Goal: Task Accomplishment & Management: Complete application form

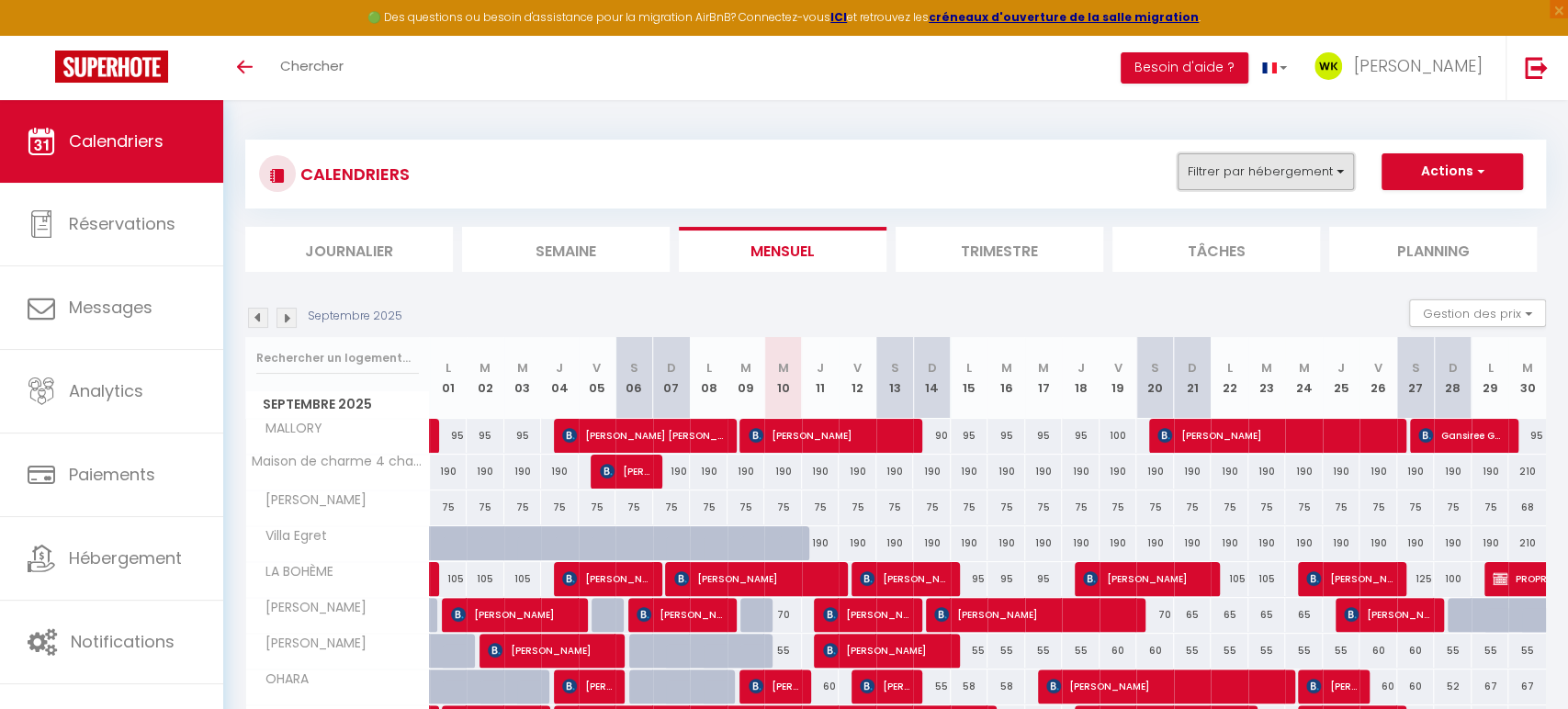
click at [1249, 167] on button "Filtrer par hébergement" at bounding box center [1265, 172] width 176 height 37
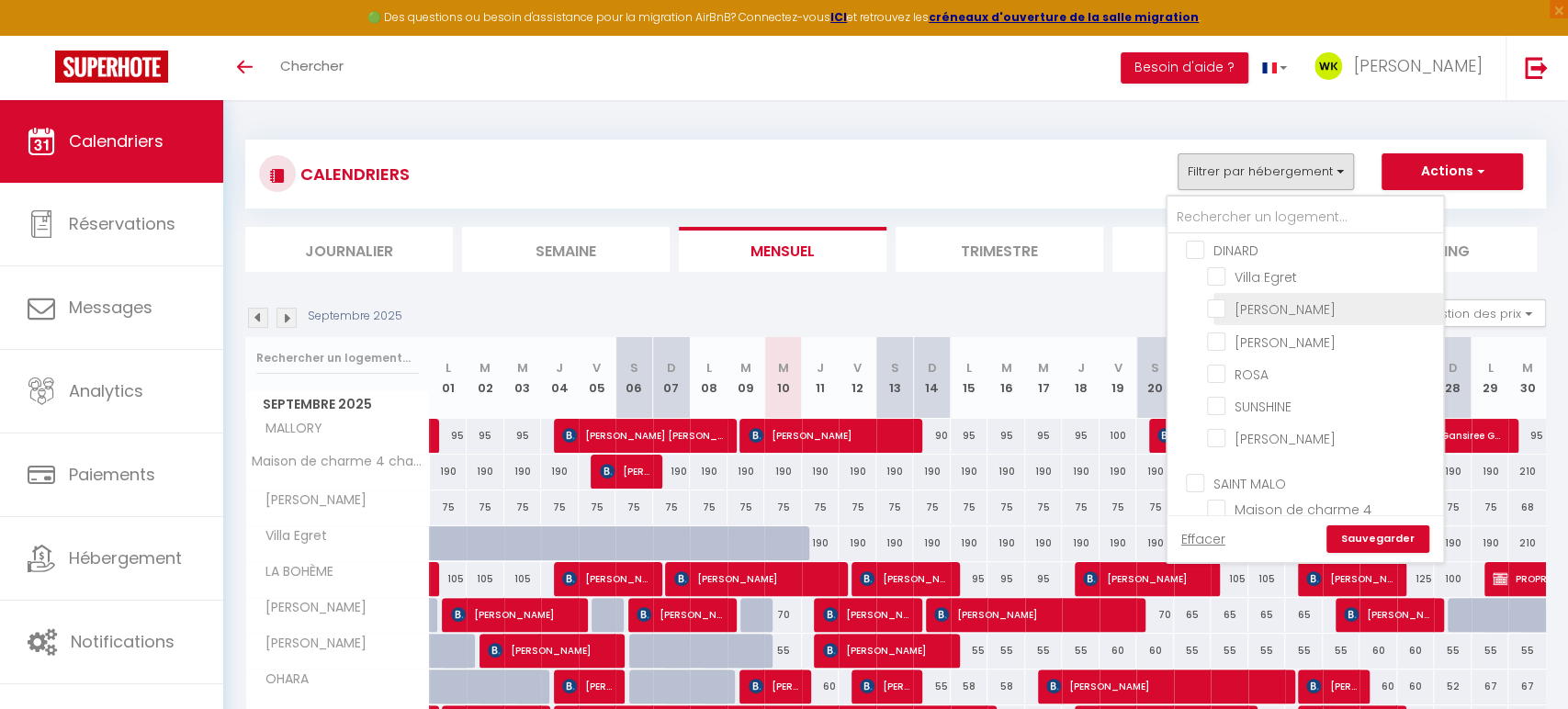
click at [1225, 305] on input "[PERSON_NAME]" at bounding box center [1321, 308] width 230 height 19
checkbox input "true"
checkbox input "false"
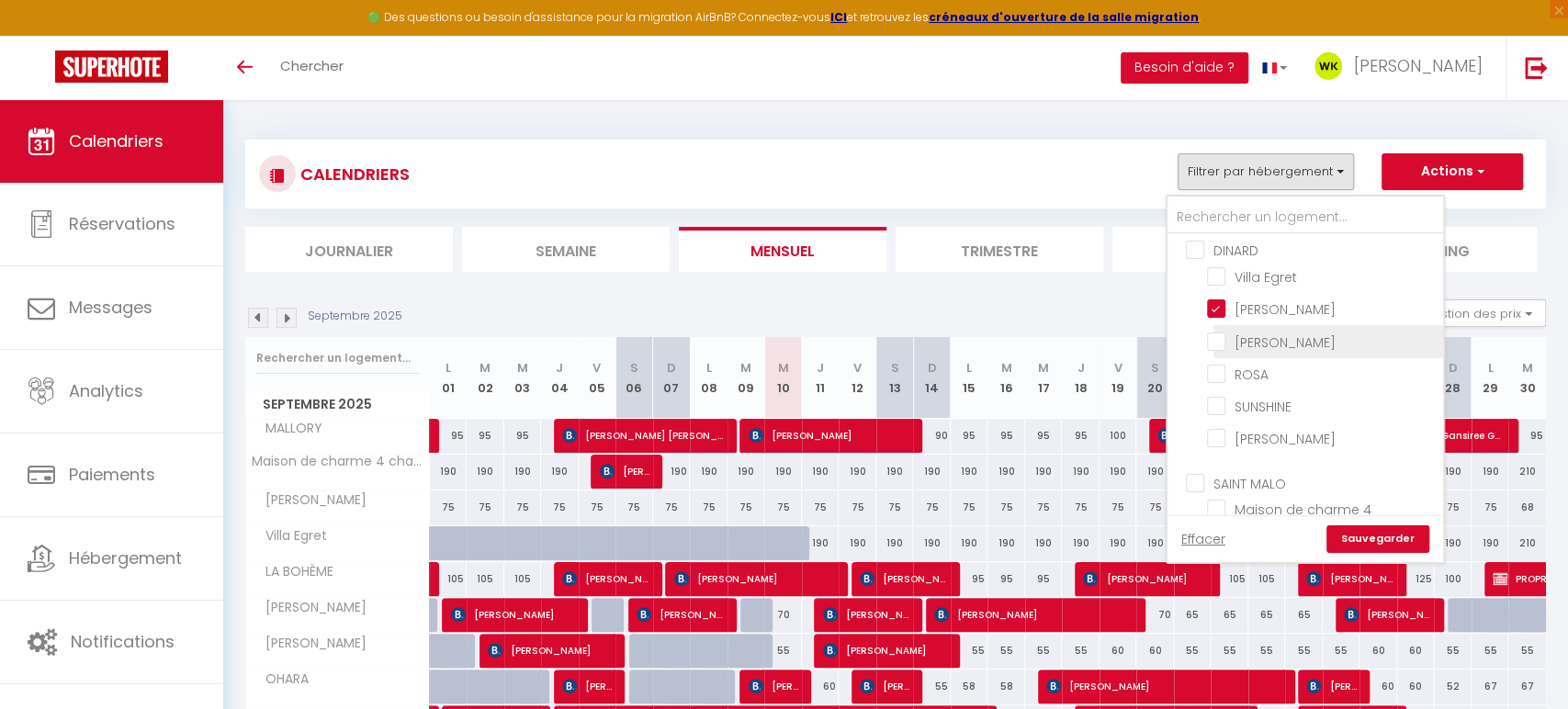
checkbox input "false"
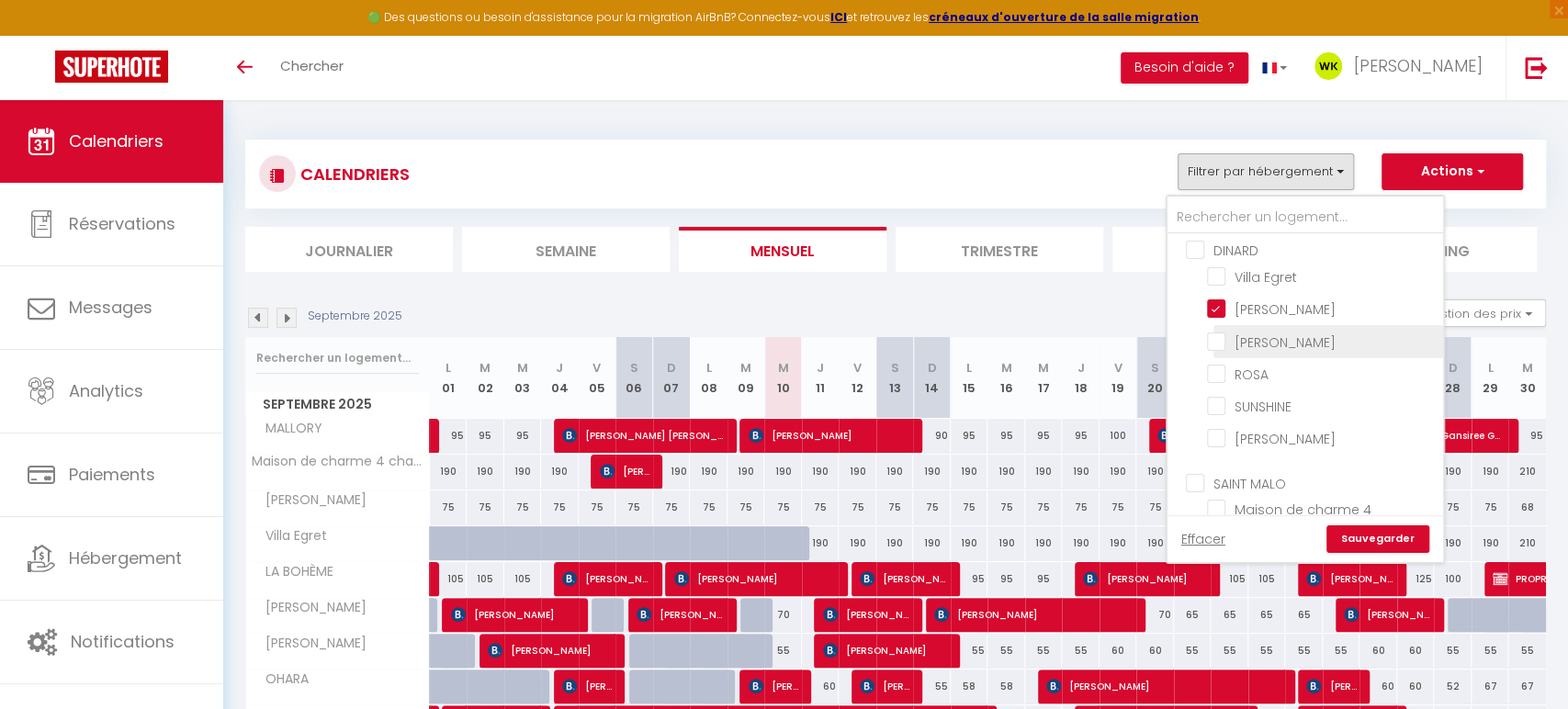
checkbox input "false"
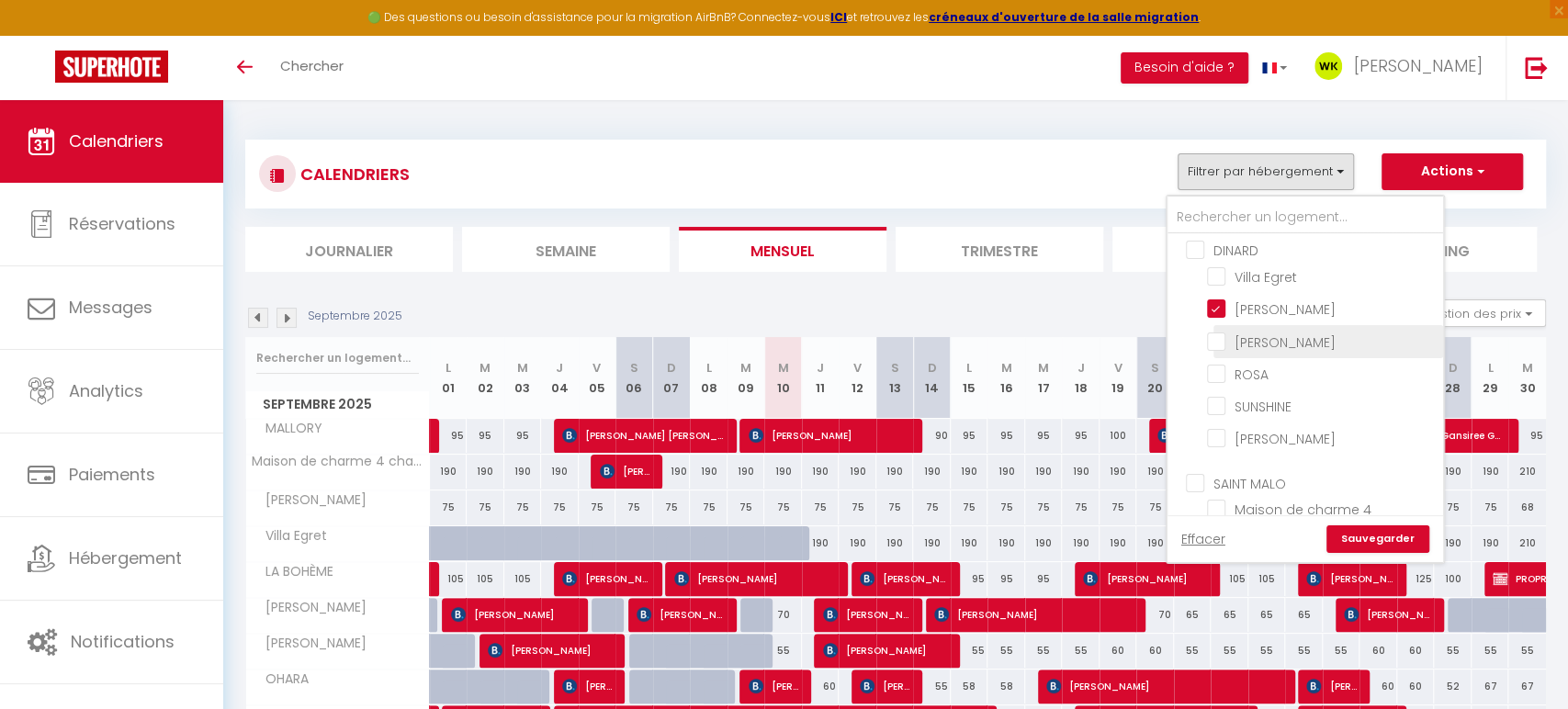
checkbox input "false"
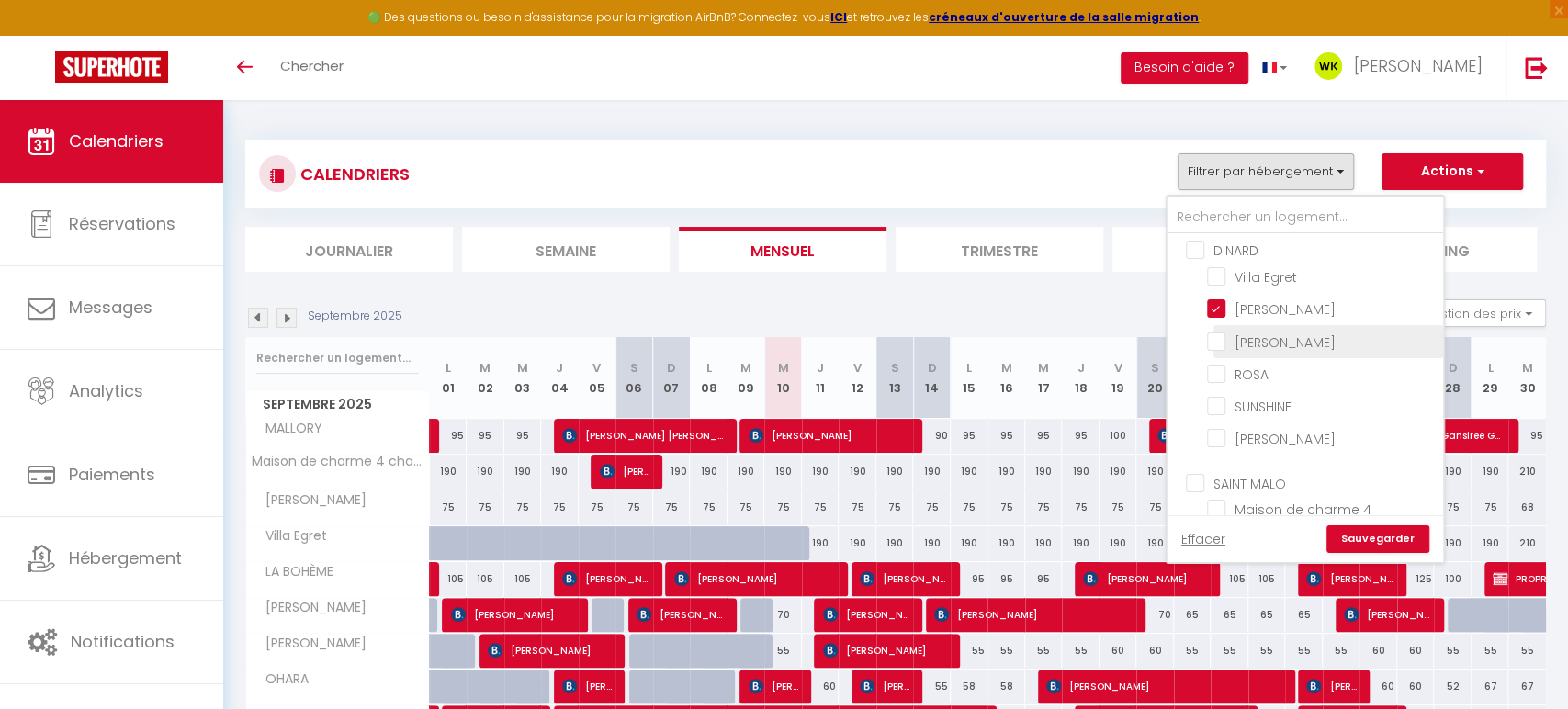
checkbox input "false"
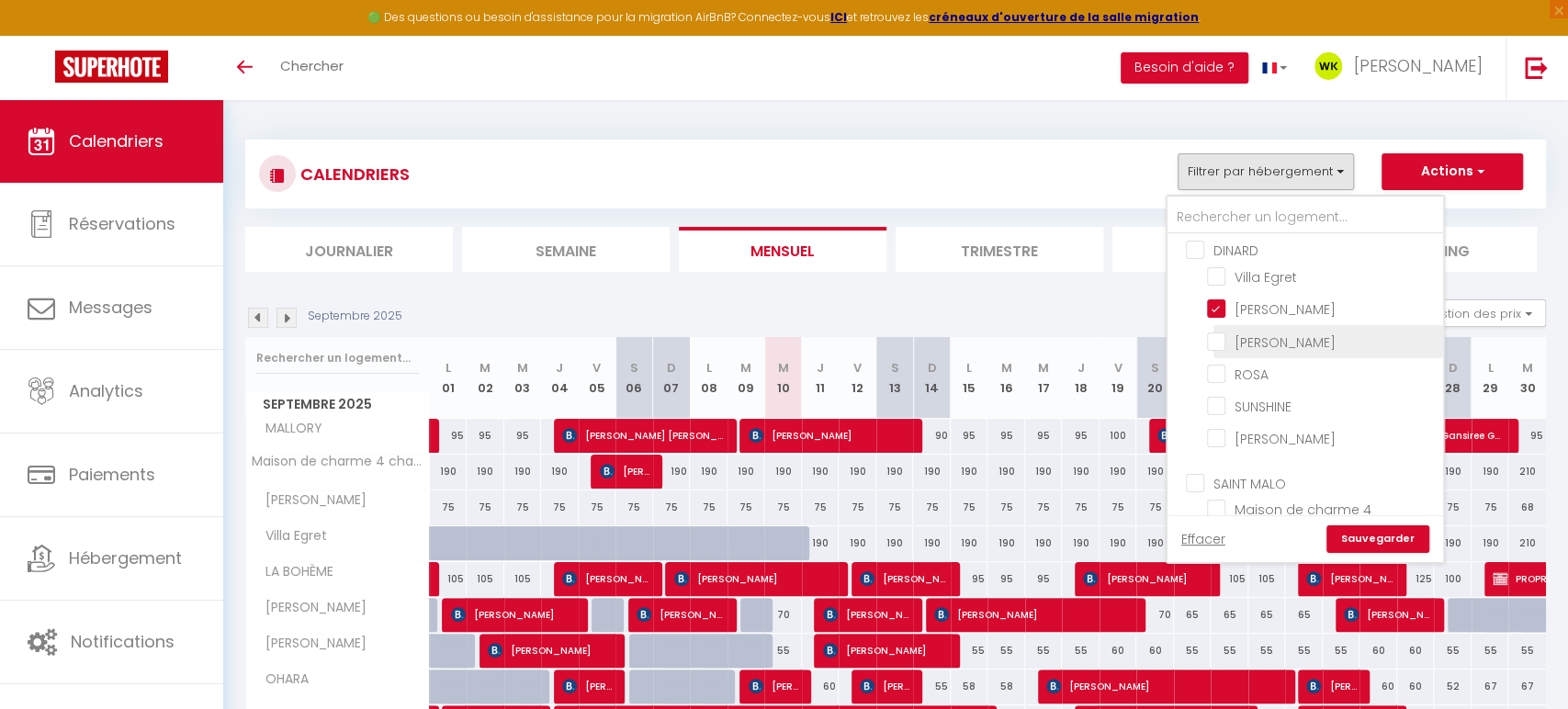
checkbox input "false"
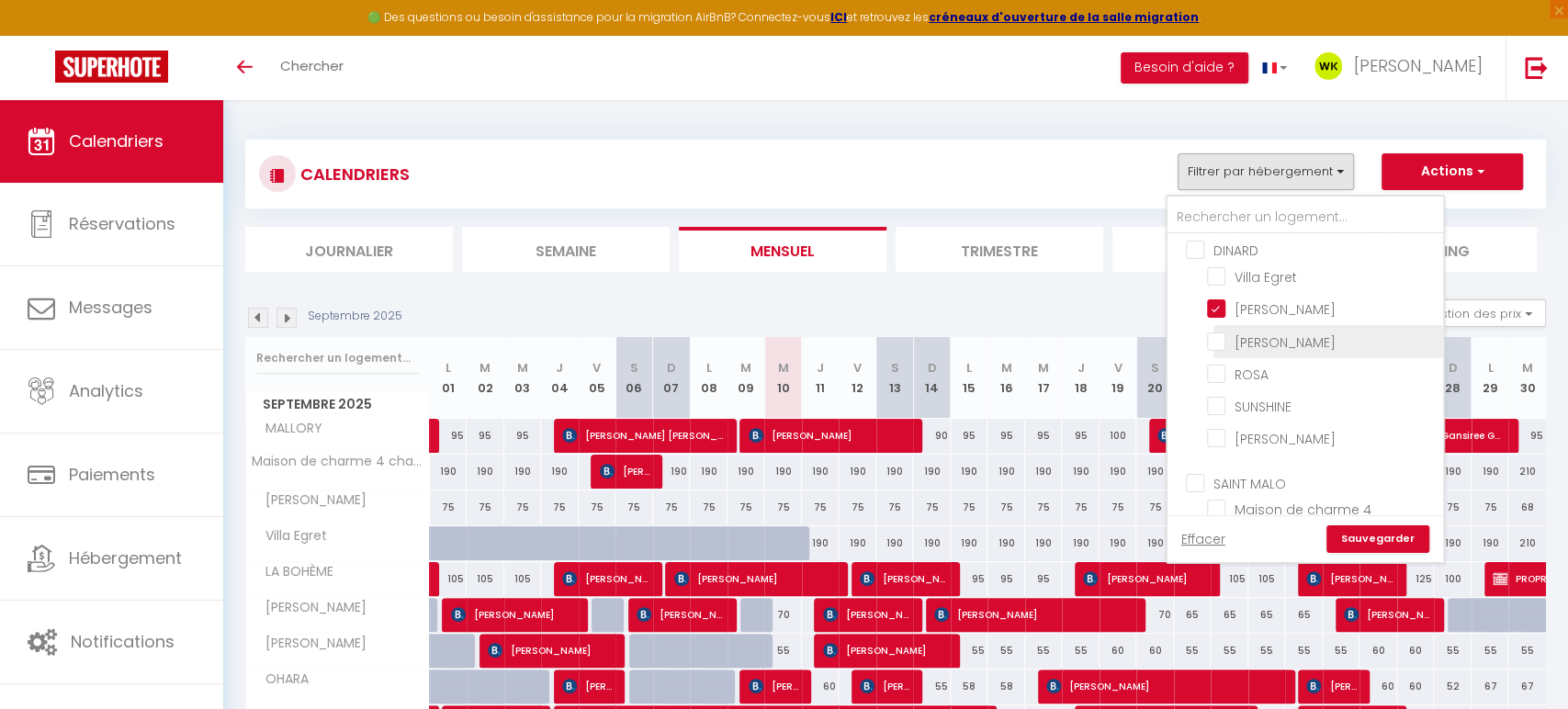
checkbox input "false"
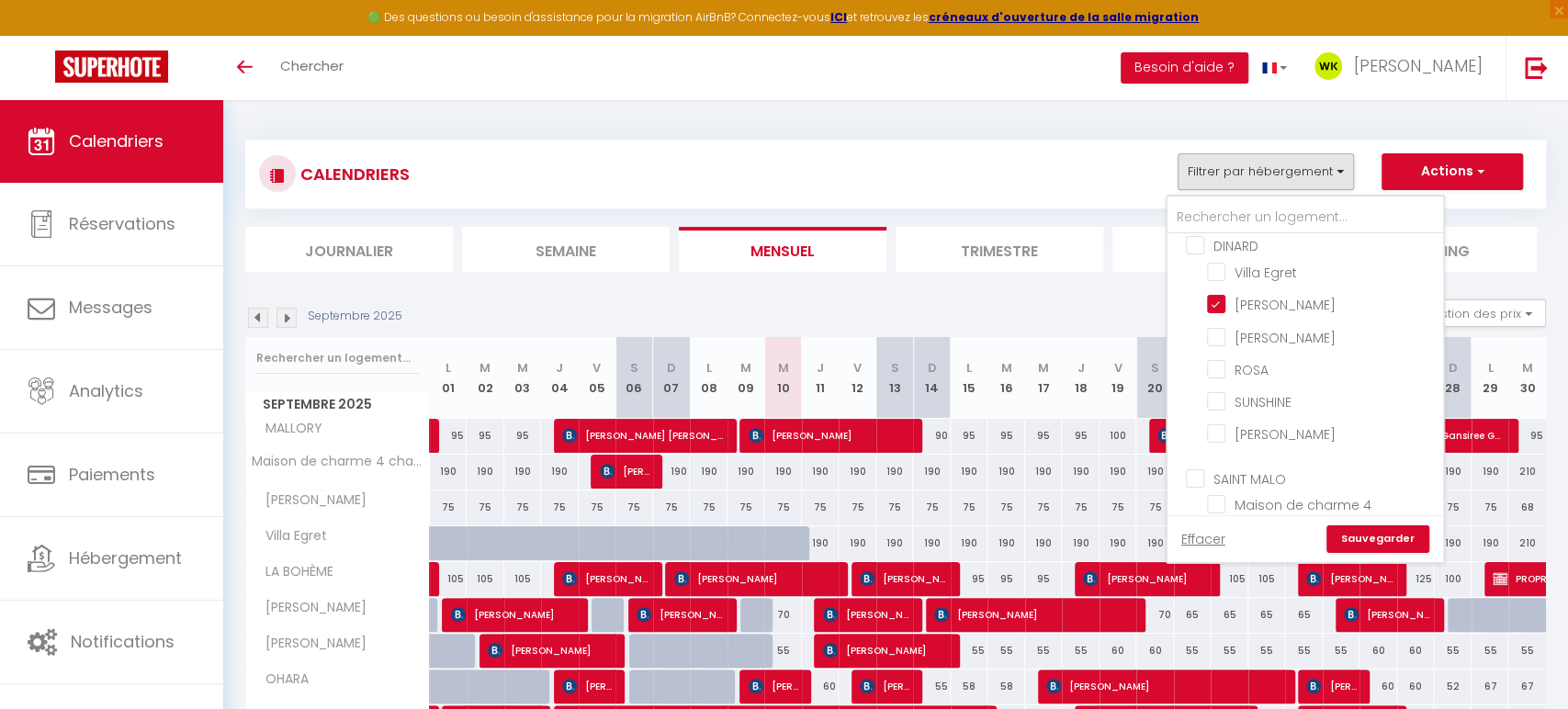
click at [1346, 527] on link "Sauvegarder" at bounding box center [1377, 539] width 103 height 27
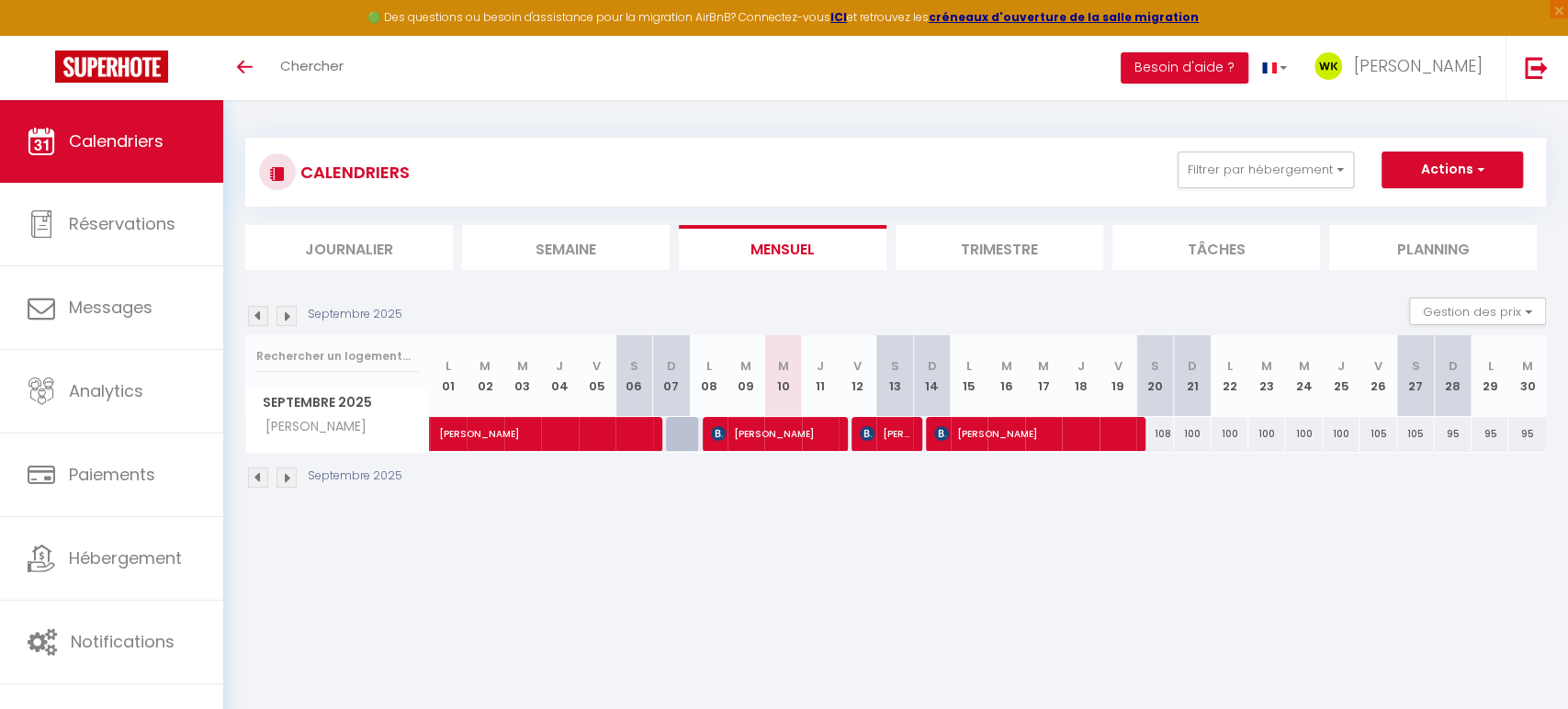
scroll to position [1, 0]
click at [1160, 448] on div "108" at bounding box center [1155, 435] width 38 height 34
type input "108"
type input "Sam 20 Septembre 2025"
type input "Dim 21 Septembre 2025"
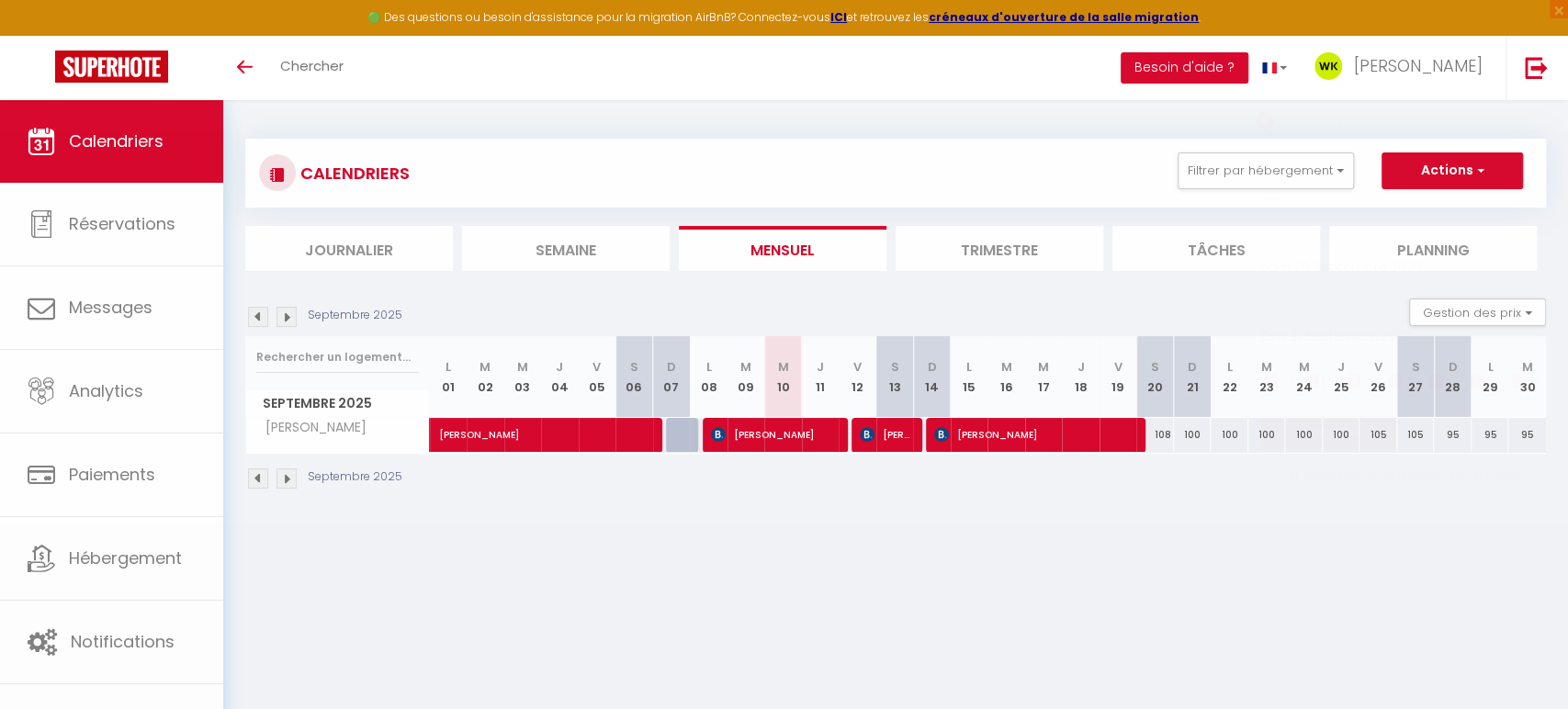
scroll to position [0, 0]
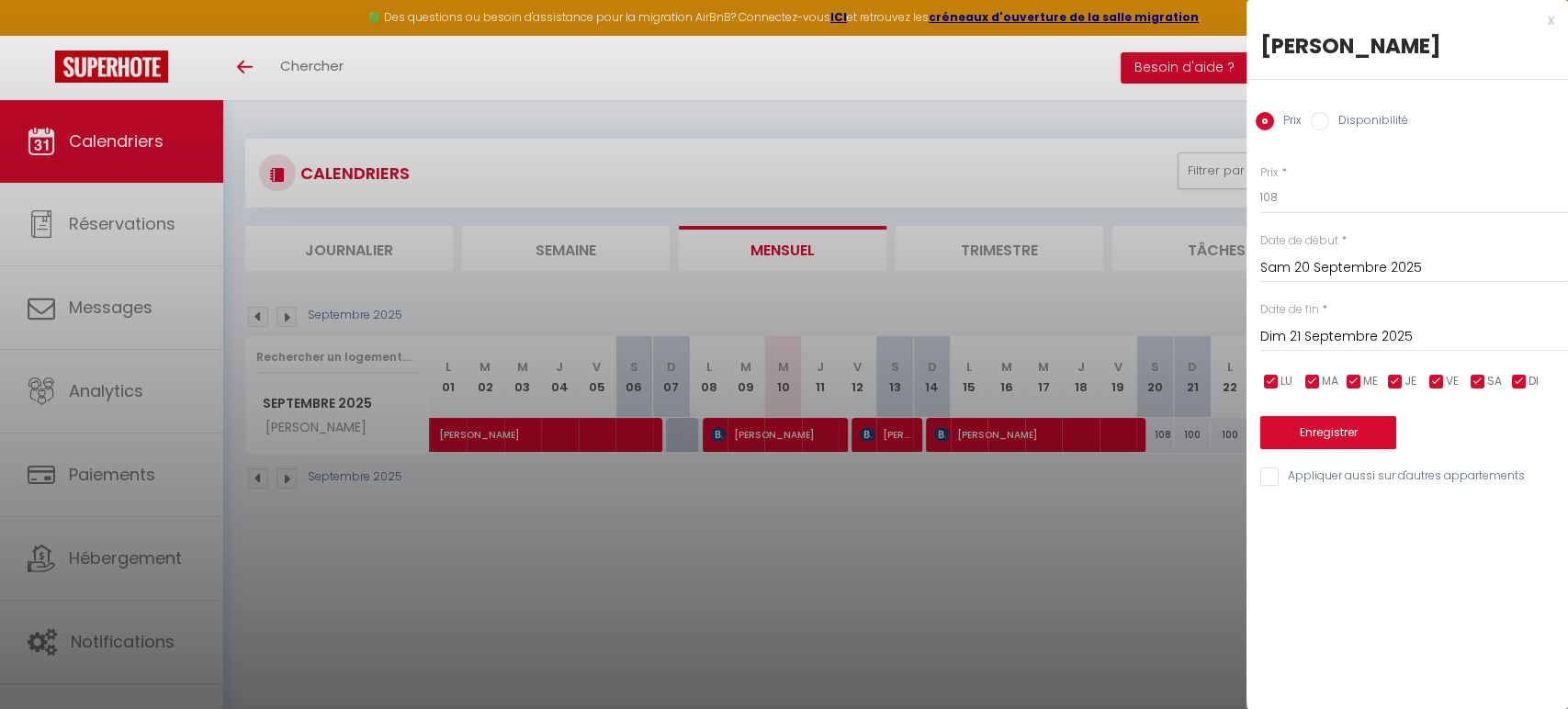
click at [1321, 170] on div "Prix * 108" at bounding box center [1414, 189] width 308 height 51
click at [1287, 222] on div "Prix * 108 Statut * Disponible Indisponible Date de début * [PERSON_NAME] 20 Se…" at bounding box center [1407, 314] width 321 height 347
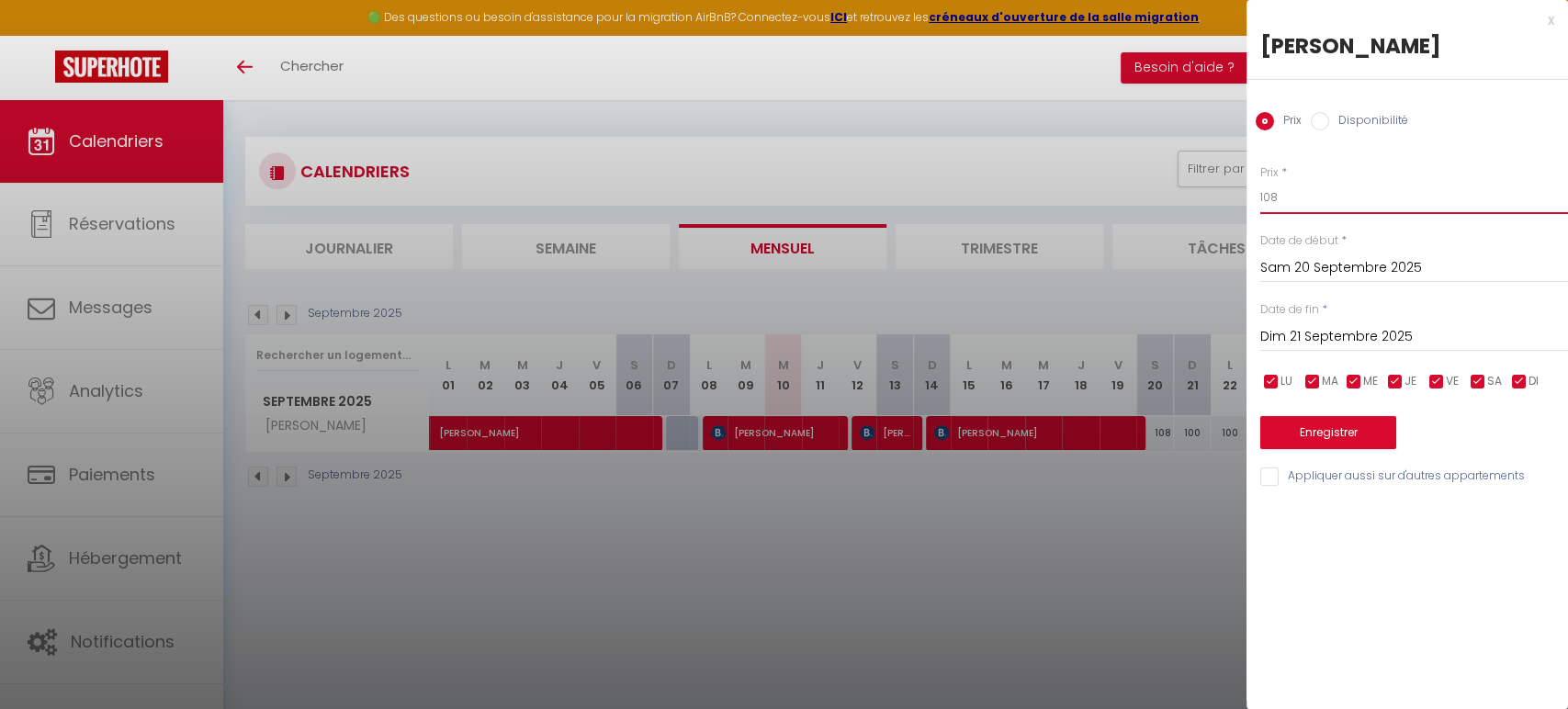
click at [1301, 196] on input "108" at bounding box center [1414, 197] width 308 height 33
type input "1"
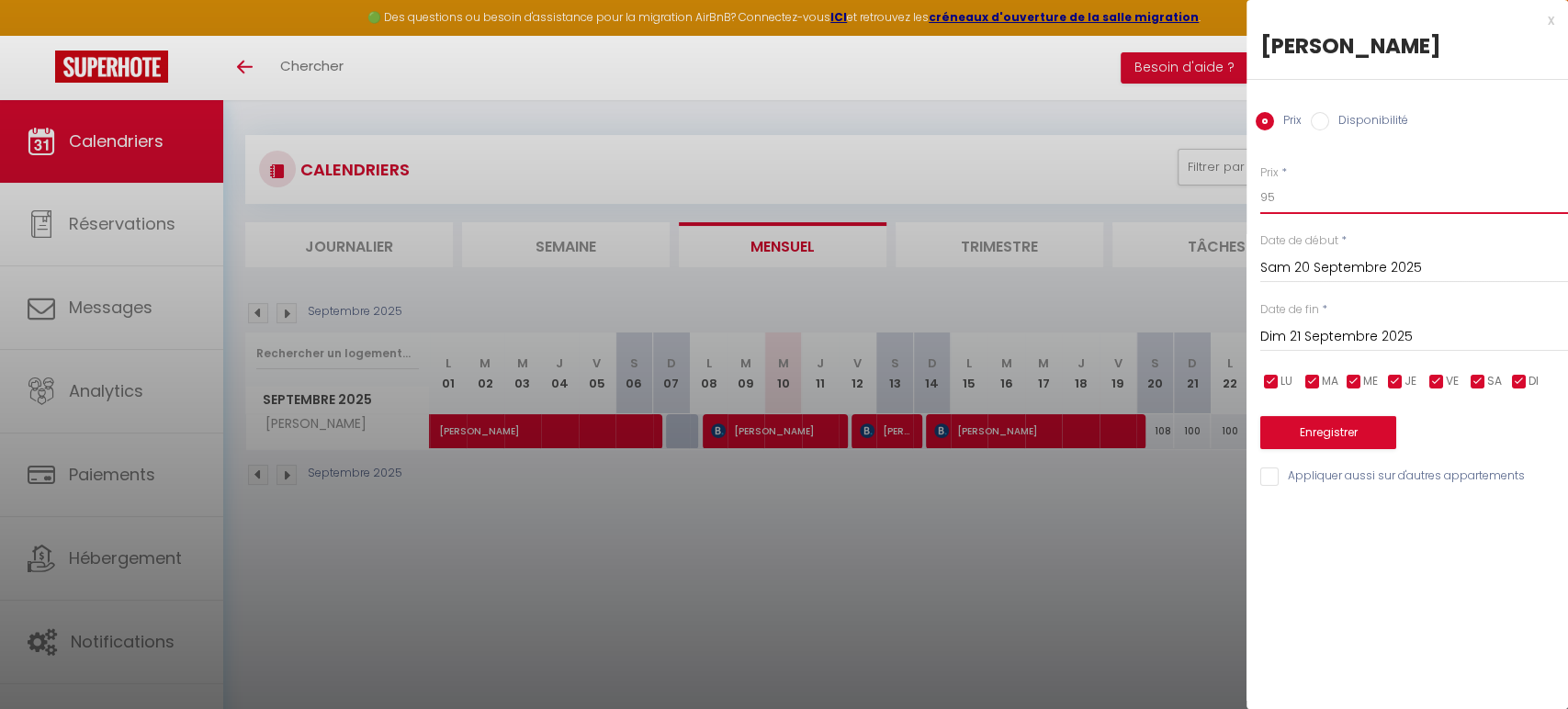
scroll to position [8, 0]
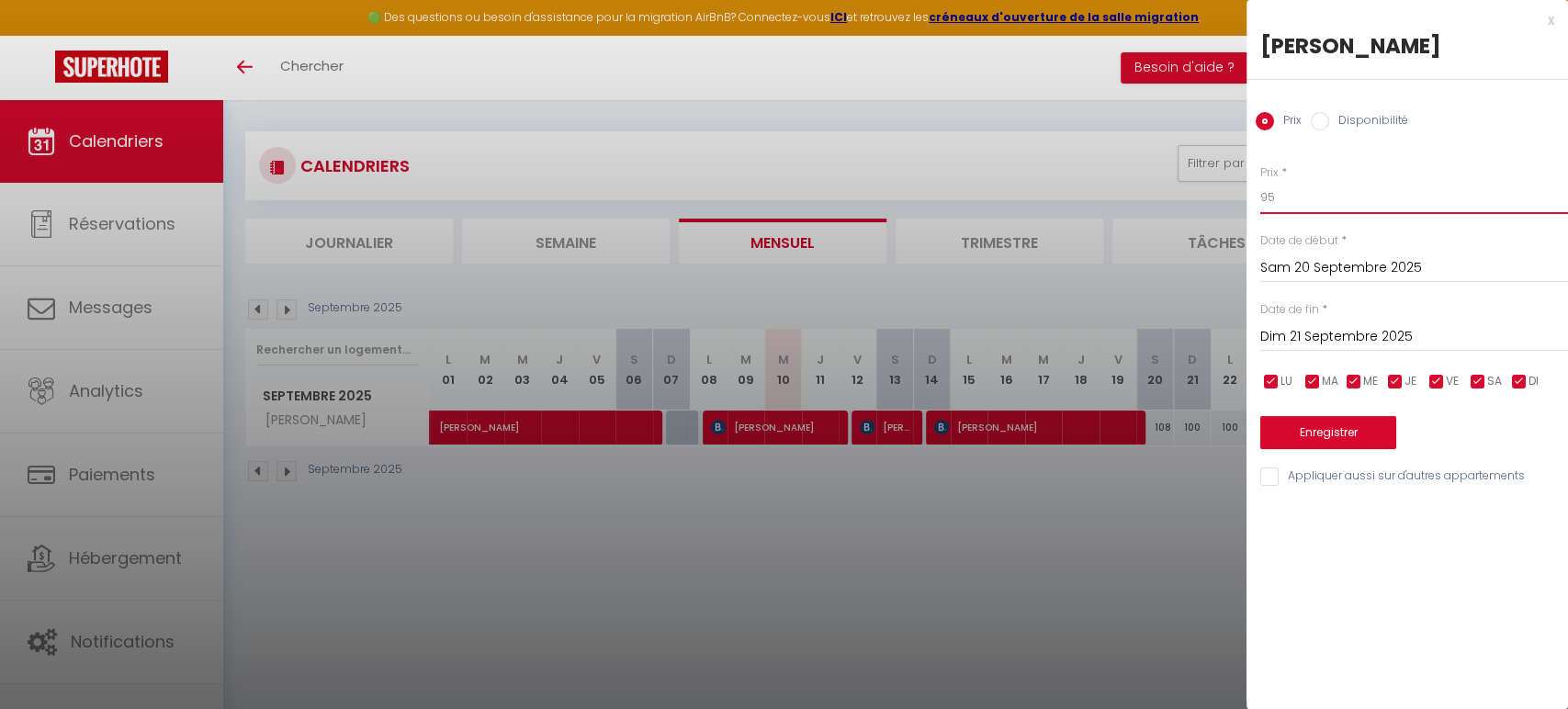
type input "95"
click at [1280, 376] on span "LU" at bounding box center [1286, 382] width 12 height 18
checkbox input "false"
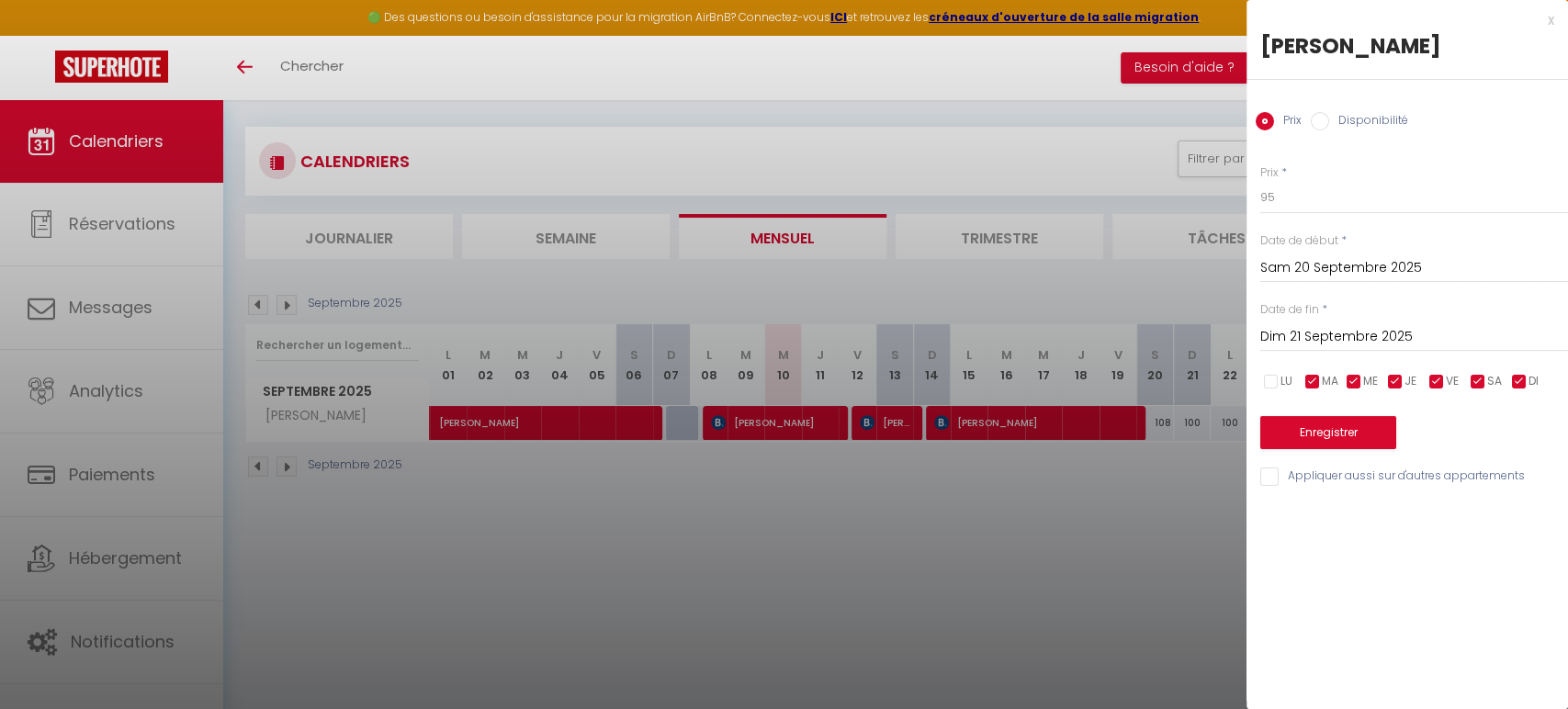
click at [1306, 377] on input "checkbox" at bounding box center [1312, 382] width 19 height 19
checkbox input "false"
click at [1357, 385] on input "checkbox" at bounding box center [1353, 382] width 19 height 19
checkbox input "false"
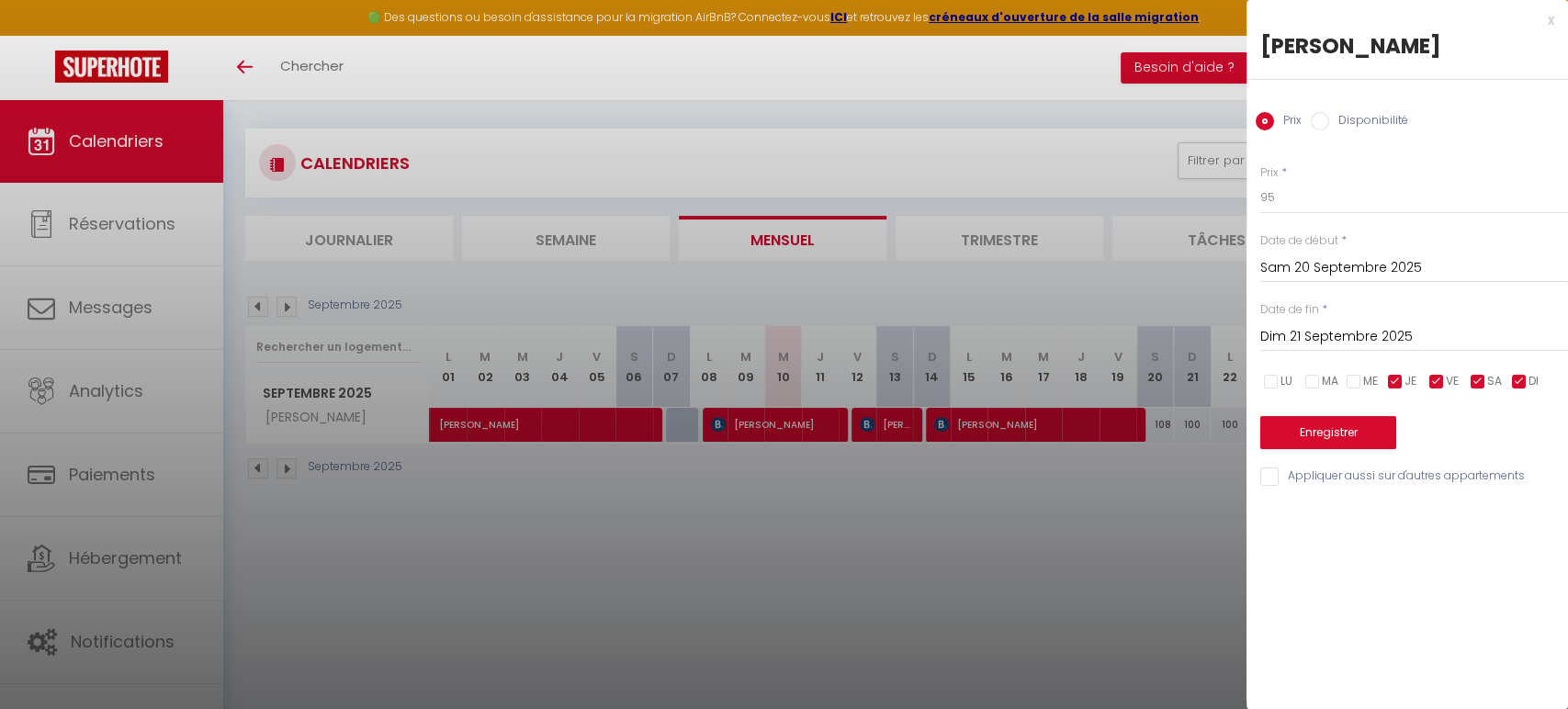
click at [1379, 376] on div "LU MA ME JE VE SA DI" at bounding box center [1414, 382] width 331 height 23
click at [1429, 375] on input "checkbox" at bounding box center [1436, 382] width 19 height 19
checkbox input "false"
click at [1519, 382] on input "checkbox" at bounding box center [1518, 382] width 19 height 19
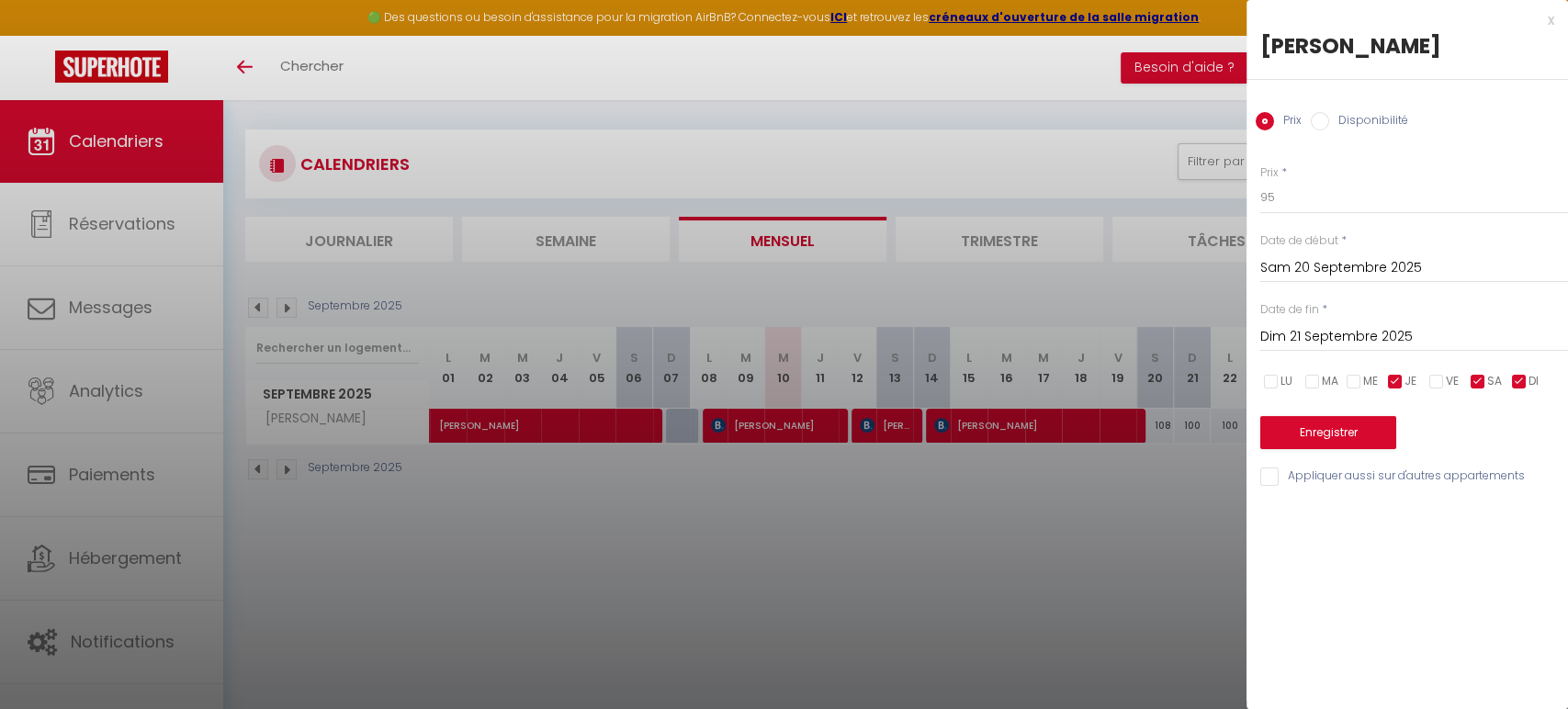
checkbox input "false"
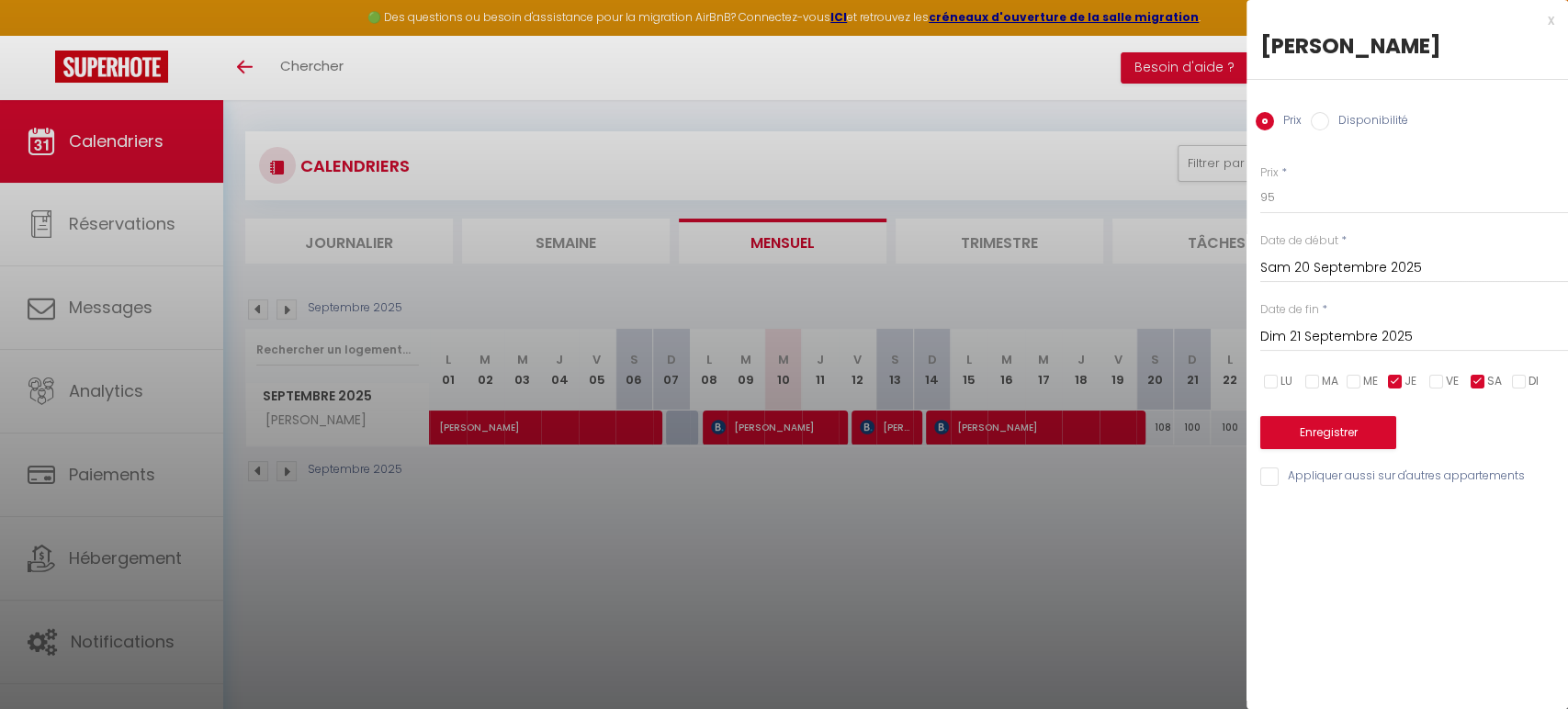
click at [1396, 379] on input "checkbox" at bounding box center [1395, 382] width 19 height 19
checkbox input "false"
click at [1293, 337] on input "Dim 21 Septembre 2025" at bounding box center [1414, 337] width 308 height 23
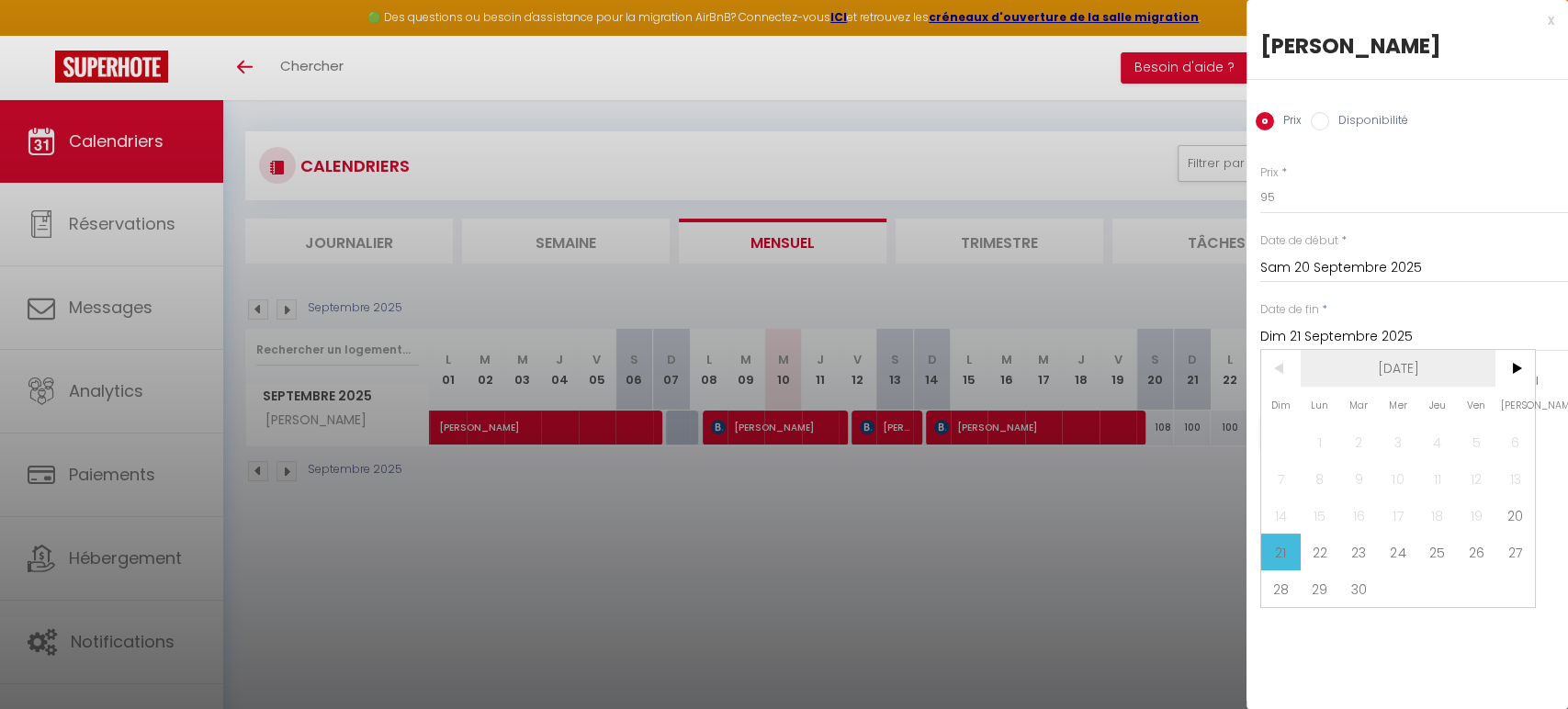
scroll to position [8, 0]
click at [1364, 583] on span "30" at bounding box center [1359, 589] width 39 height 37
type input "[DATE] Septembre 2025"
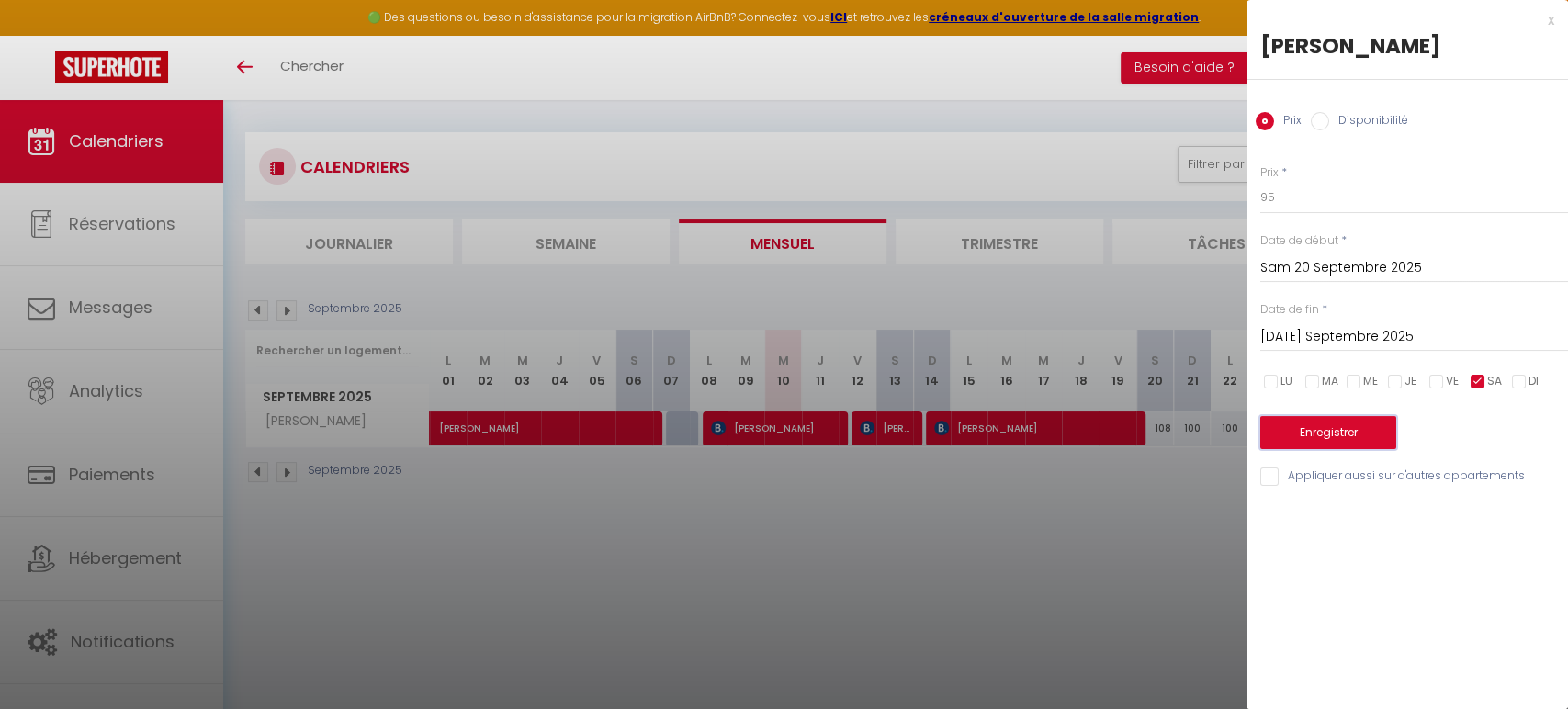
click at [1335, 428] on button "Enregistrer" at bounding box center [1328, 433] width 136 height 33
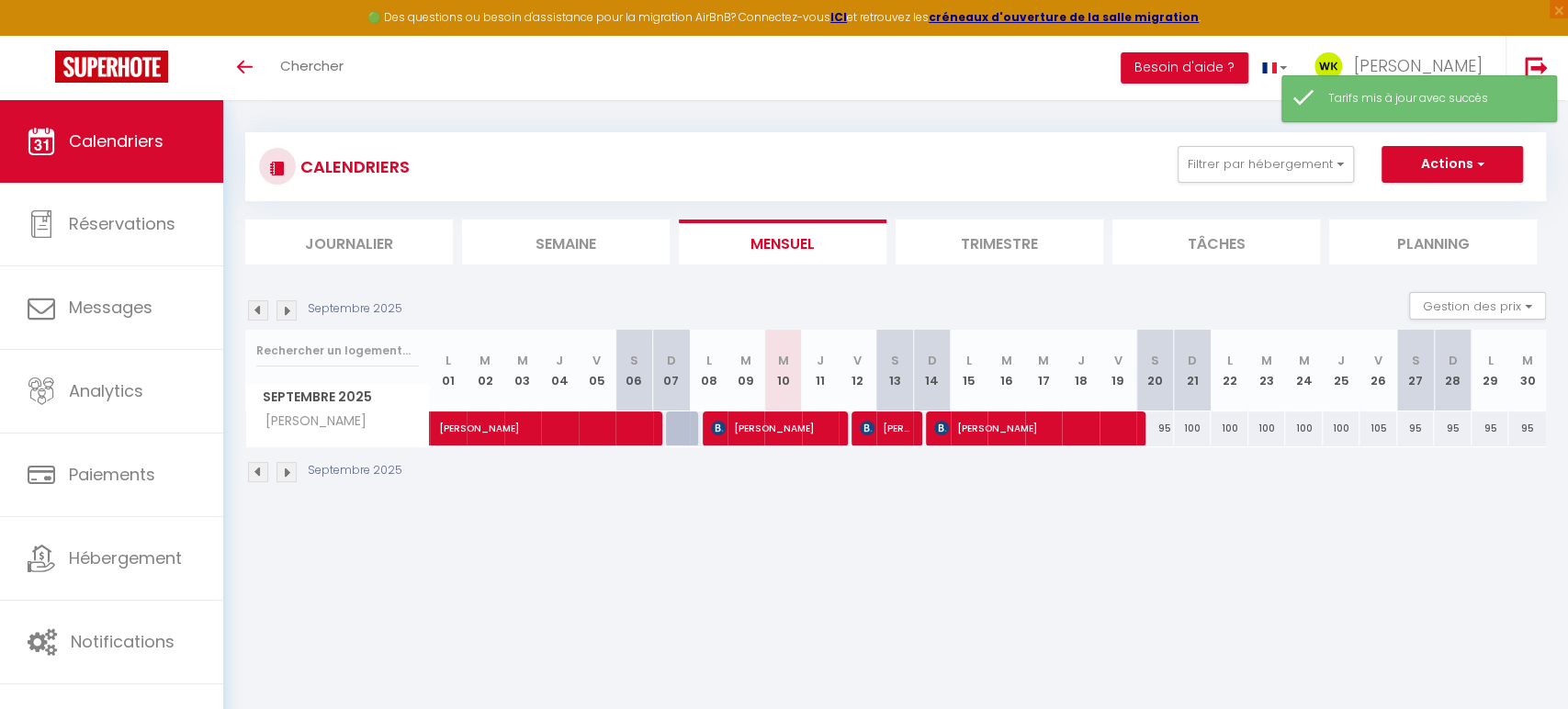
click at [1203, 425] on div "100" at bounding box center [1192, 428] width 38 height 34
type input "100"
type input "Dim 21 Septembre 2025"
type input "Lun 22 Septembre 2025"
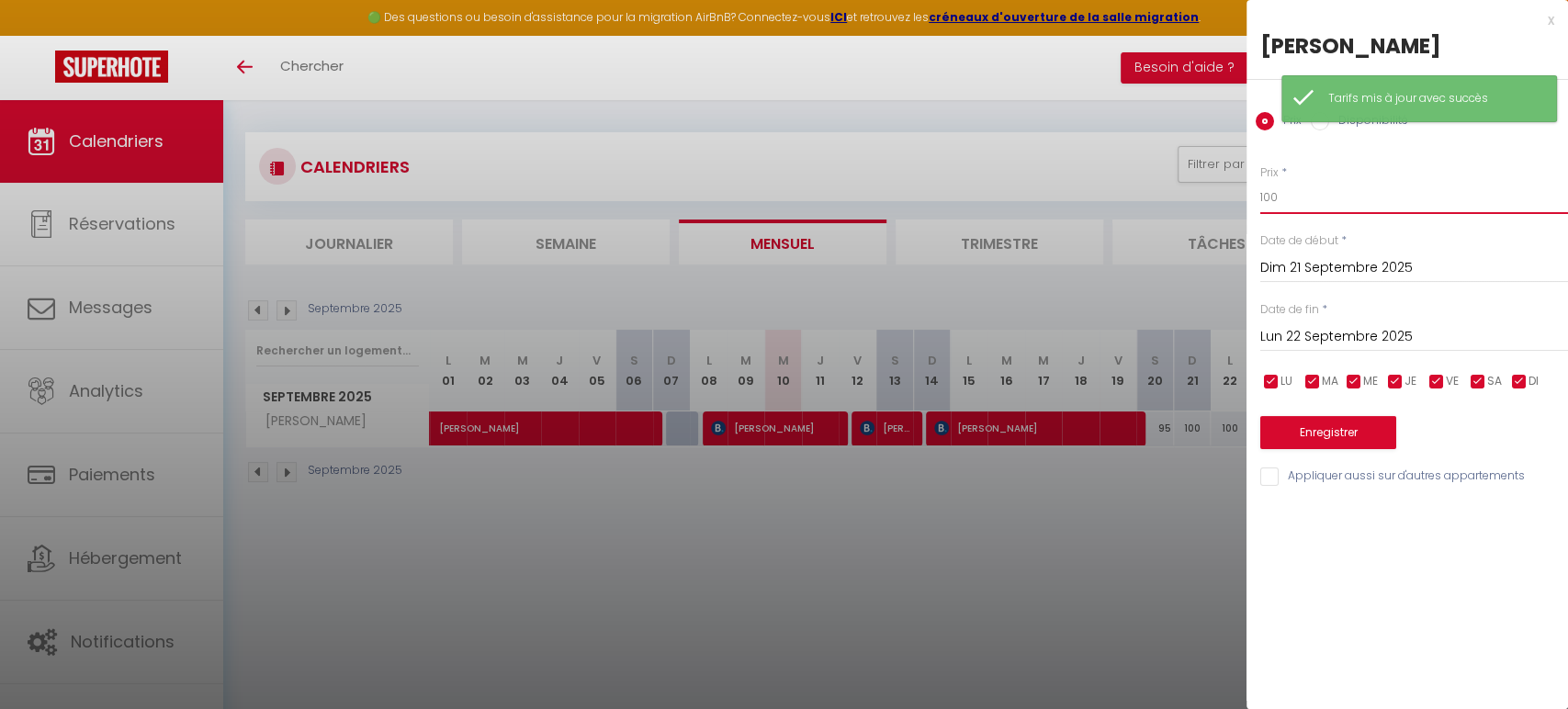
click at [1305, 200] on input "100" at bounding box center [1414, 197] width 308 height 33
type input "1"
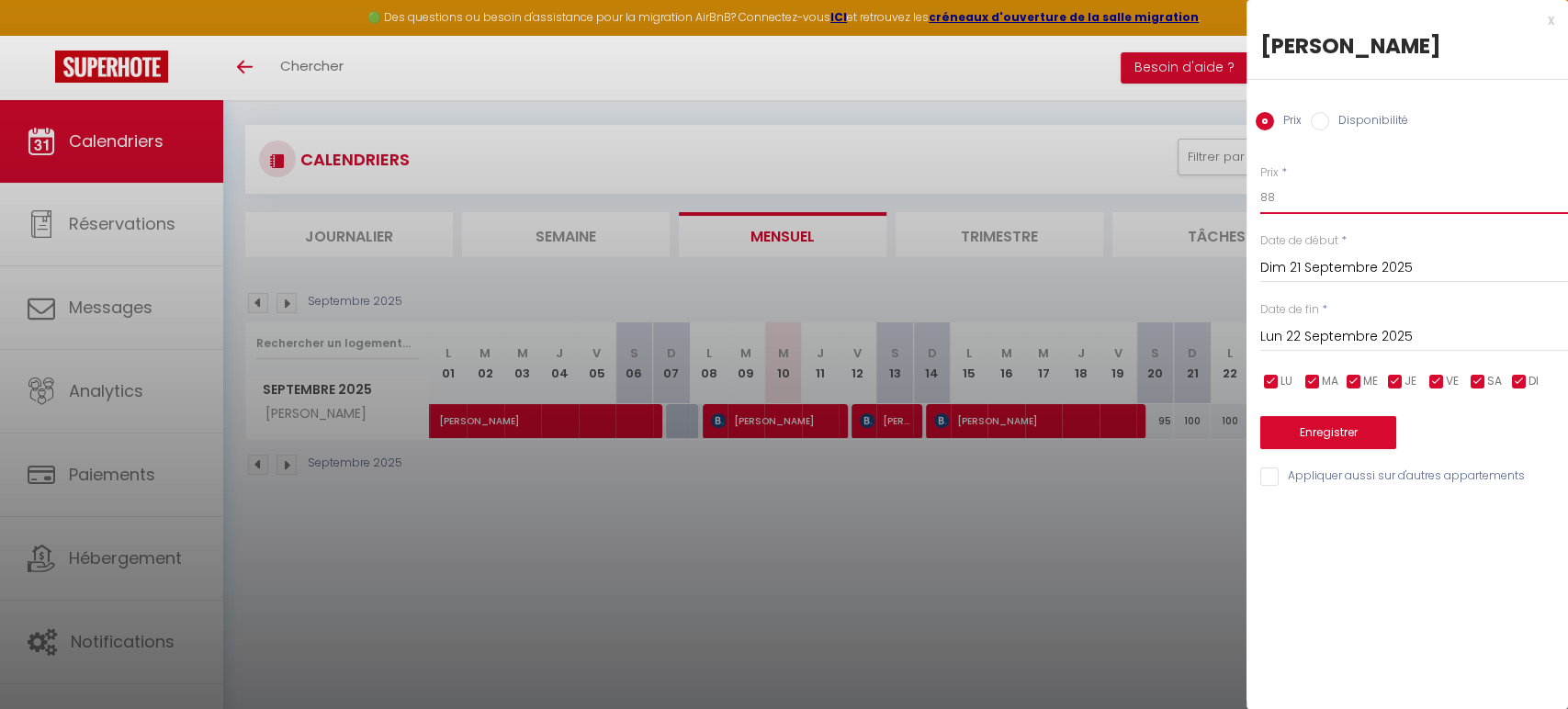
scroll to position [16, 0]
type input "88"
click at [1391, 373] on input "checkbox" at bounding box center [1395, 382] width 19 height 19
checkbox input "false"
click at [1349, 376] on input "checkbox" at bounding box center [1353, 382] width 19 height 19
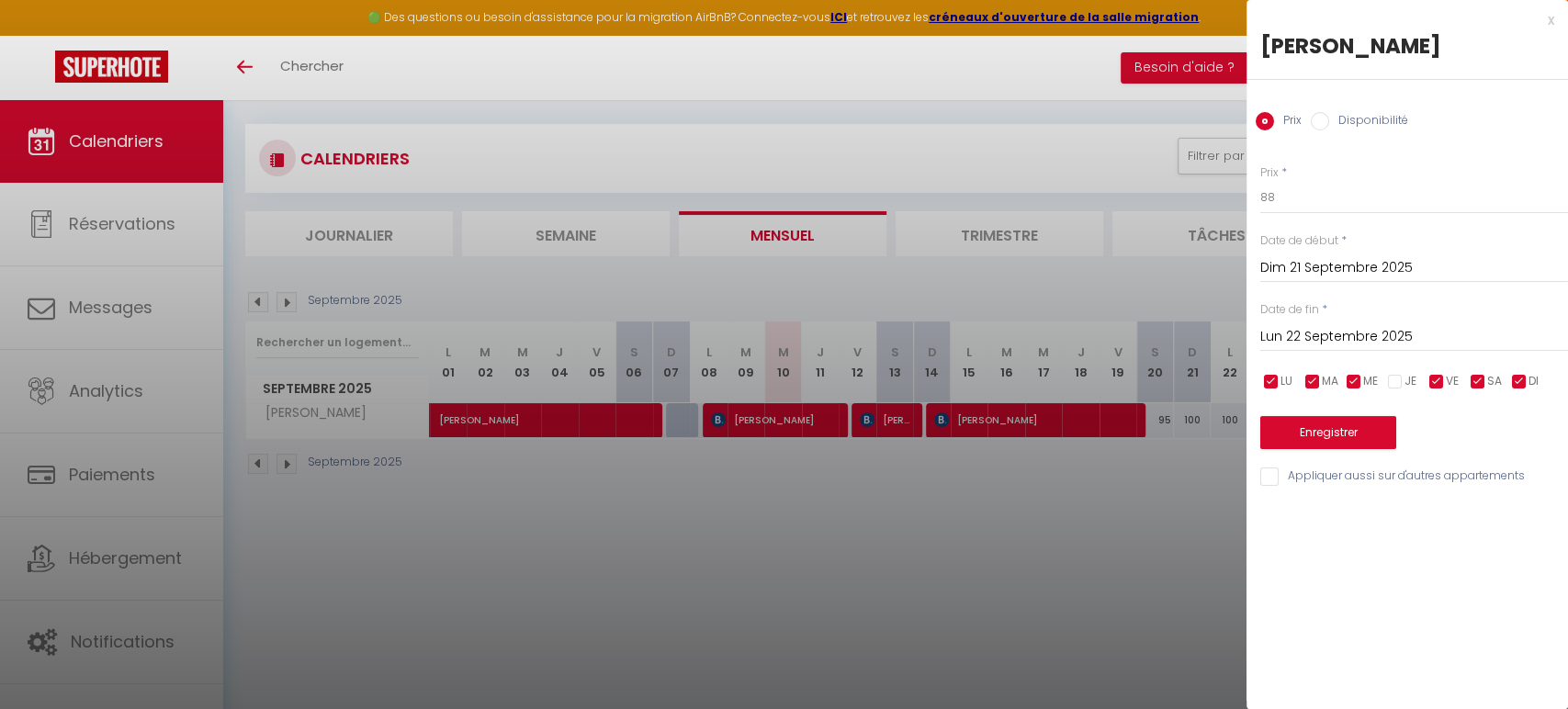
checkbox input "false"
click at [1431, 380] on input "checkbox" at bounding box center [1436, 382] width 19 height 19
checkbox input "false"
click at [1472, 375] on input "checkbox" at bounding box center [1477, 382] width 19 height 19
checkbox input "false"
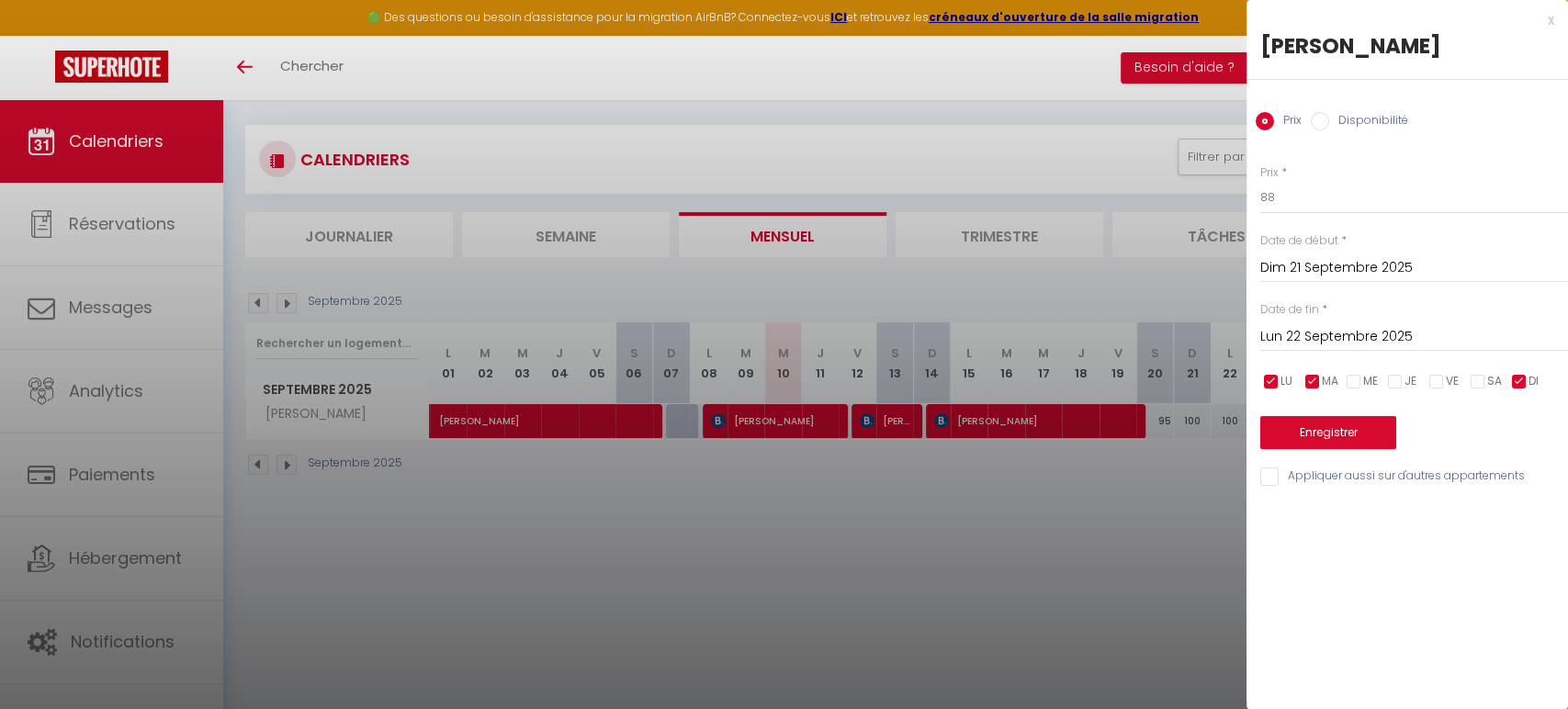
click at [1324, 381] on span "MA" at bounding box center [1330, 382] width 17 height 18
checkbox input "false"
click at [1301, 336] on input "Lun 22 Septembre 2025" at bounding box center [1414, 337] width 308 height 23
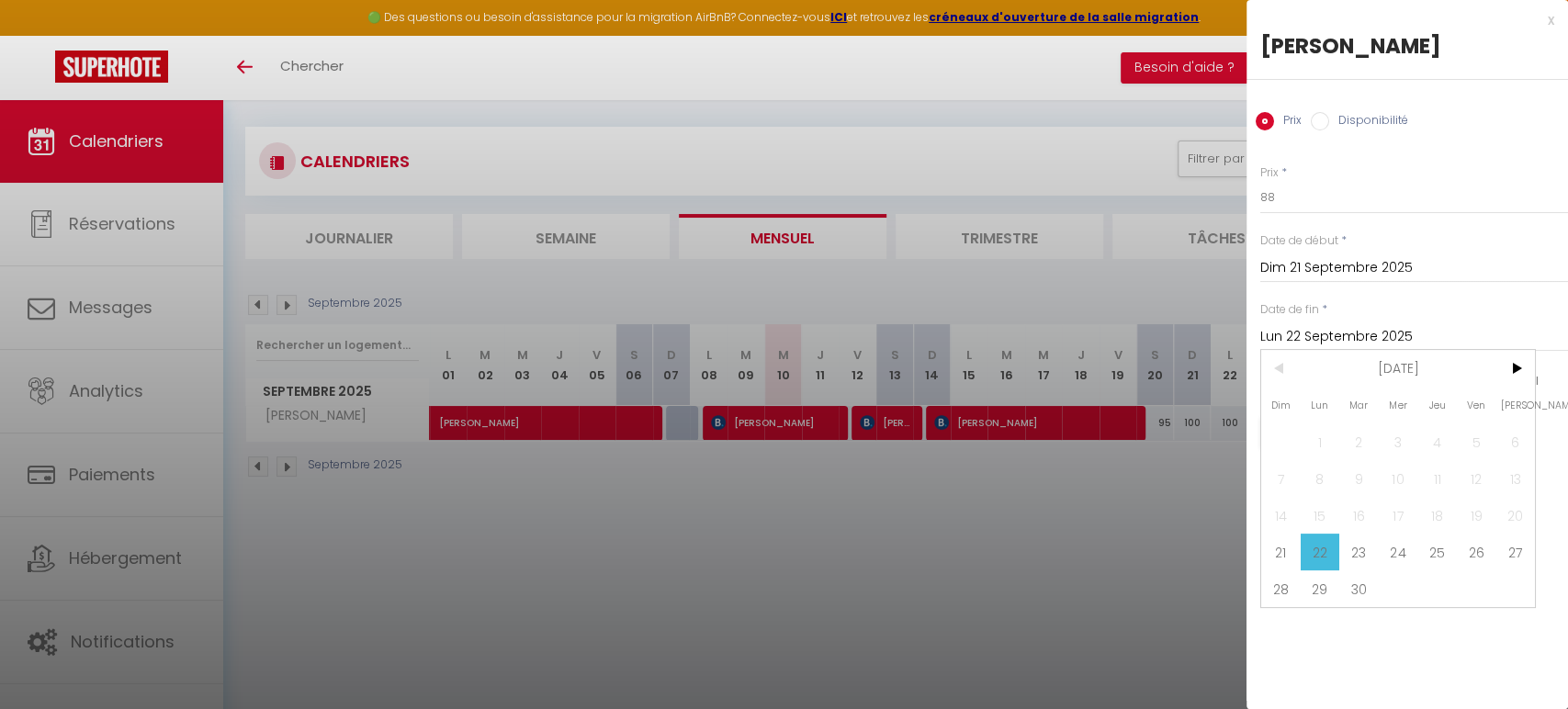
drag, startPoint x: 1367, startPoint y: 591, endPoint x: 1360, endPoint y: 584, distance: 9.9
click at [1367, 591] on span "30" at bounding box center [1359, 589] width 39 height 37
type input "[DATE] Septembre 2025"
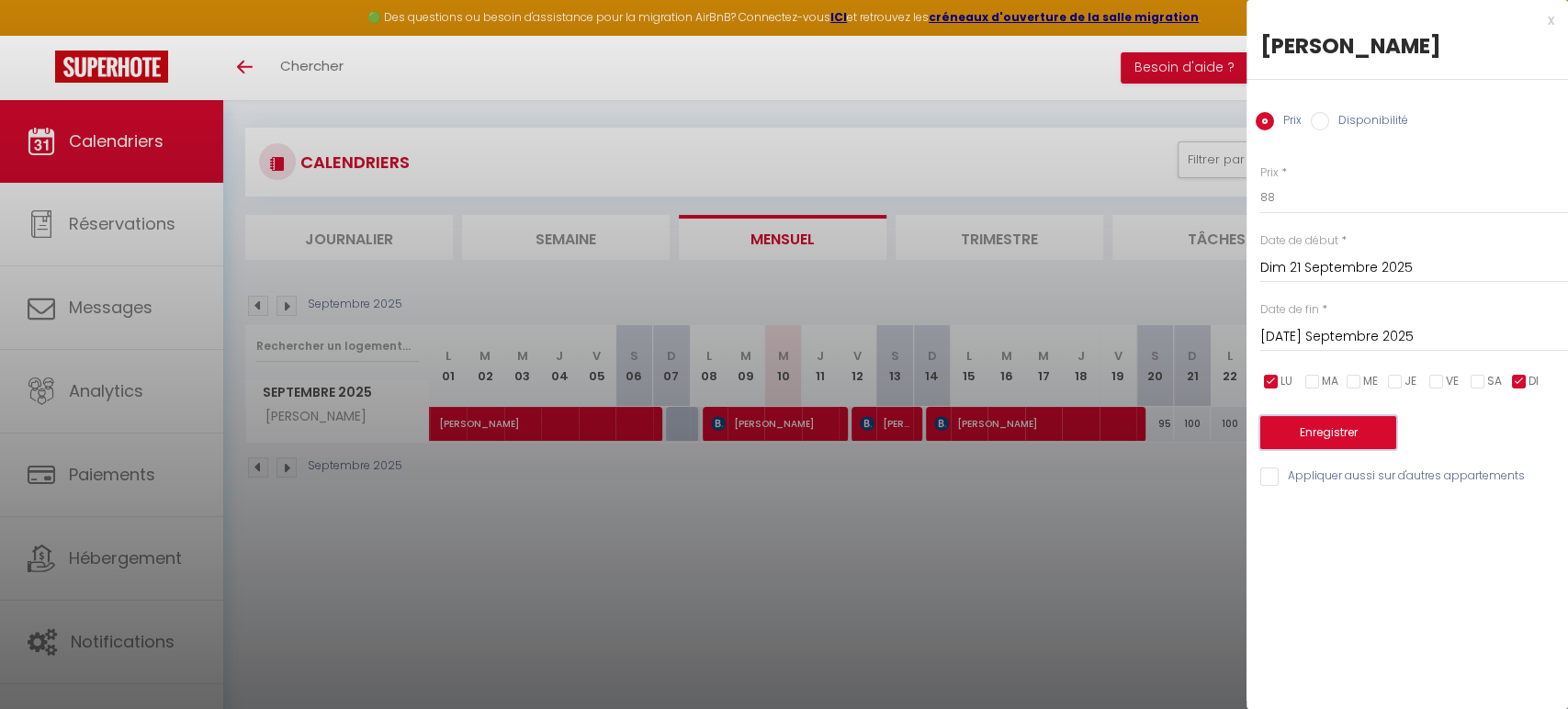
click at [1303, 428] on button "Enregistrer" at bounding box center [1328, 433] width 136 height 33
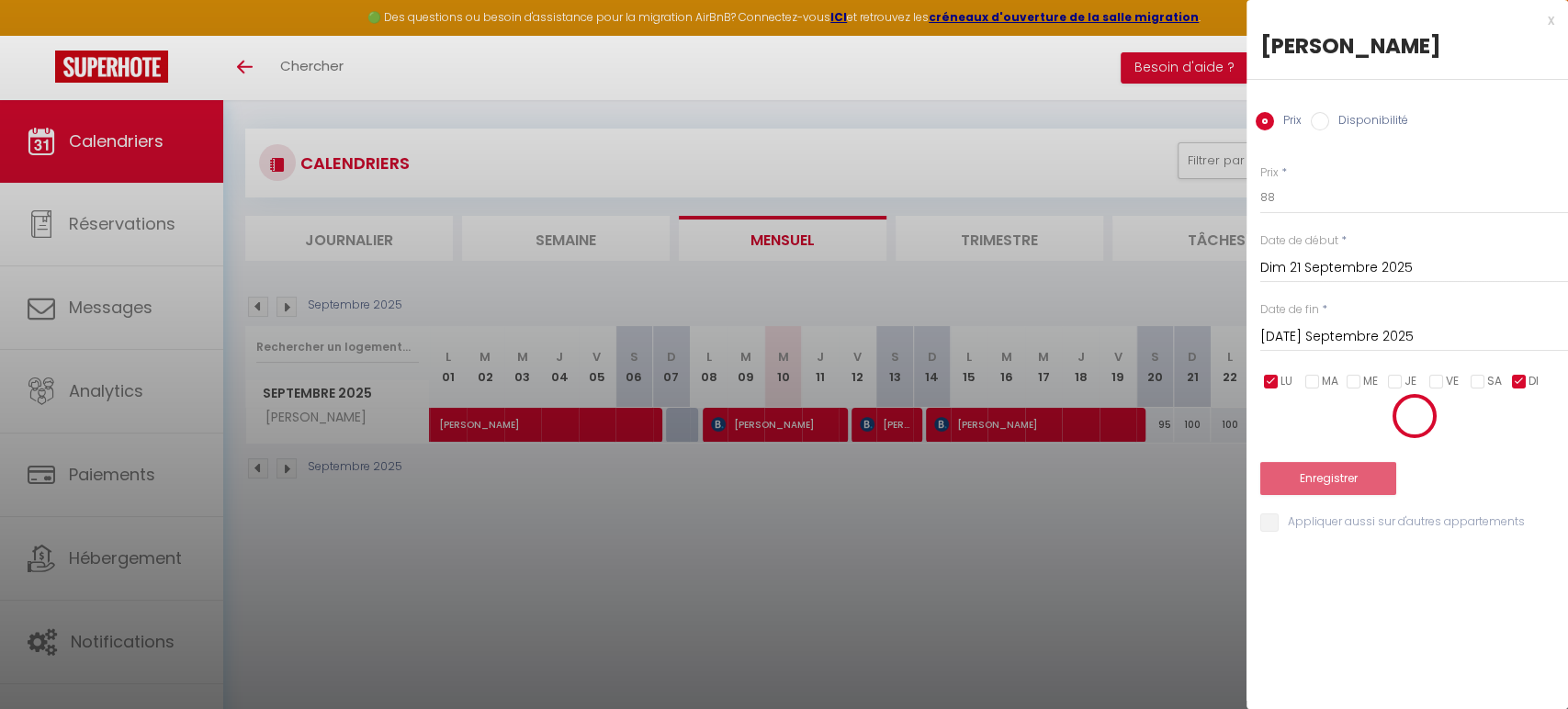
scroll to position [10, 0]
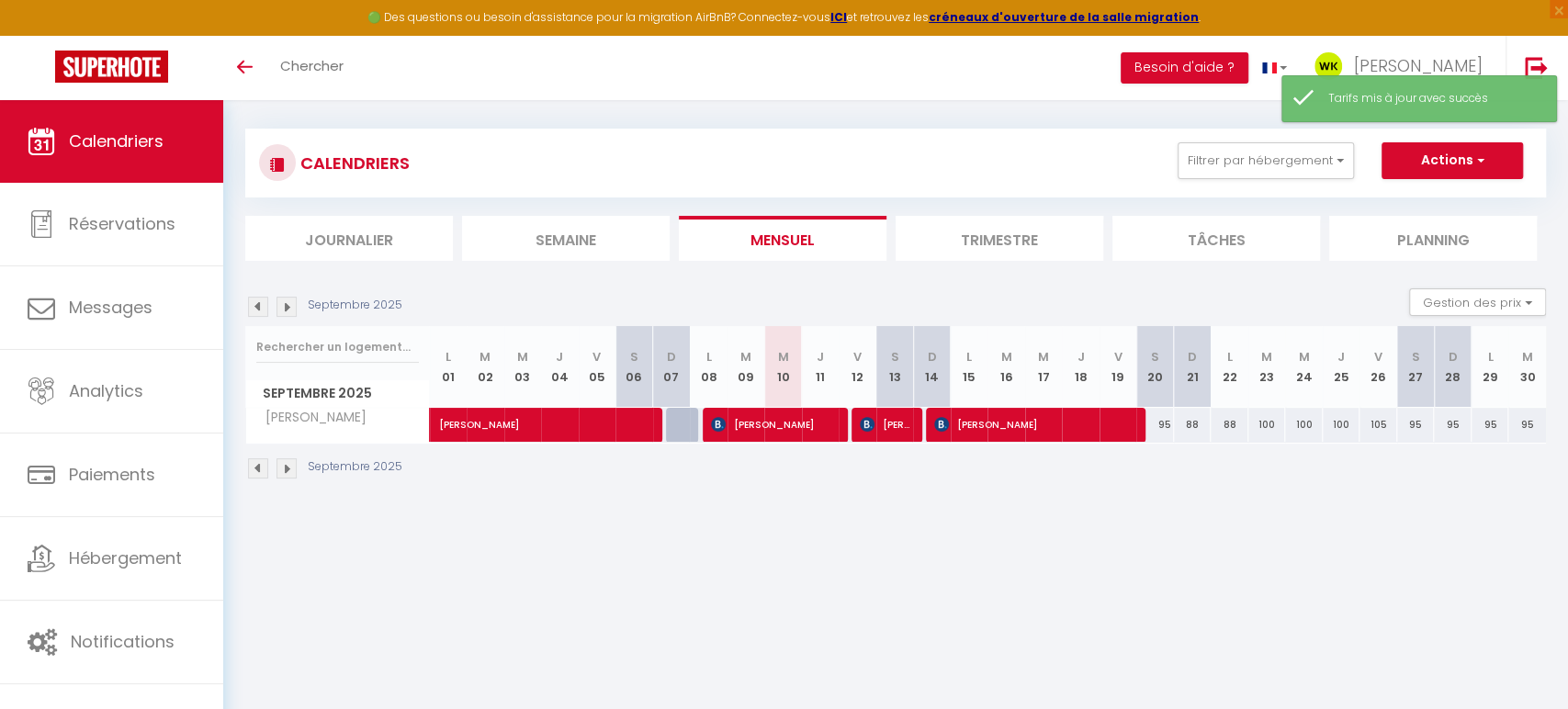
click at [1263, 427] on div "100" at bounding box center [1267, 424] width 38 height 34
type input "100"
type input "[DATE] Septembre 2025"
type input "Mer 24 Septembre 2025"
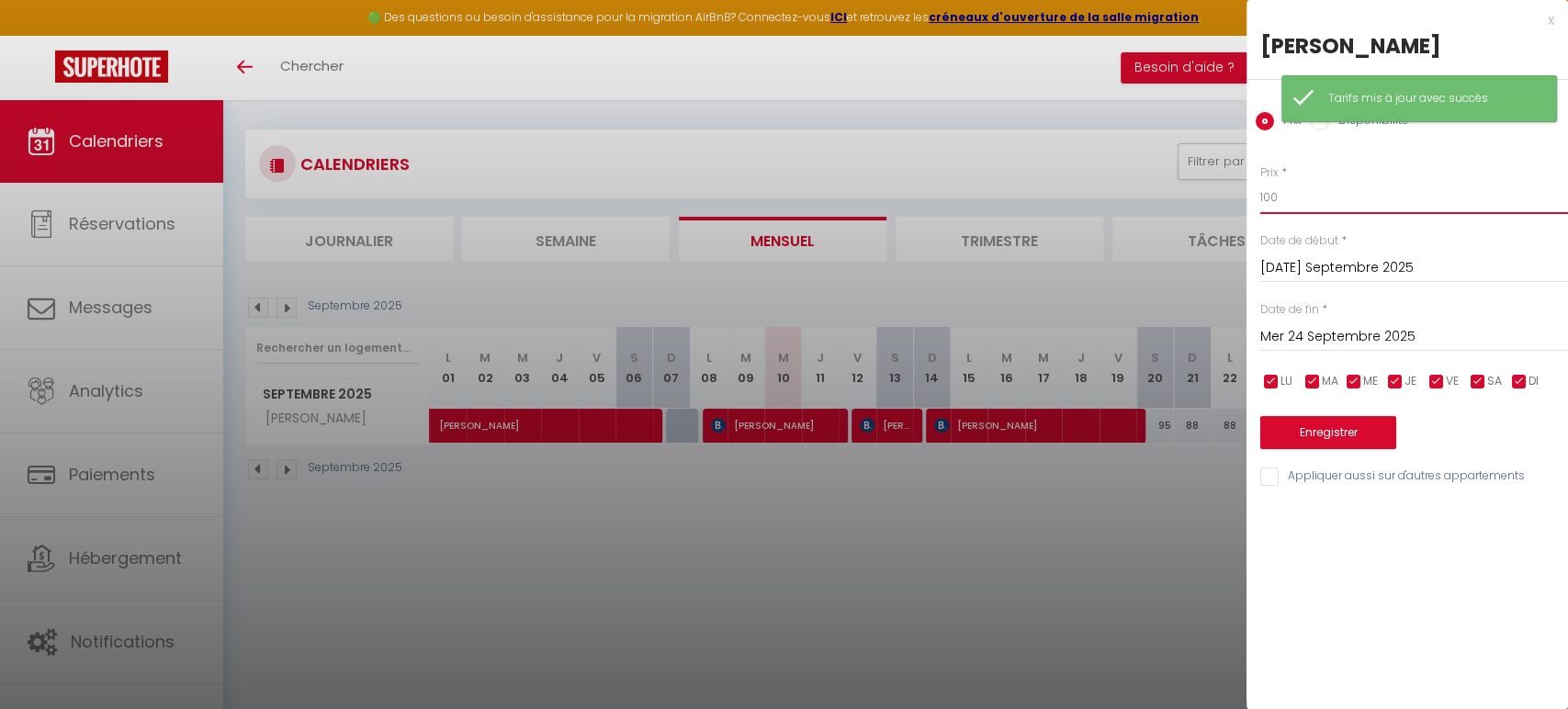
click at [1285, 201] on input "100" at bounding box center [1414, 197] width 308 height 33
type input "1"
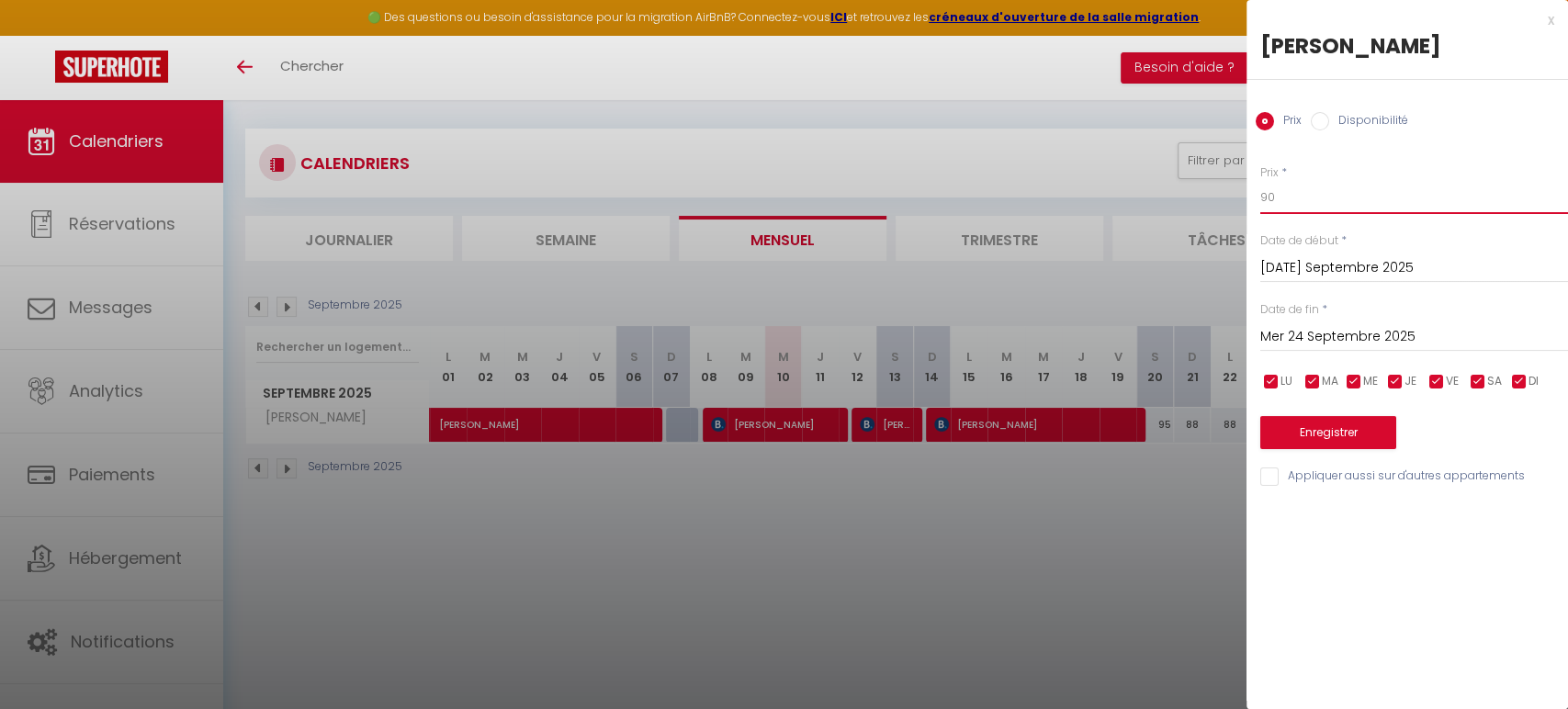
scroll to position [12, 0]
type input "90"
click at [1265, 378] on input "checkbox" at bounding box center [1271, 382] width 19 height 19
checkbox input "false"
click at [1318, 380] on input "checkbox" at bounding box center [1312, 382] width 19 height 19
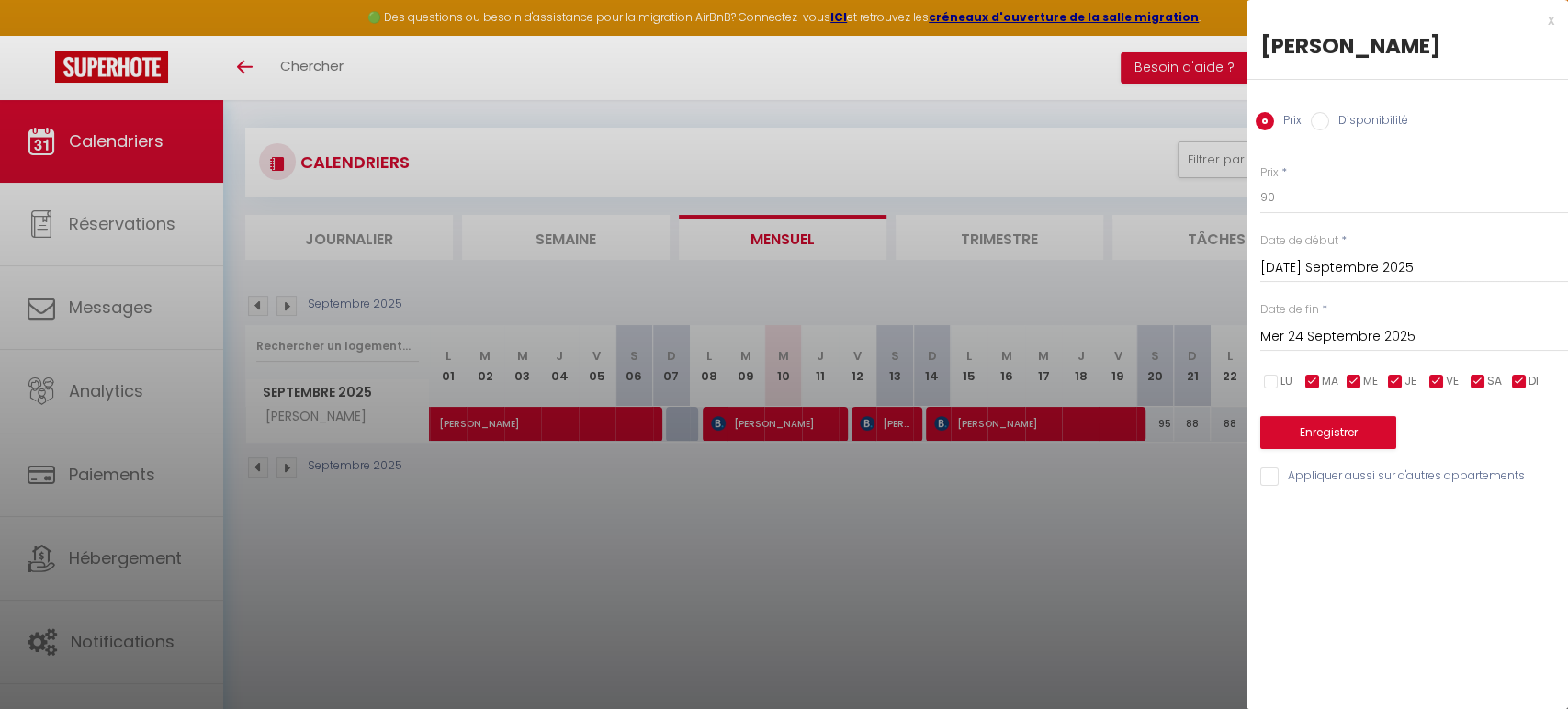
checkbox input "false"
click at [1439, 380] on input "checkbox" at bounding box center [1436, 382] width 19 height 19
click at [1437, 382] on input "checkbox" at bounding box center [1436, 382] width 19 height 19
checkbox input "true"
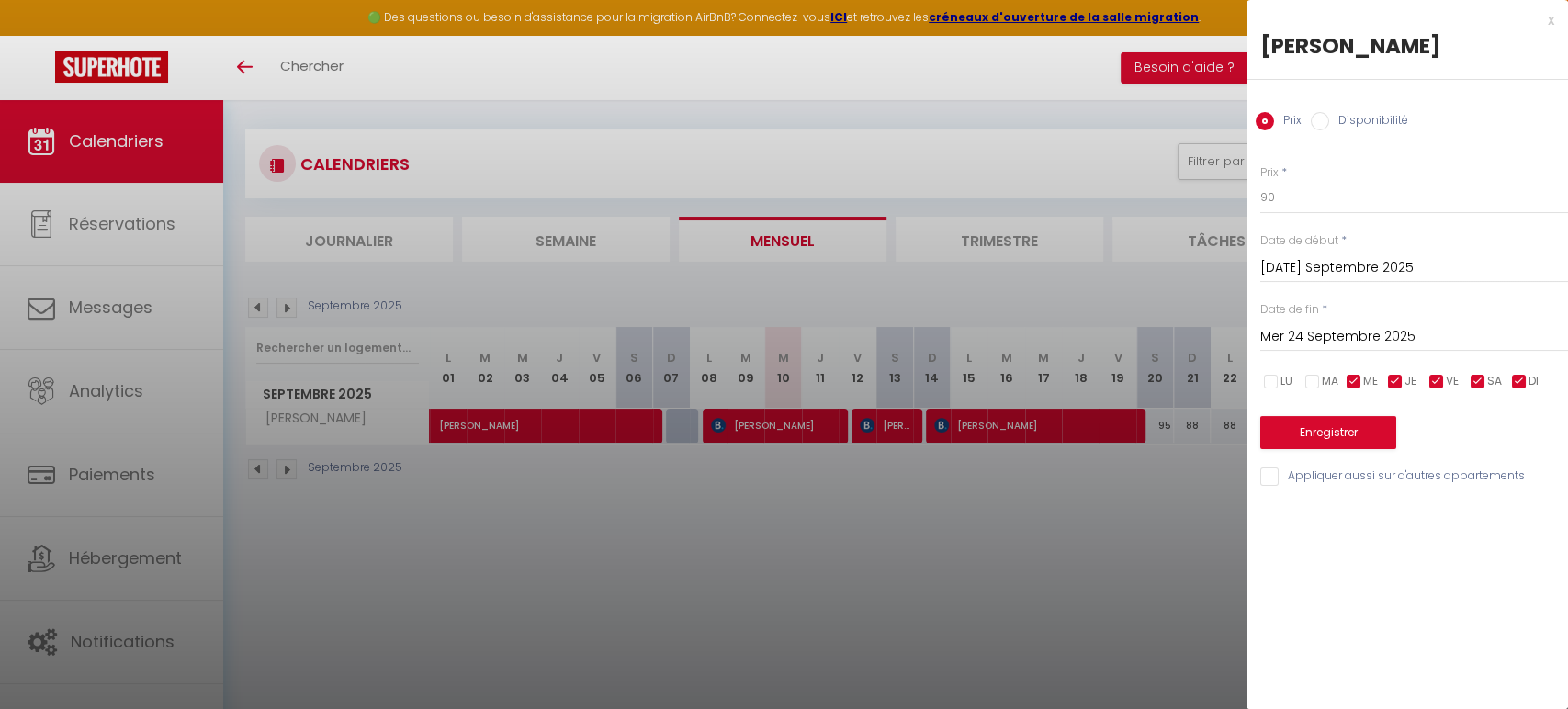
click at [1472, 379] on input "checkbox" at bounding box center [1477, 382] width 19 height 19
checkbox input "false"
click at [1511, 379] on input "checkbox" at bounding box center [1518, 382] width 19 height 19
checkbox input "false"
drag, startPoint x: 1352, startPoint y: 338, endPoint x: 1352, endPoint y: 348, distance: 10.0
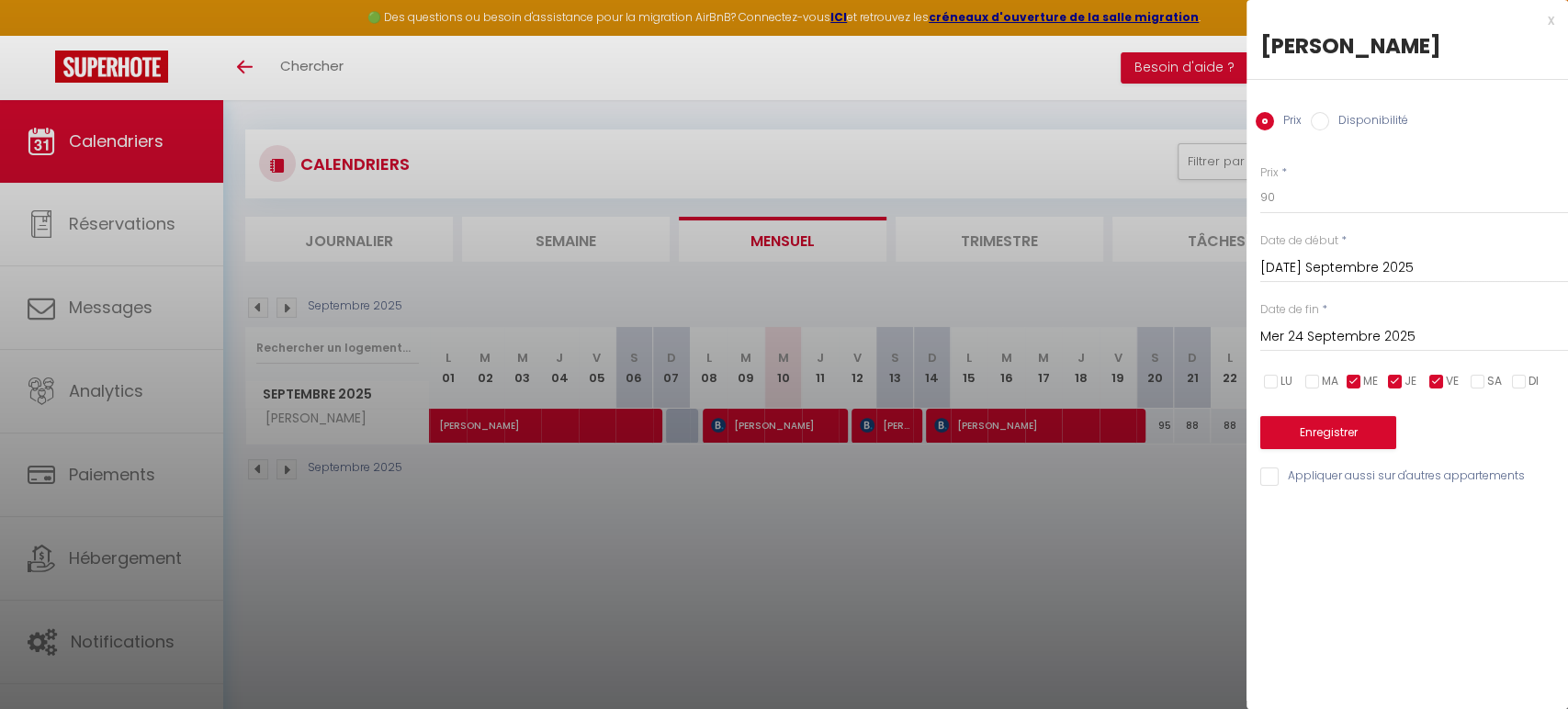
click at [1352, 343] on input "Mer 24 Septembre 2025" at bounding box center [1414, 337] width 308 height 23
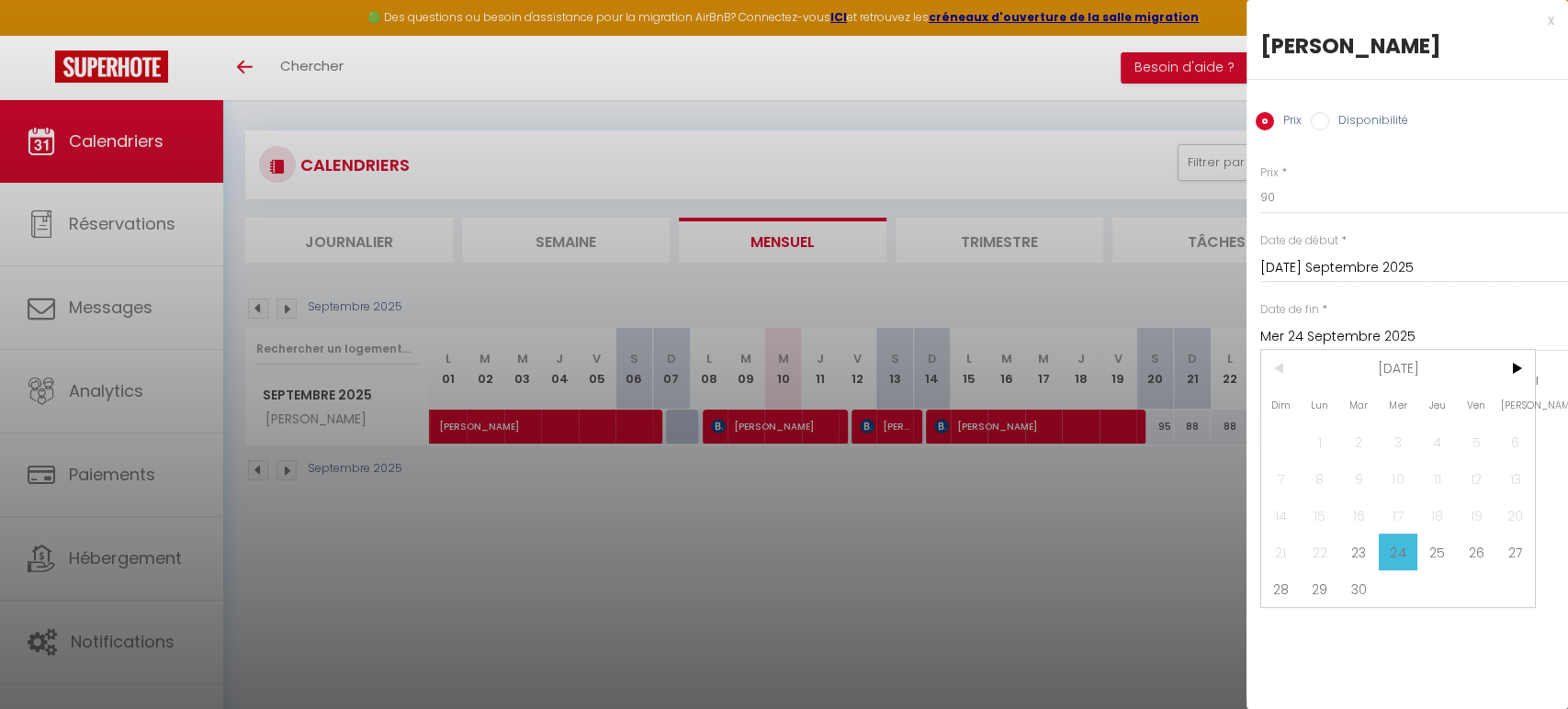
drag, startPoint x: 1364, startPoint y: 585, endPoint x: 1352, endPoint y: 545, distance: 41.8
click at [1363, 583] on span "30" at bounding box center [1359, 589] width 39 height 37
type input "[DATE] Septembre 2025"
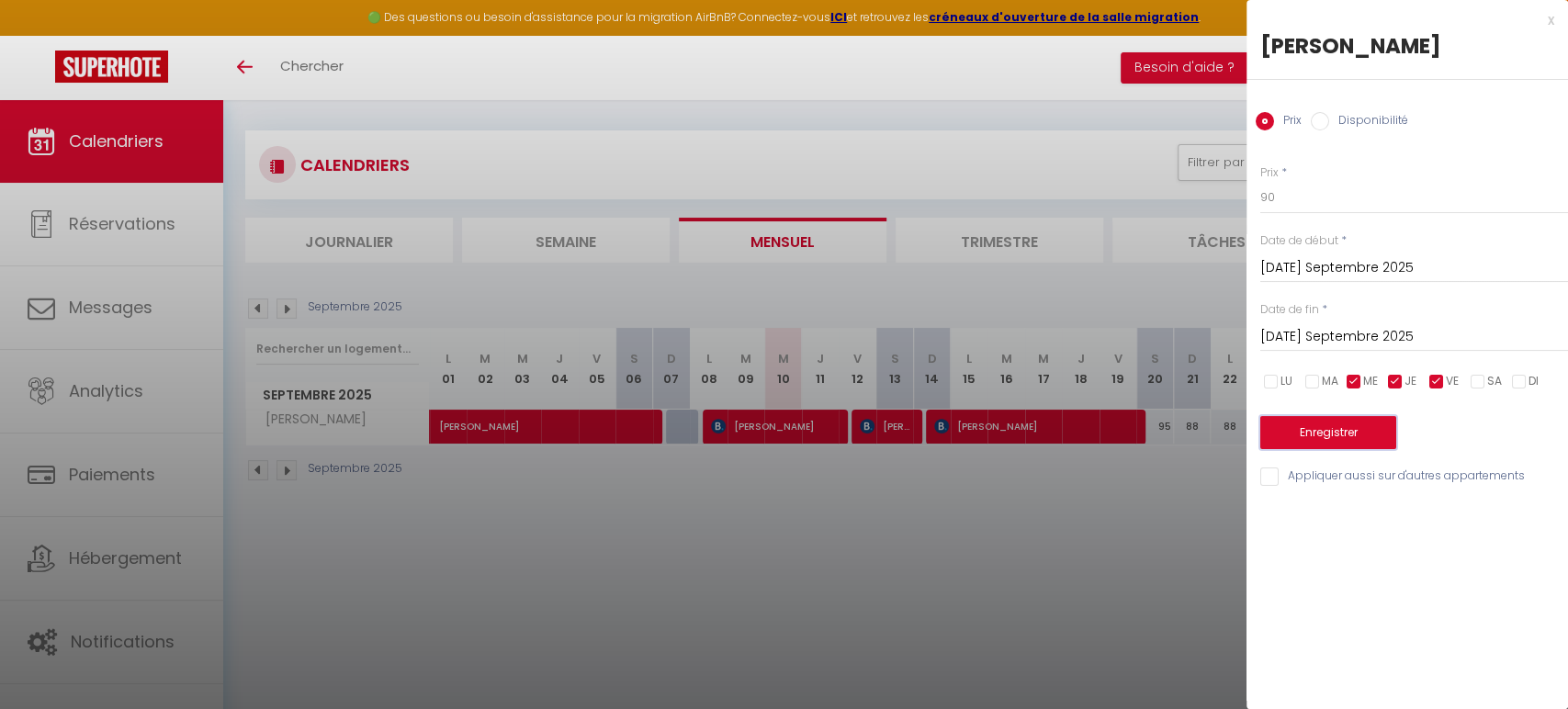
click at [1300, 438] on button "Enregistrer" at bounding box center [1328, 433] width 136 height 33
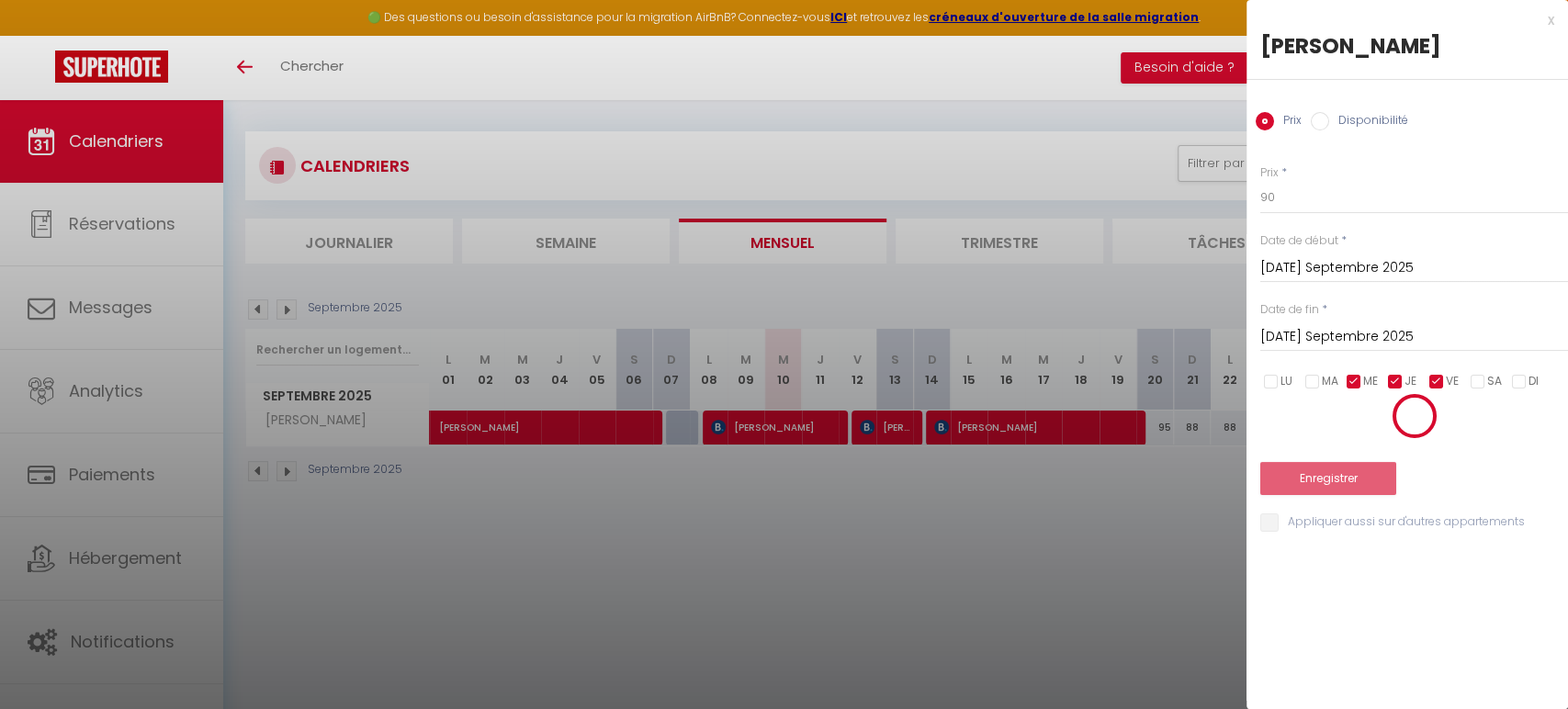
scroll to position [8, 0]
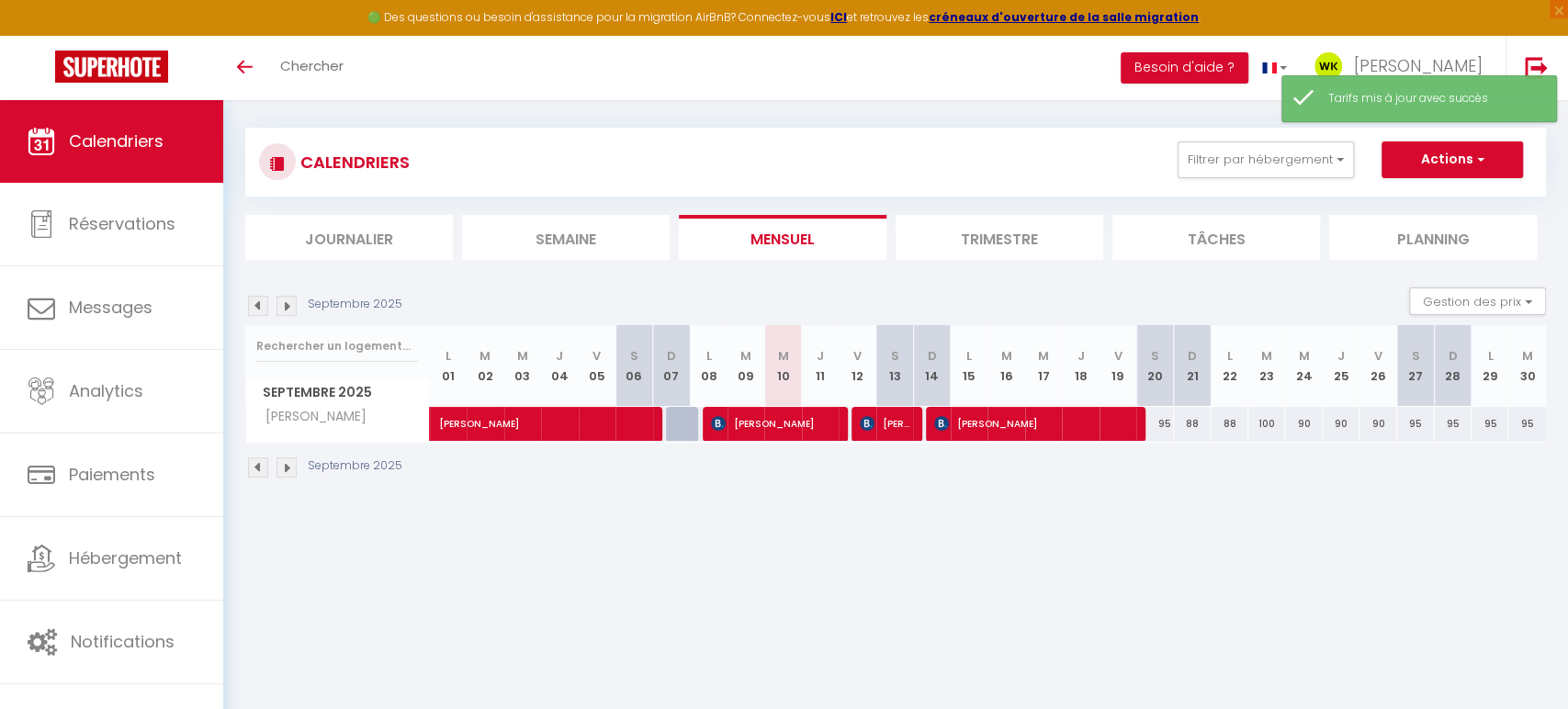
click at [1265, 430] on div "100" at bounding box center [1267, 423] width 38 height 34
type input "100"
type input "[DATE] Septembre 2025"
type input "Mer 24 Septembre 2025"
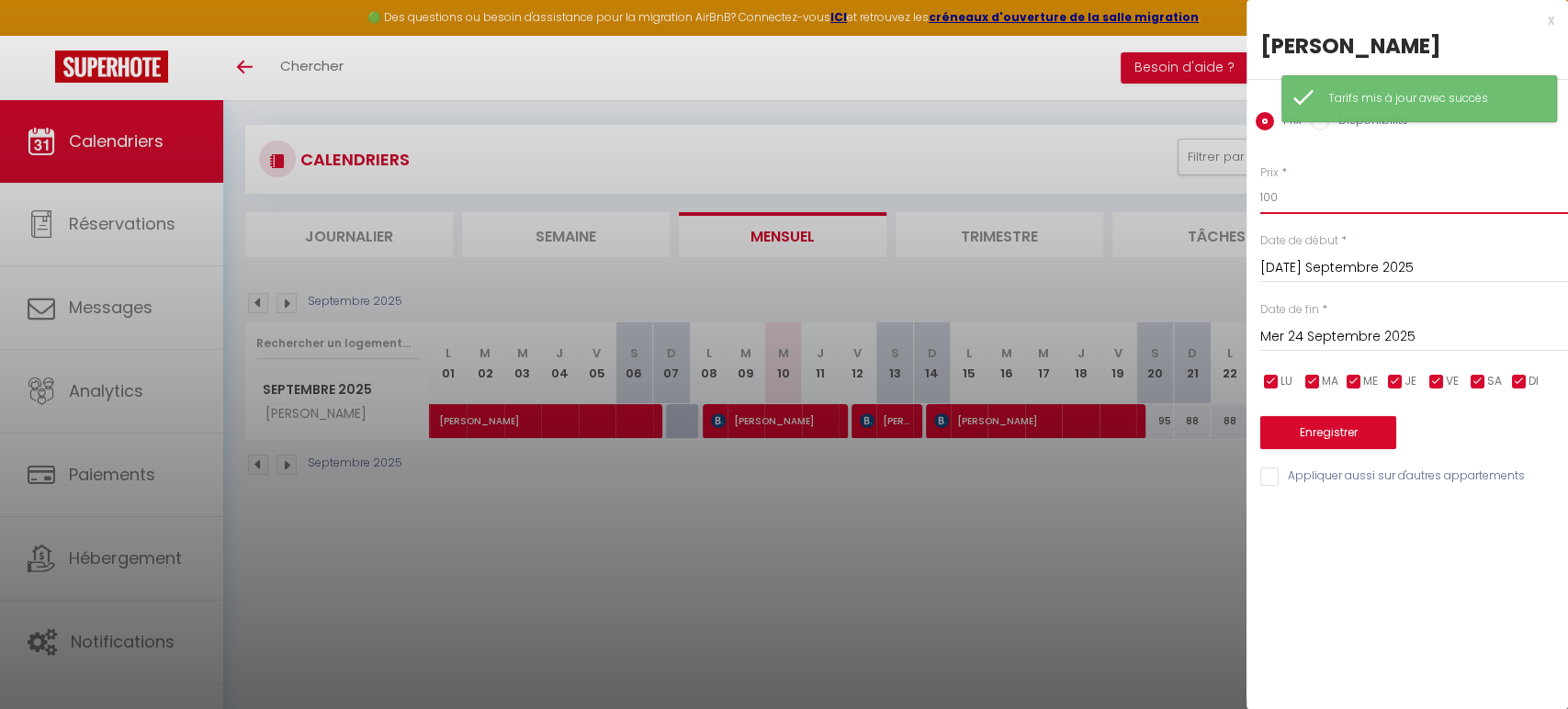
click at [1296, 194] on input "100" at bounding box center [1414, 197] width 308 height 33
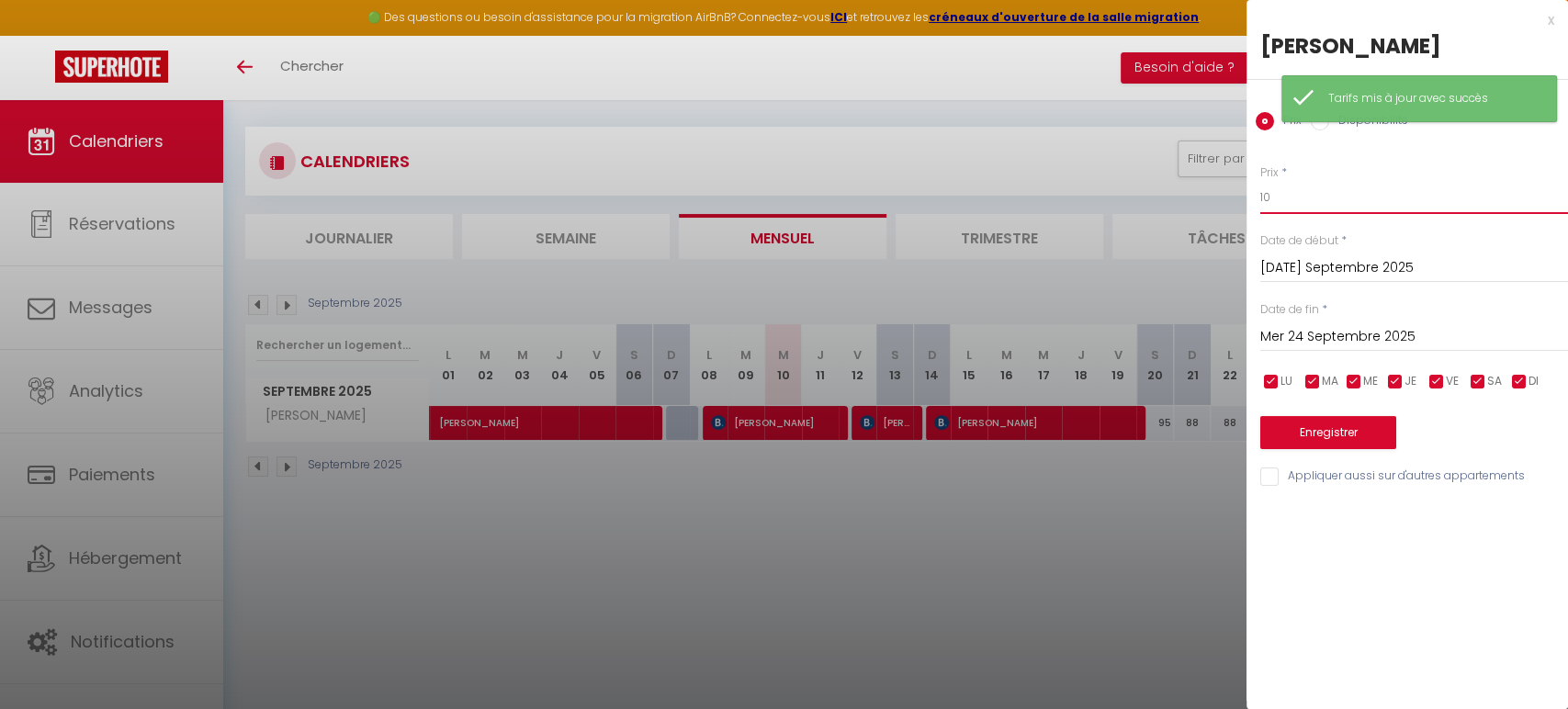
type input "1"
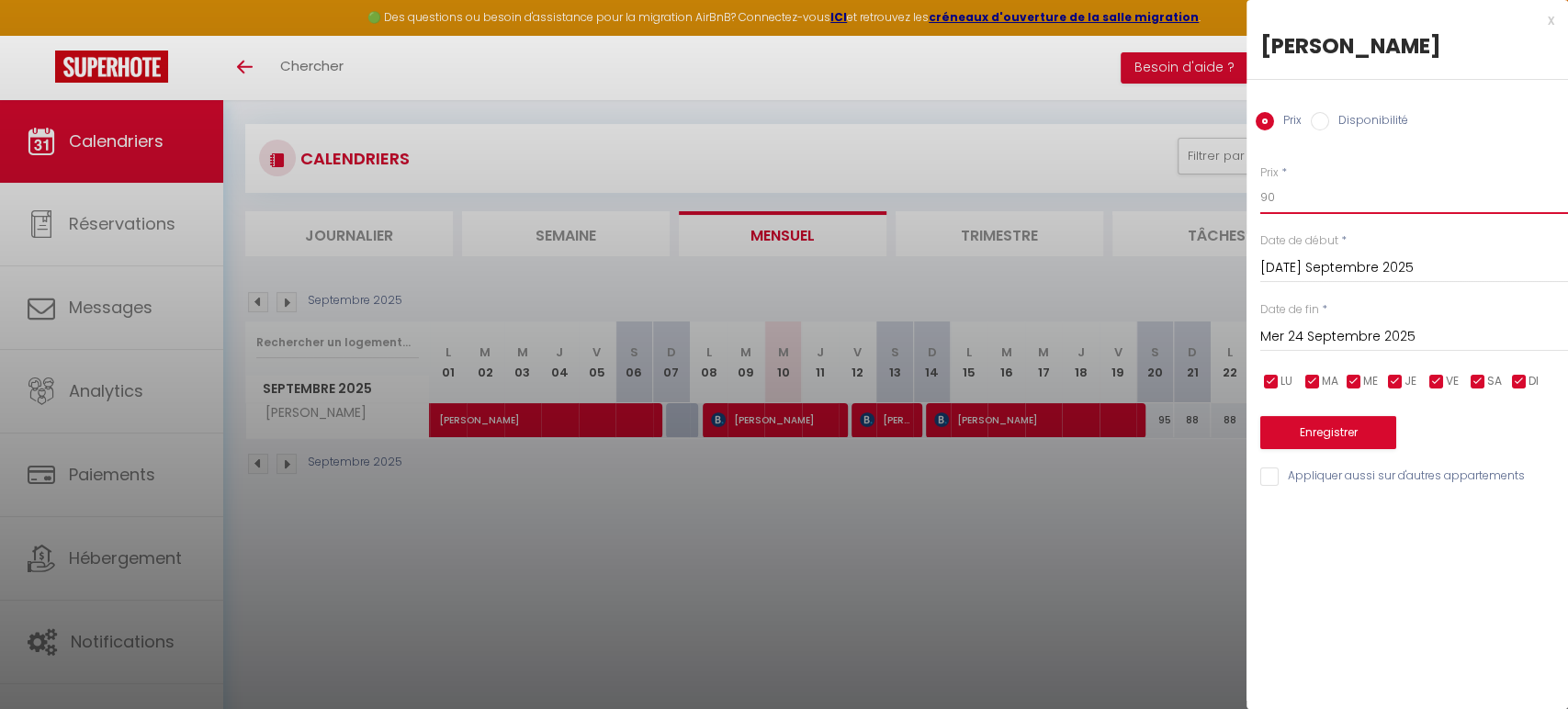
type input "90"
click at [1360, 424] on button "Enregistrer" at bounding box center [1328, 433] width 136 height 33
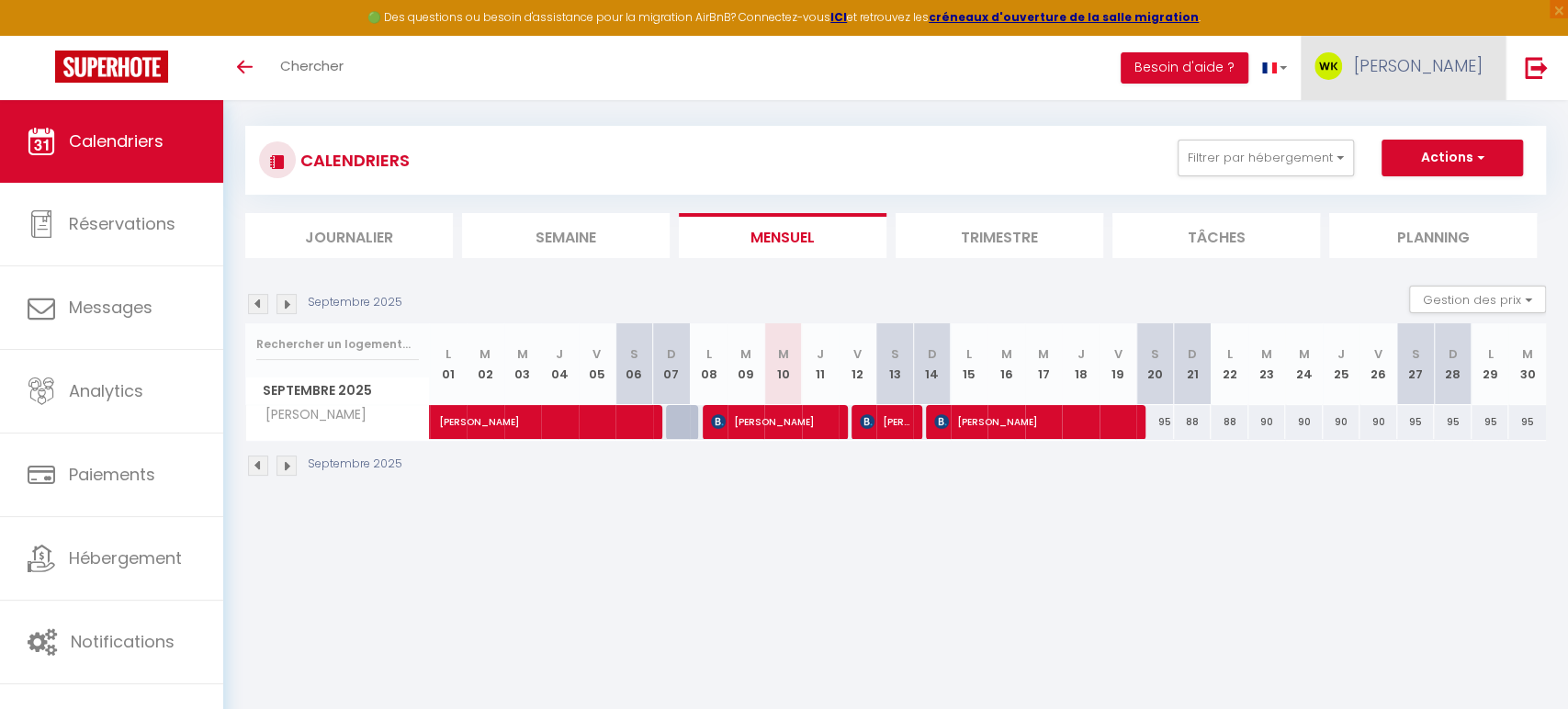
click at [1416, 74] on span "[PERSON_NAME]" at bounding box center [1419, 65] width 129 height 23
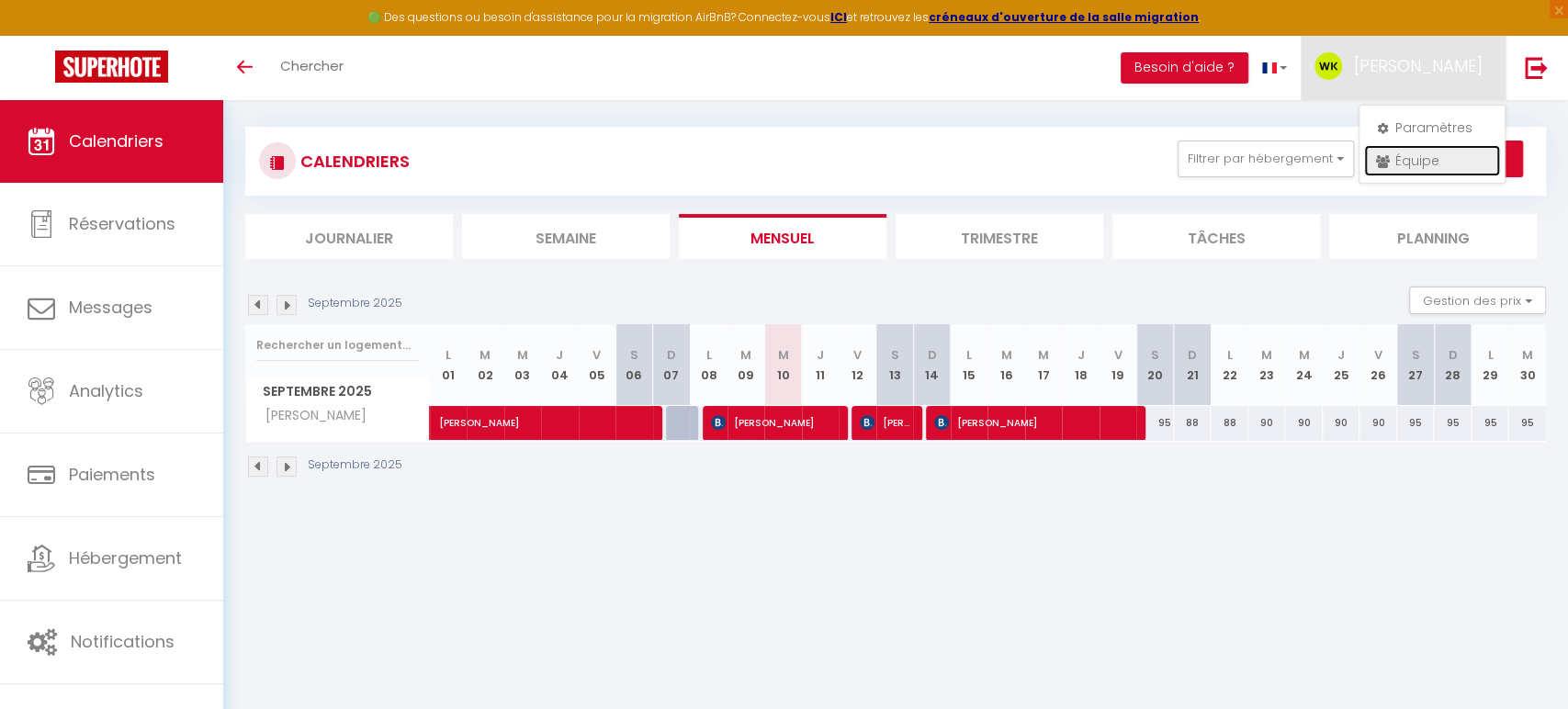
scroll to position [14, 0]
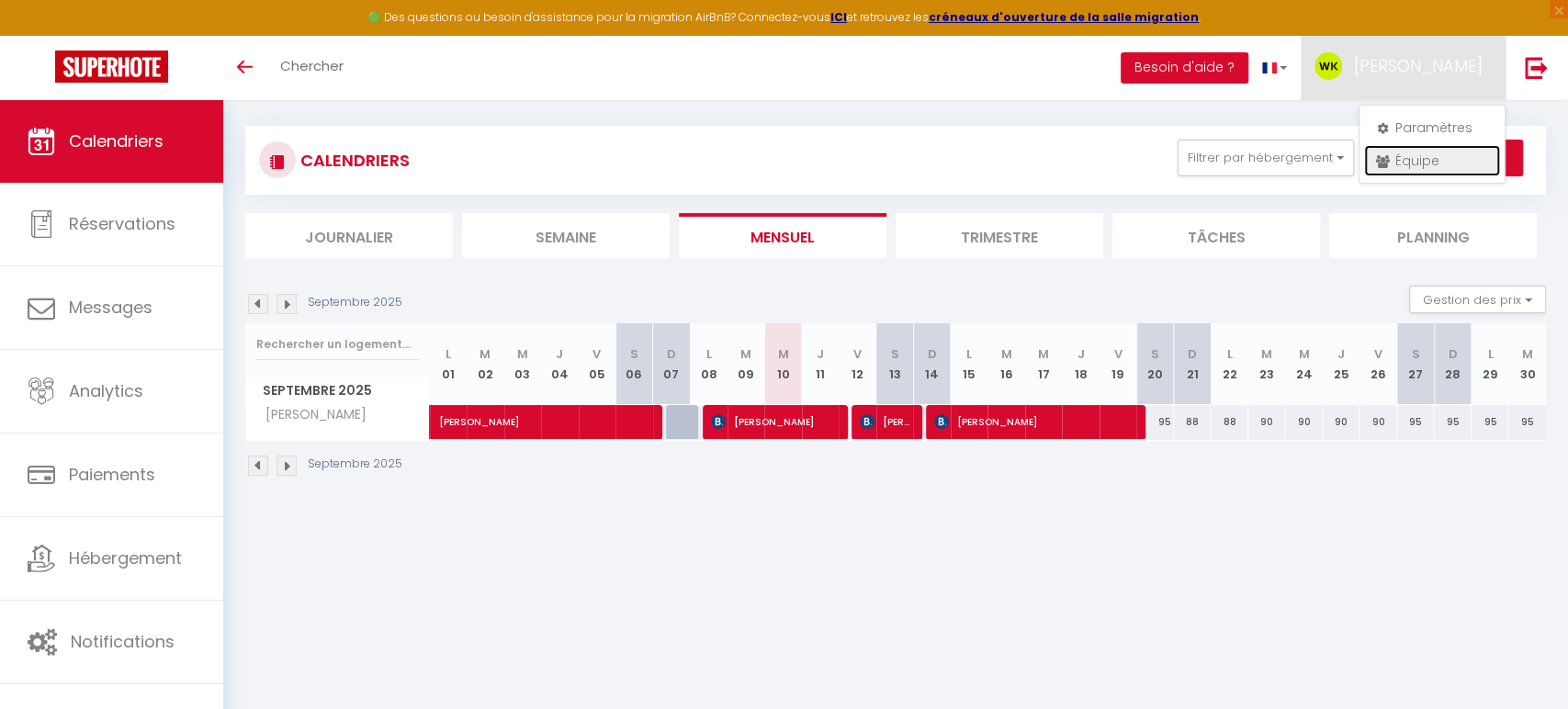
click at [1402, 153] on link "Équipe" at bounding box center [1431, 161] width 136 height 31
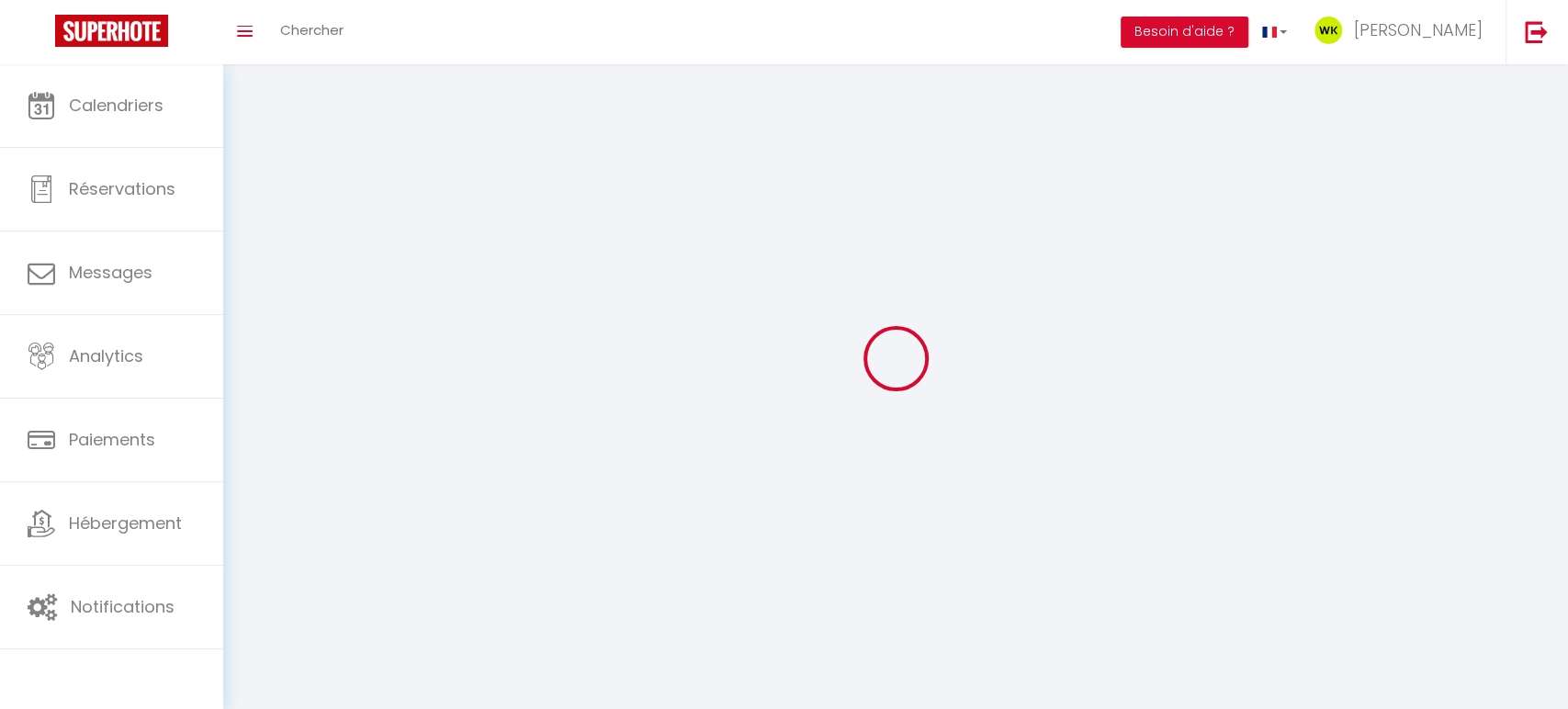
scroll to position [37, 0]
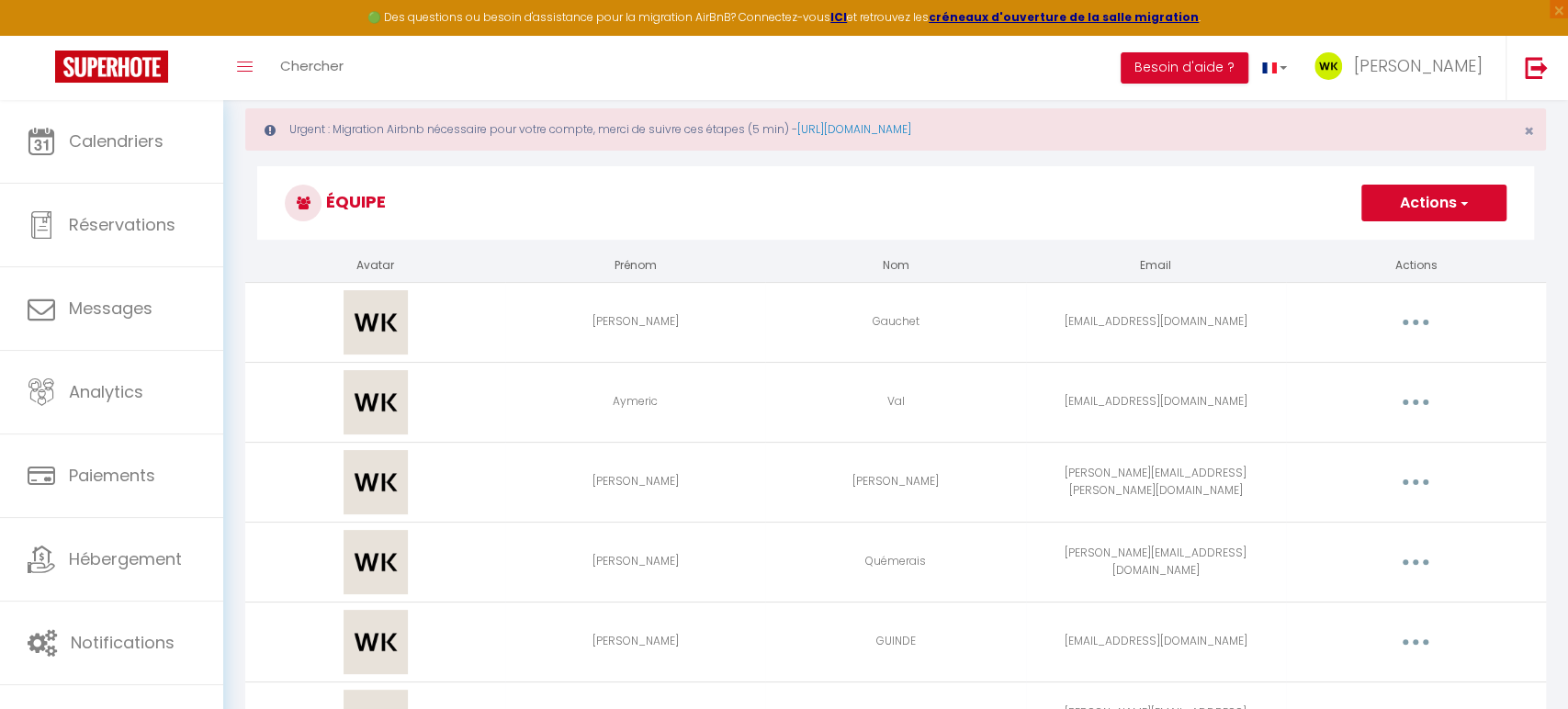
click at [1386, 208] on button "Actions" at bounding box center [1433, 203] width 146 height 37
click at [1380, 236] on link "Ajouter un nouvel utilisateur" at bounding box center [1397, 243] width 217 height 23
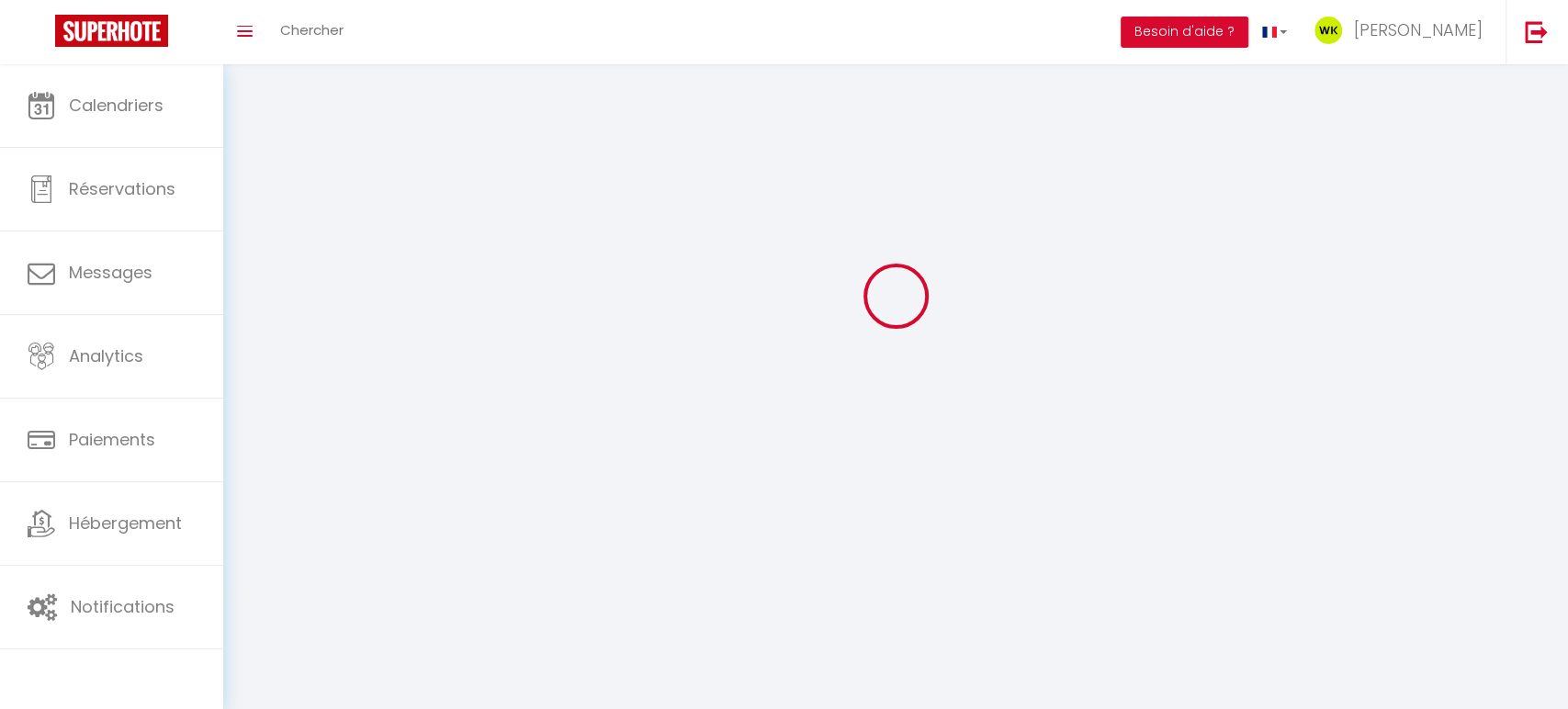
scroll to position [99, 0]
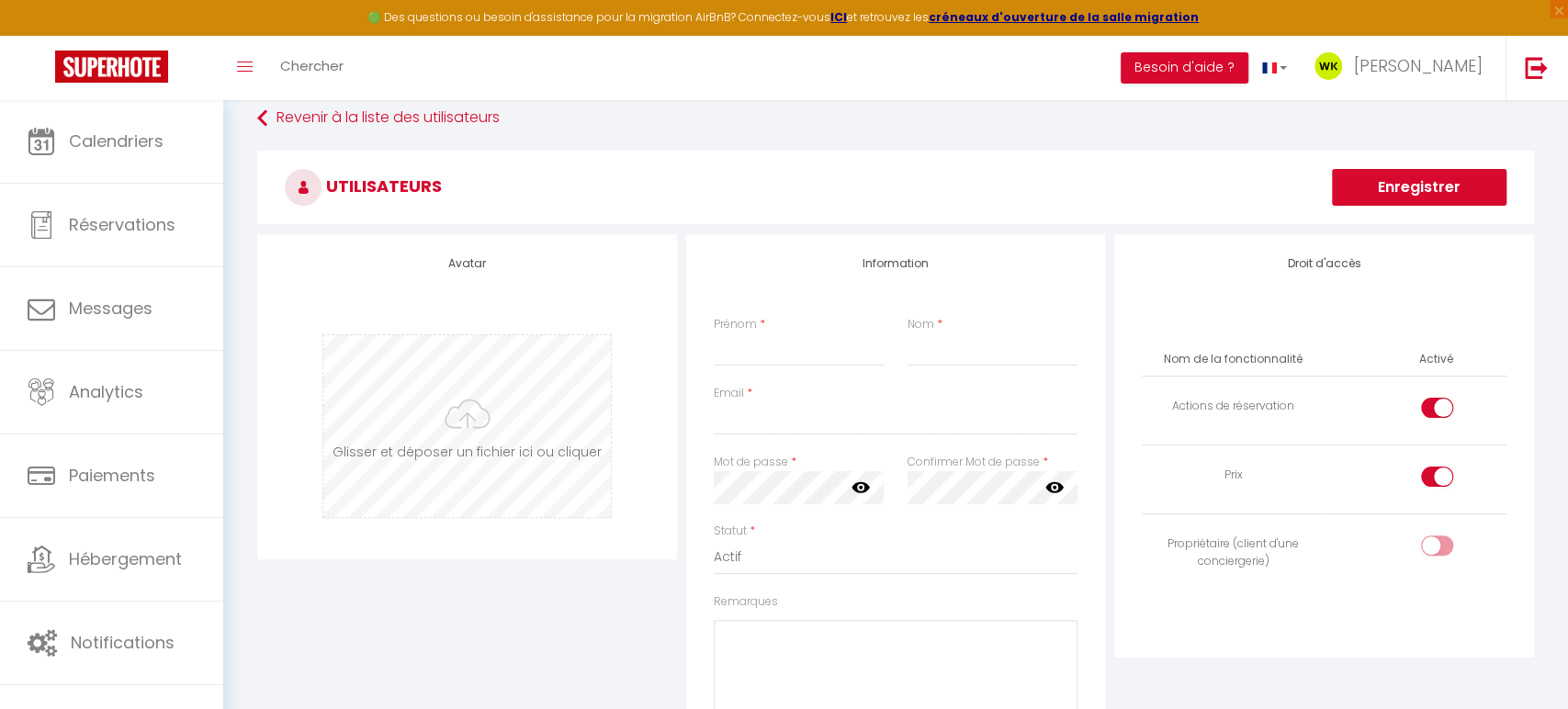
click at [482, 400] on input "file" at bounding box center [467, 426] width 287 height 182
type input "C:\fakepath\Weekeys_Favicon_RVB_Noir.png"
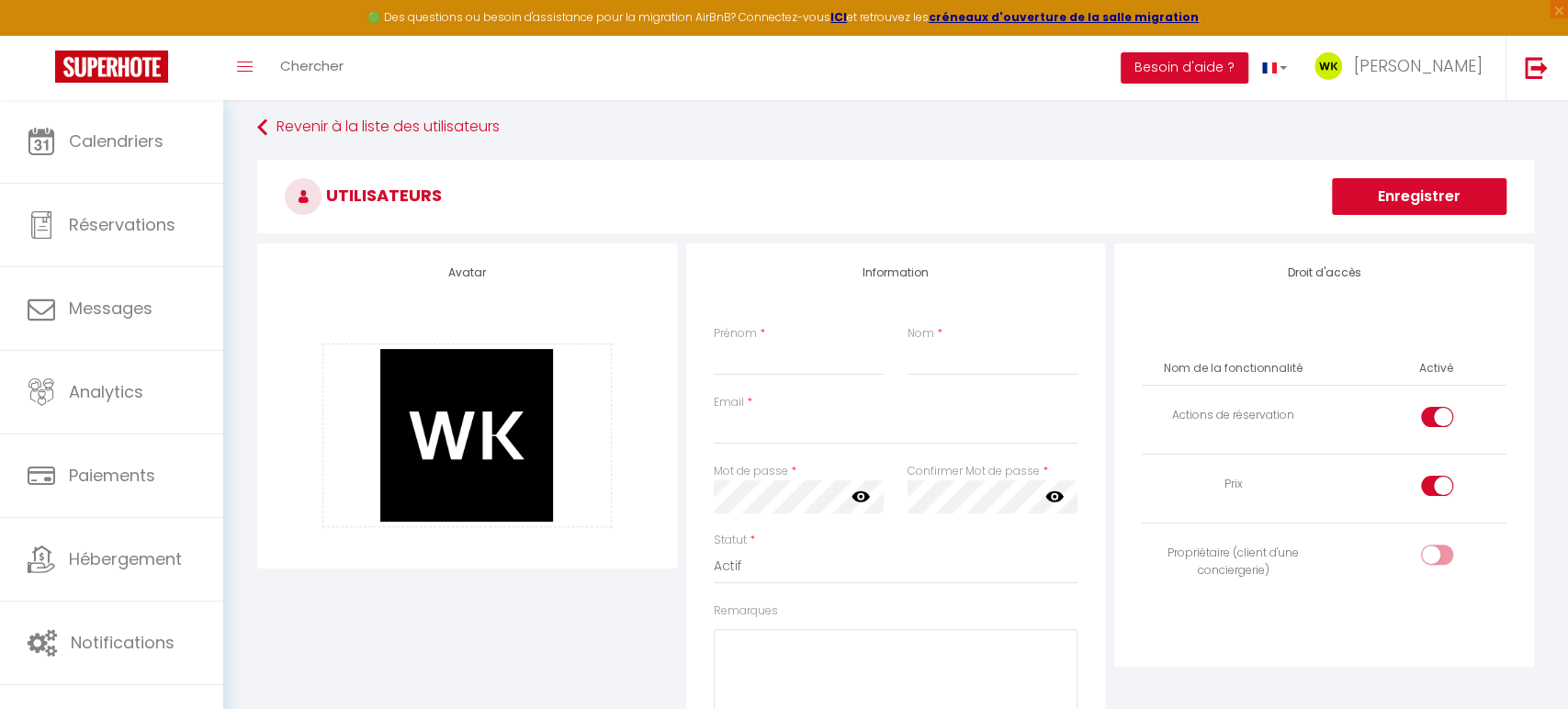
scroll to position [88, 0]
click at [746, 359] on input "Prénom" at bounding box center [798, 360] width 170 height 33
paste input "[PERSON_NAME]"
type input "[PERSON_NAME]"
type textarea "L"
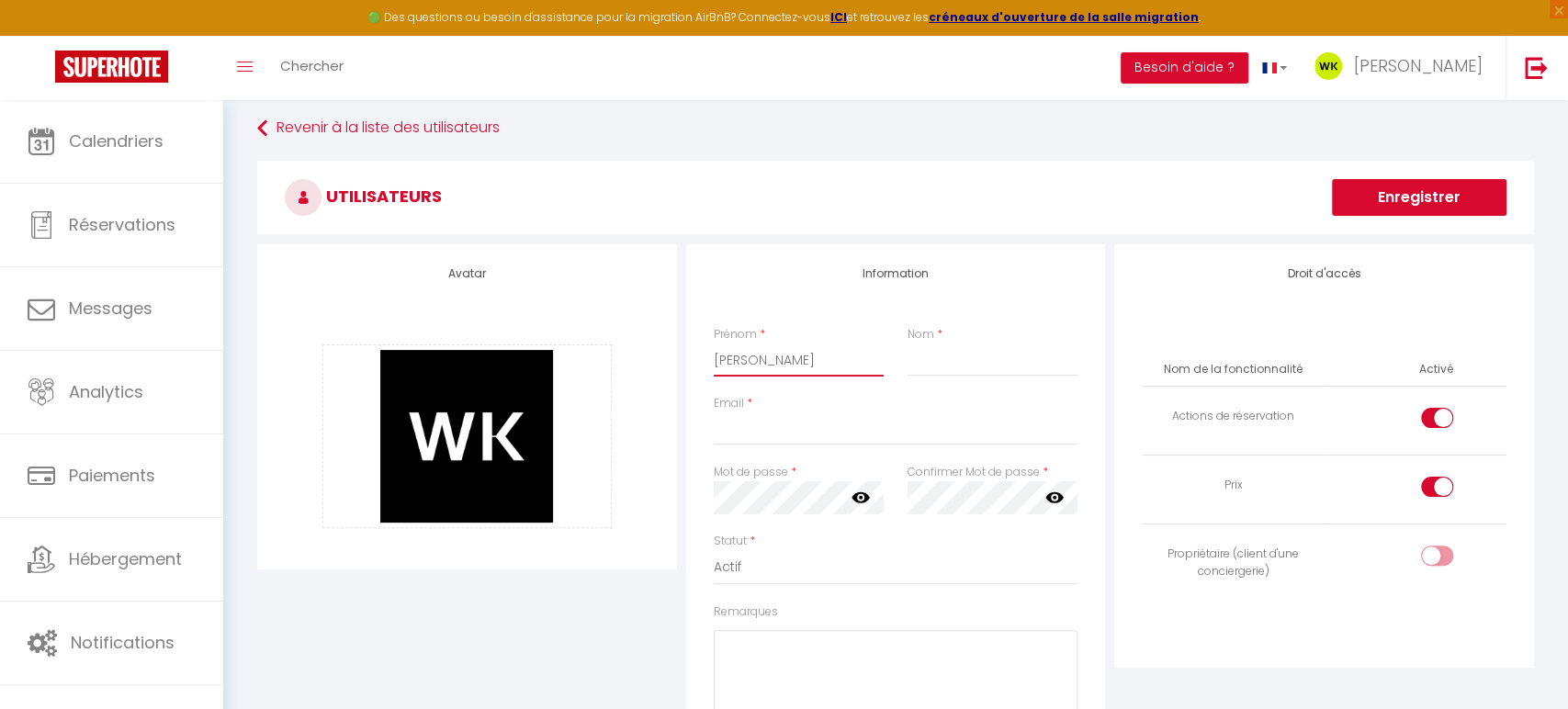
drag, startPoint x: 768, startPoint y: 357, endPoint x: 839, endPoint y: 359, distance: 71.0
click at [839, 359] on input "[PERSON_NAME]" at bounding box center [798, 360] width 170 height 33
type input "[PERSON_NAME]"
click at [973, 363] on input "Nom" at bounding box center [993, 360] width 170 height 33
paste input "Lasselin"
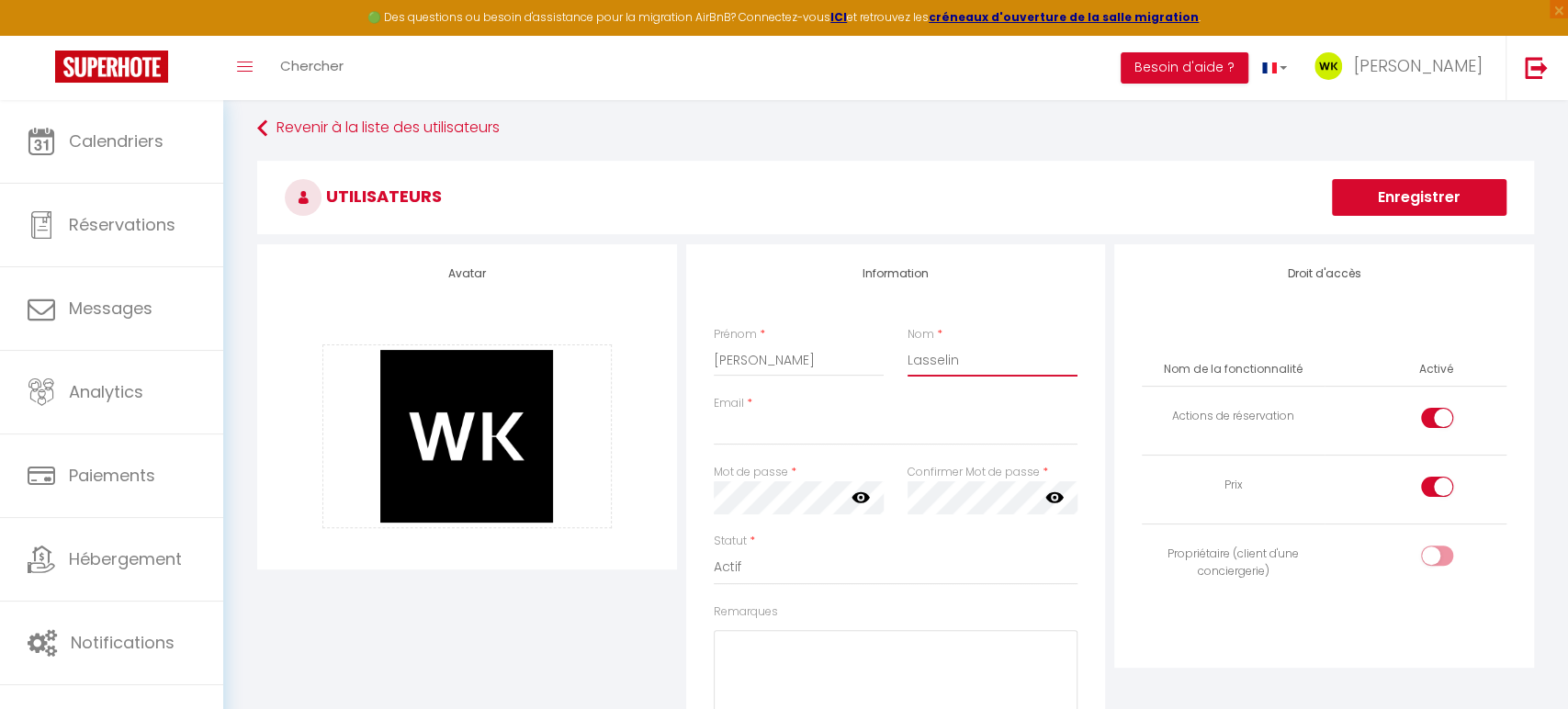
type input "Lasselin"
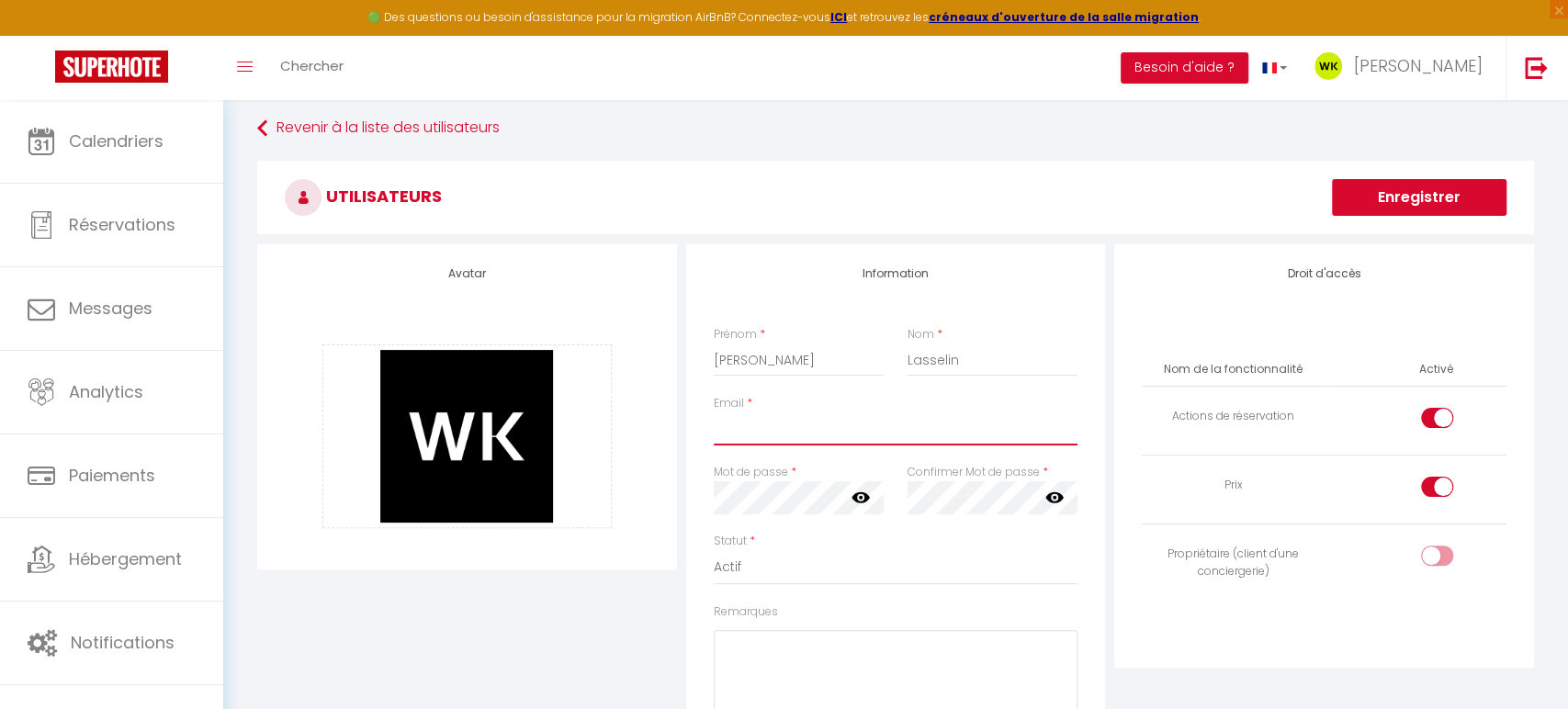
drag, startPoint x: 783, startPoint y: 427, endPoint x: 784, endPoint y: 380, distance: 47.0
click at [783, 426] on input "Email" at bounding box center [895, 429] width 364 height 33
paste input "[EMAIL_ADDRESS][DOMAIN_NAME]"
type input "[EMAIL_ADDRESS][DOMAIN_NAME]"
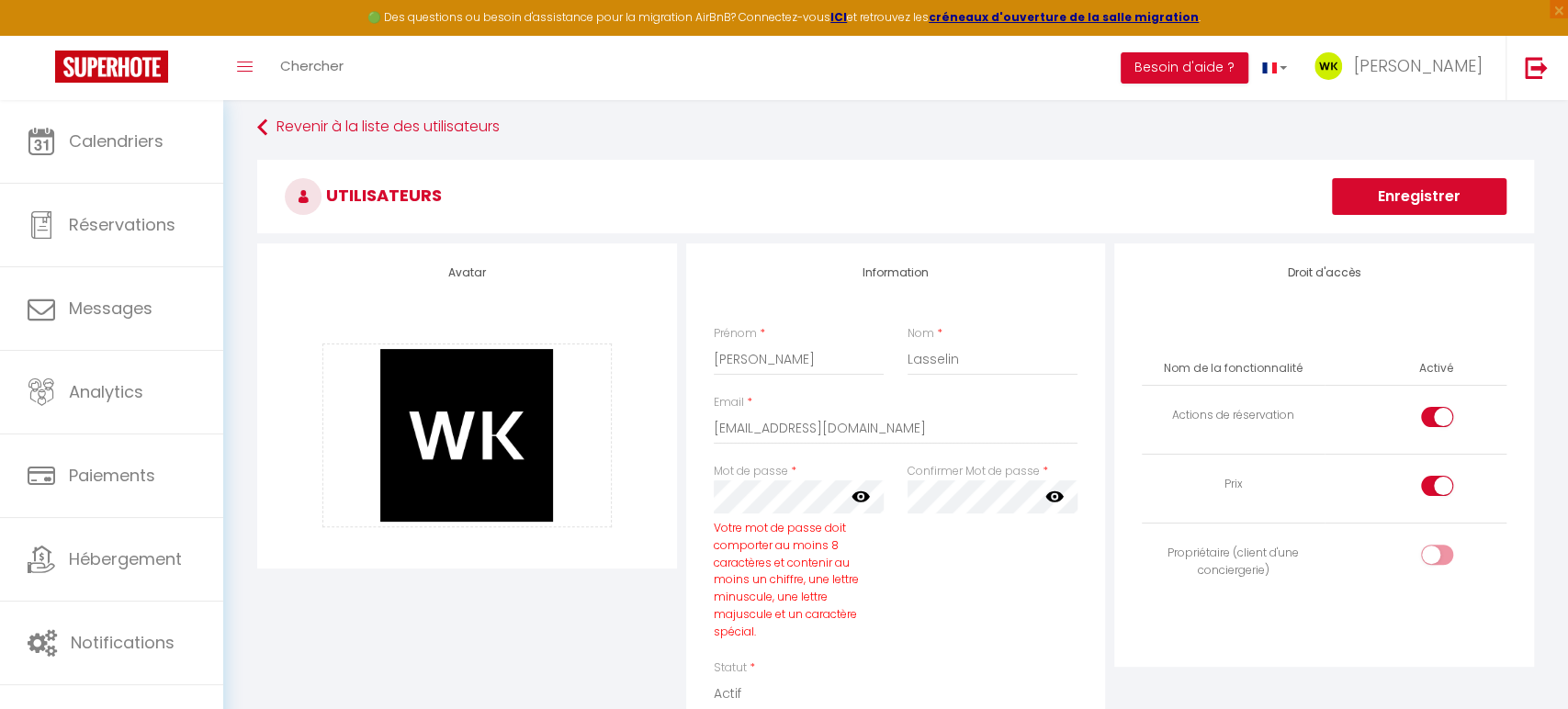
click at [861, 508] on link at bounding box center [860, 498] width 19 height 23
click at [663, 478] on div "Avatar [PERSON_NAME] et déposer un fichier ici ou cliquer Ooops, something wron…" at bounding box center [896, 624] width 1286 height 761
click at [1266, 625] on div "Nom de la fonctionnalité Activé Actions de réservation Prix Propriétaire (clien…" at bounding box center [1324, 485] width 389 height 318
click at [1051, 501] on icon at bounding box center [1054, 497] width 19 height 11
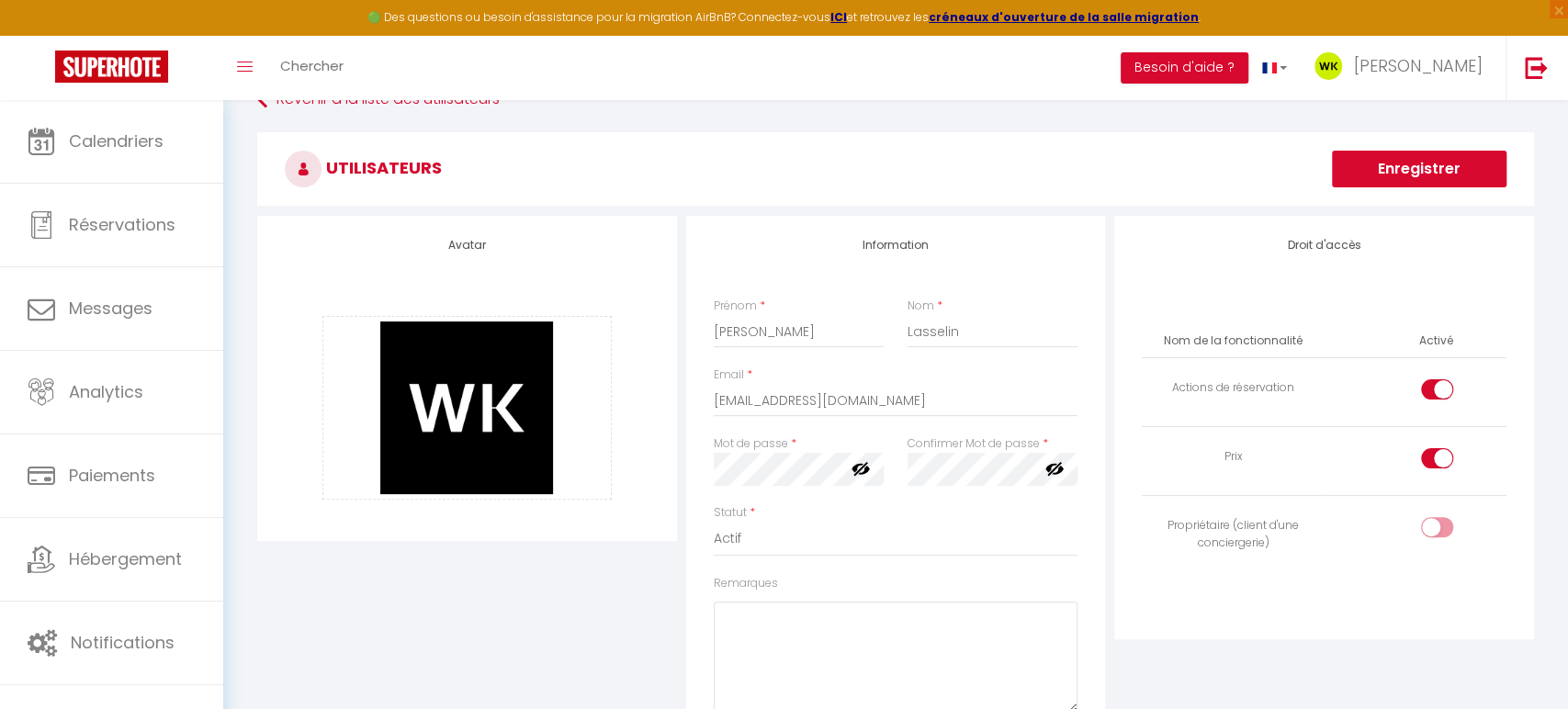
scroll to position [117, 0]
drag, startPoint x: 1427, startPoint y: 381, endPoint x: 1430, endPoint y: 408, distance: 27.2
click at [1427, 381] on div at bounding box center [1436, 388] width 32 height 21
click at [1436, 381] on input "checkbox" at bounding box center [1452, 392] width 32 height 27
checkbox input "false"
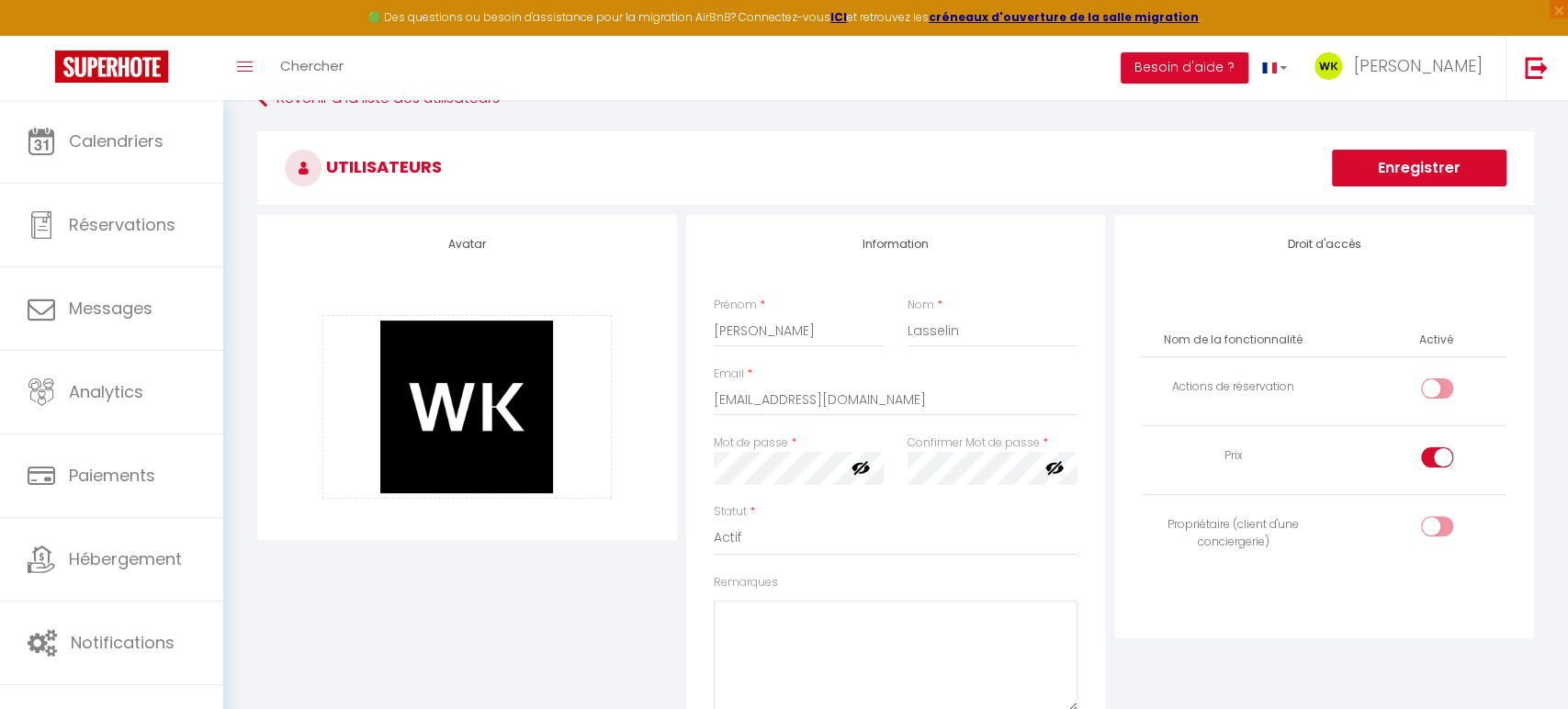
click at [1437, 460] on input "checkbox" at bounding box center [1452, 461] width 32 height 27
checkbox input "false"
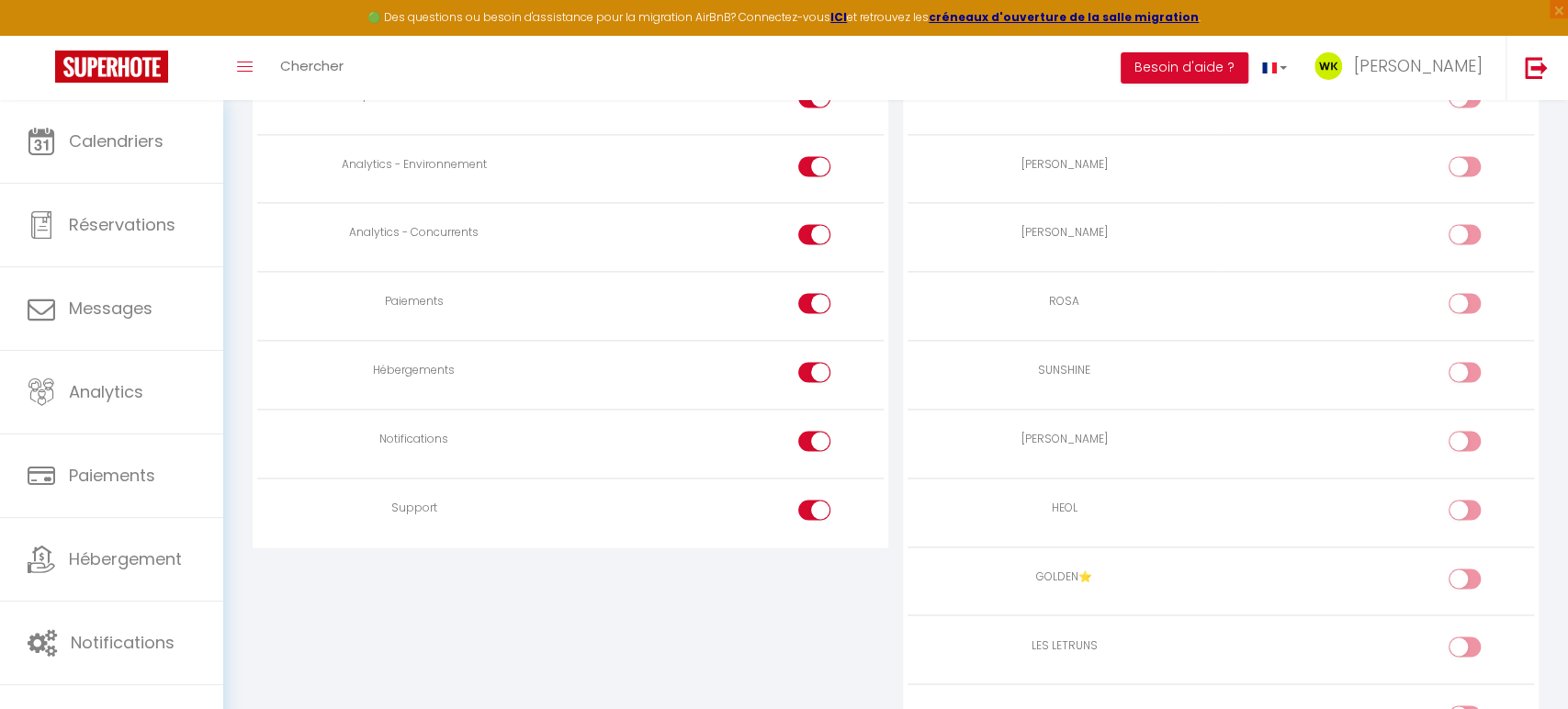
scroll to position [1701, 0]
click at [809, 501] on div at bounding box center [814, 510] width 32 height 21
click at [814, 501] on input "checkbox" at bounding box center [829, 514] width 32 height 27
checkbox input "false"
click at [811, 432] on div at bounding box center [814, 441] width 32 height 21
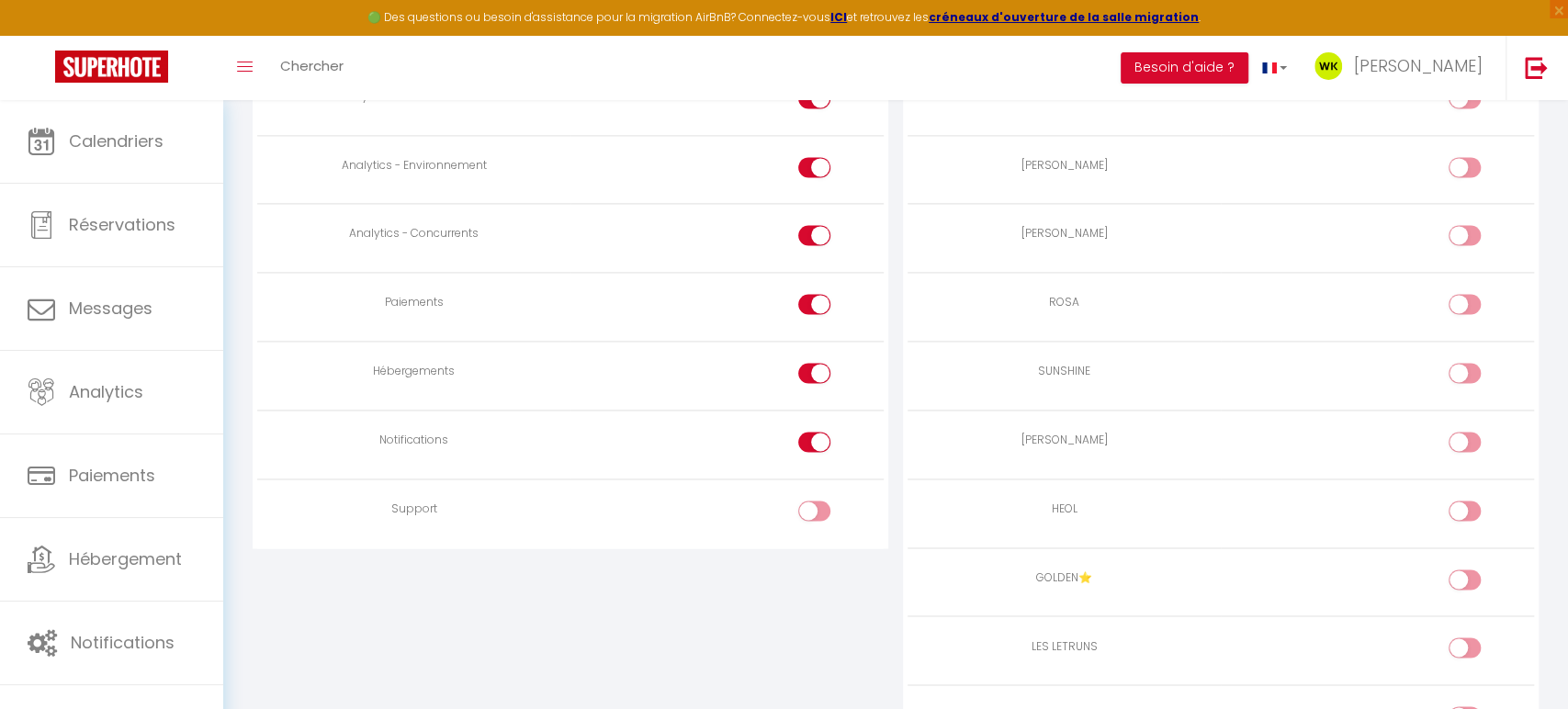
click at [814, 432] on input "checkbox" at bounding box center [829, 445] width 32 height 27
checkbox input "false"
click at [817, 366] on input "checkbox" at bounding box center [829, 376] width 32 height 27
checkbox input "false"
click at [815, 272] on td at bounding box center [727, 307] width 314 height 69
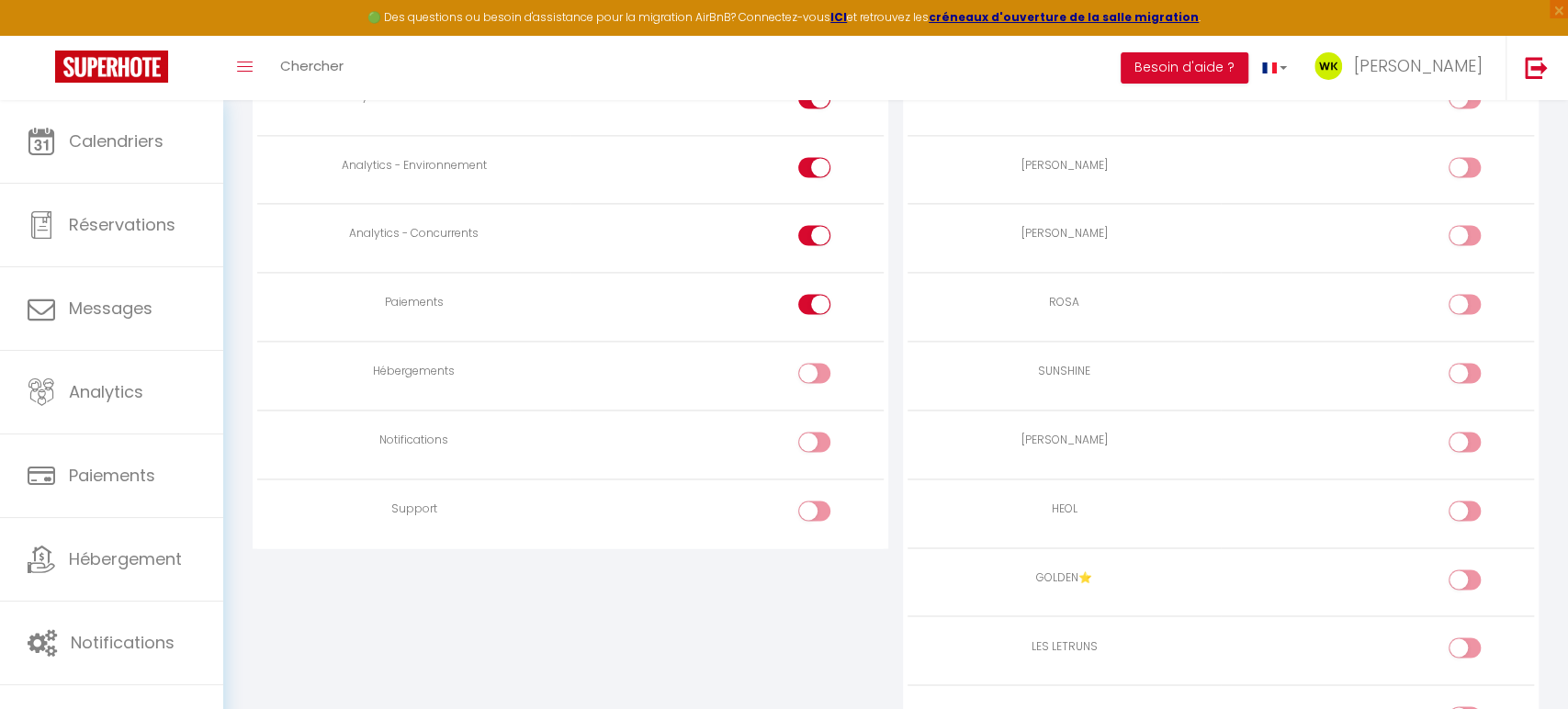
click at [816, 298] on input "checkbox" at bounding box center [829, 308] width 32 height 27
checkbox input "false"
click at [815, 209] on td at bounding box center [727, 238] width 314 height 69
drag, startPoint x: 815, startPoint y: 227, endPoint x: 817, endPoint y: 185, distance: 42.0
click at [815, 226] on input "checkbox" at bounding box center [829, 238] width 32 height 27
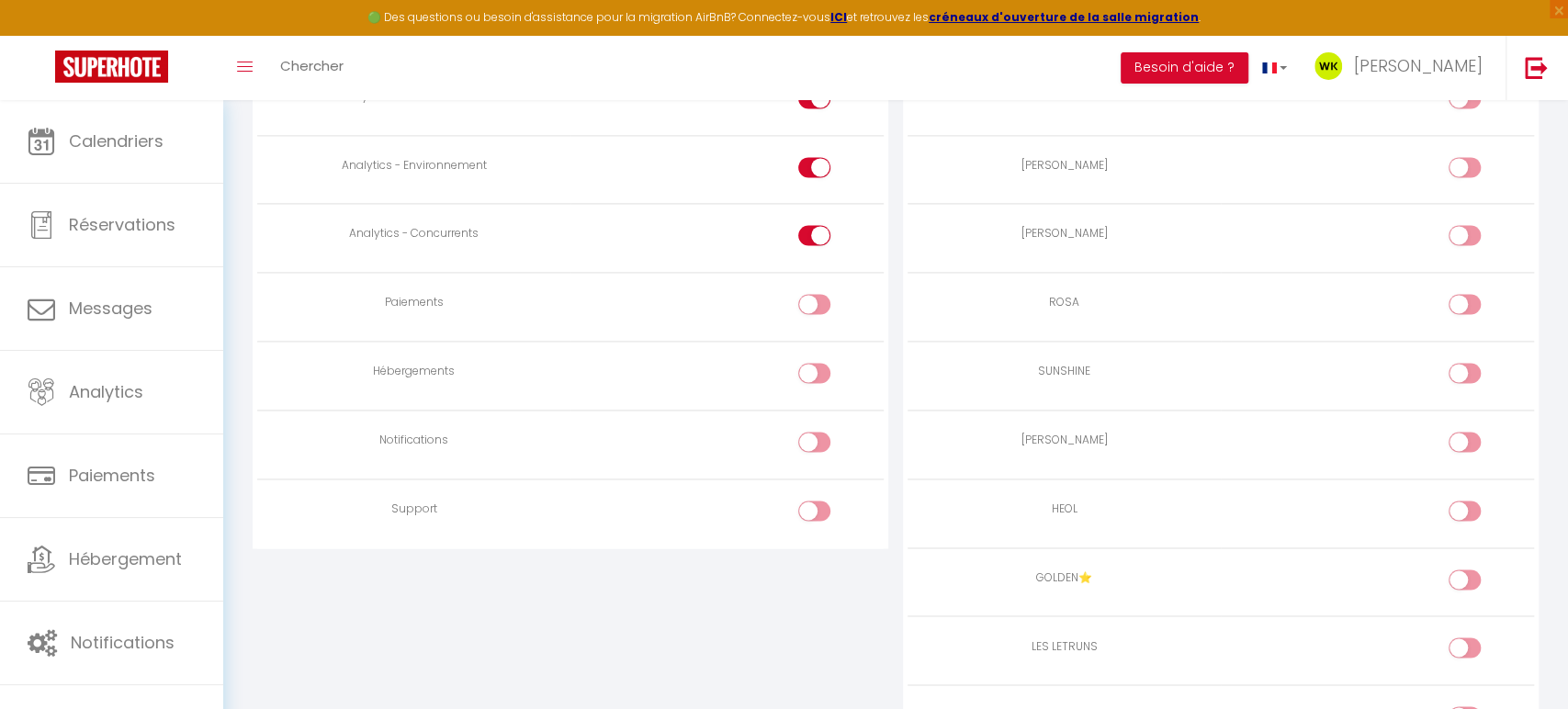
checkbox input "false"
click at [815, 169] on input "checkbox" at bounding box center [829, 171] width 32 height 27
checkbox input "false"
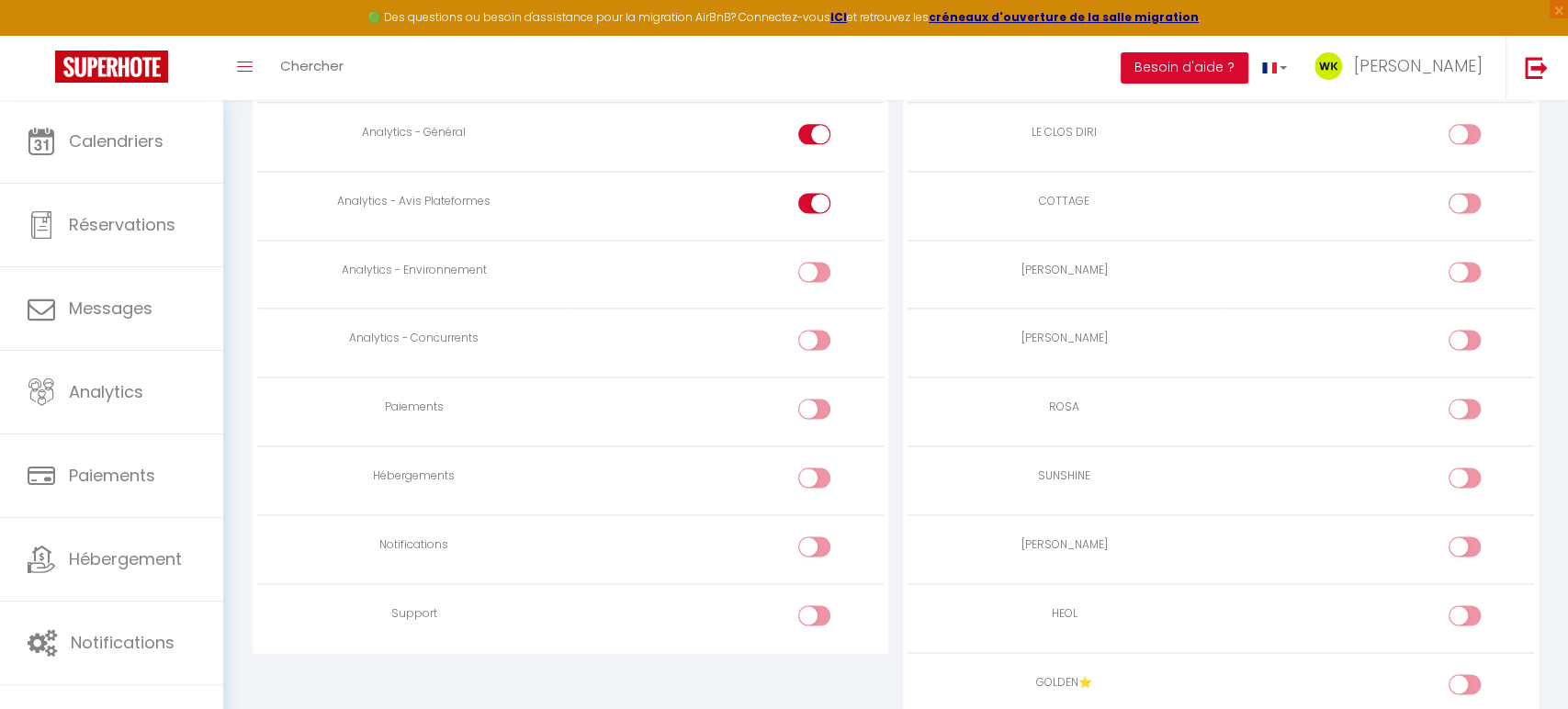
scroll to position [1595, 0]
drag, startPoint x: 817, startPoint y: 200, endPoint x: 816, endPoint y: 155, distance: 45.0
click at [817, 200] on input "checkbox" at bounding box center [829, 208] width 32 height 27
checkbox input "false"
click at [815, 130] on input "checkbox" at bounding box center [829, 140] width 32 height 27
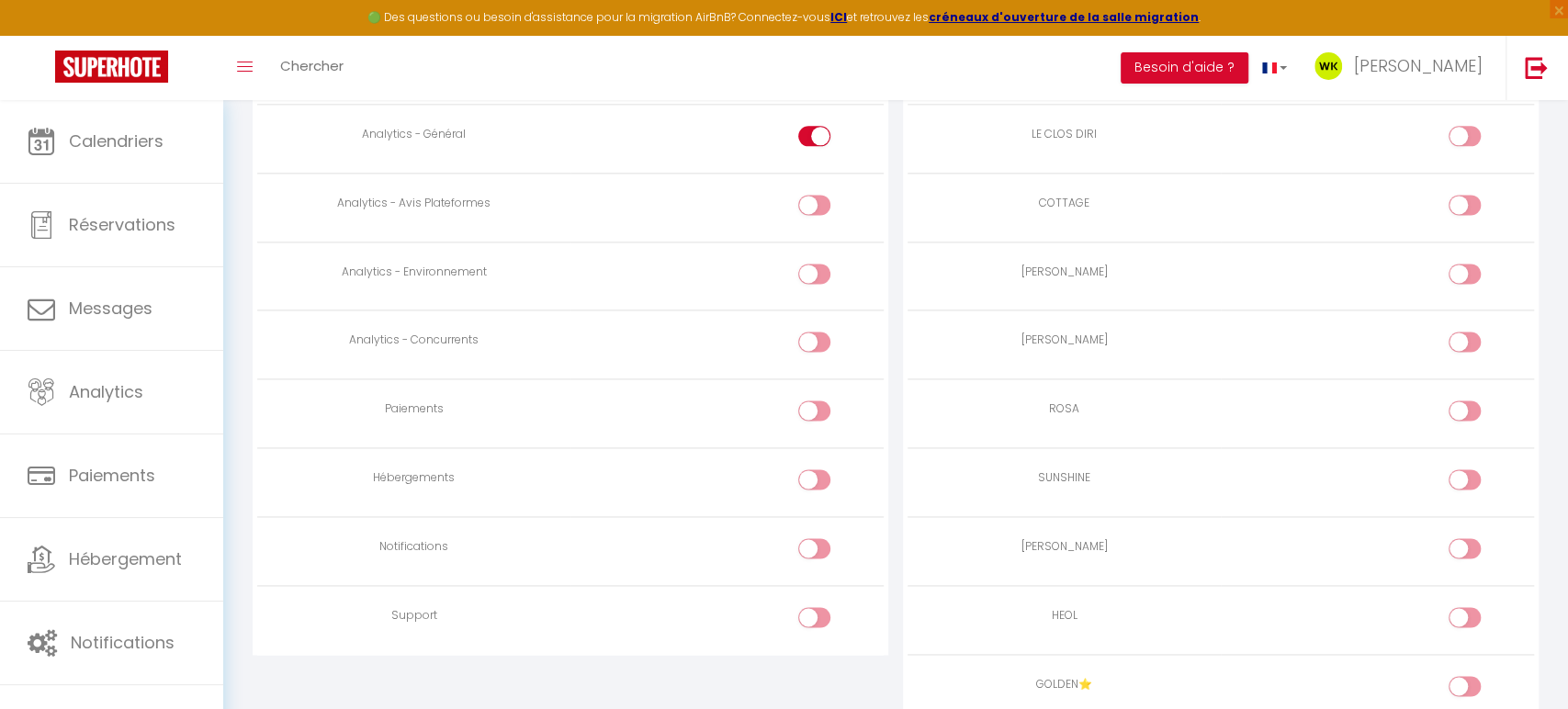
checkbox input "false"
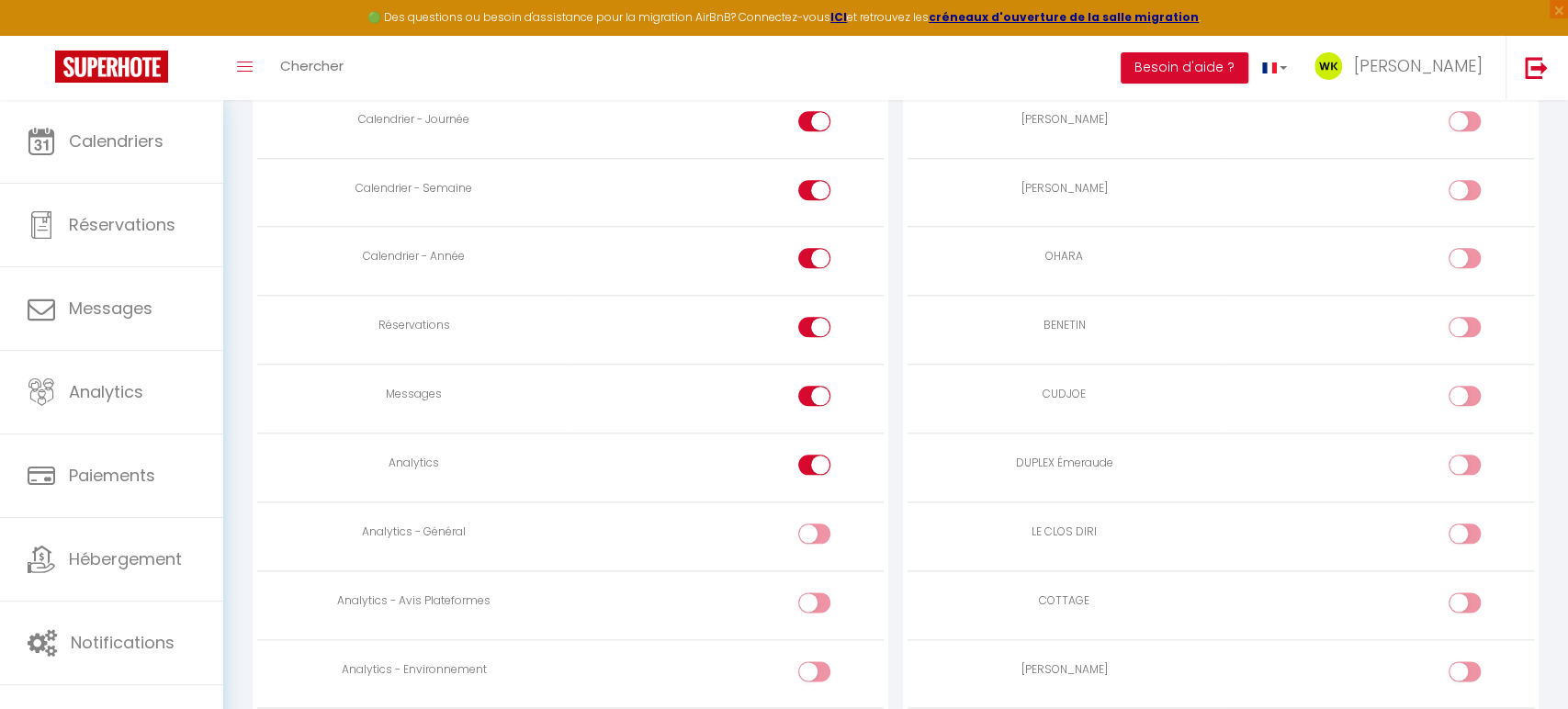
scroll to position [1163, 0]
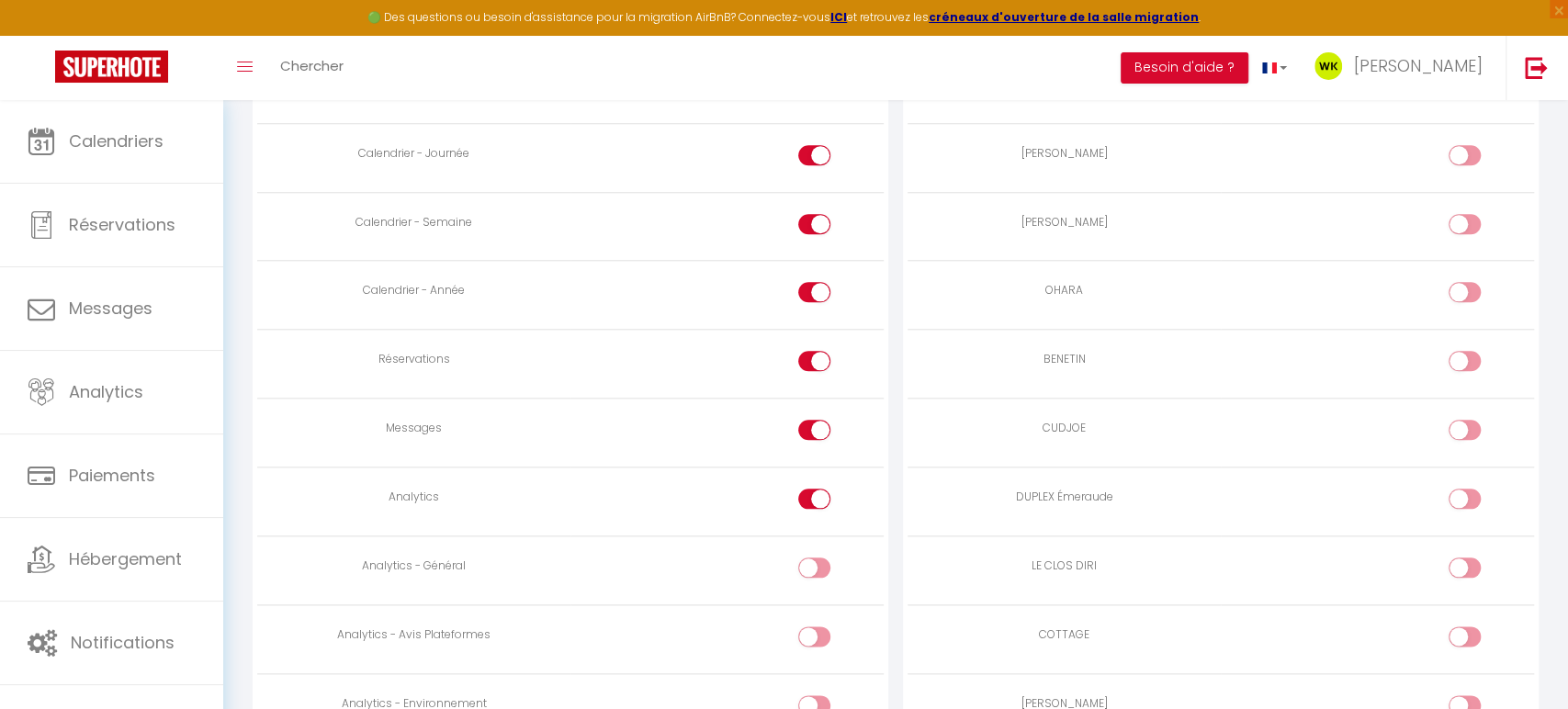
click at [814, 498] on input "checkbox" at bounding box center [829, 502] width 32 height 27
checkbox input "false"
click at [808, 421] on div at bounding box center [814, 430] width 32 height 21
click at [814, 421] on input "checkbox" at bounding box center [829, 434] width 32 height 27
checkbox input "false"
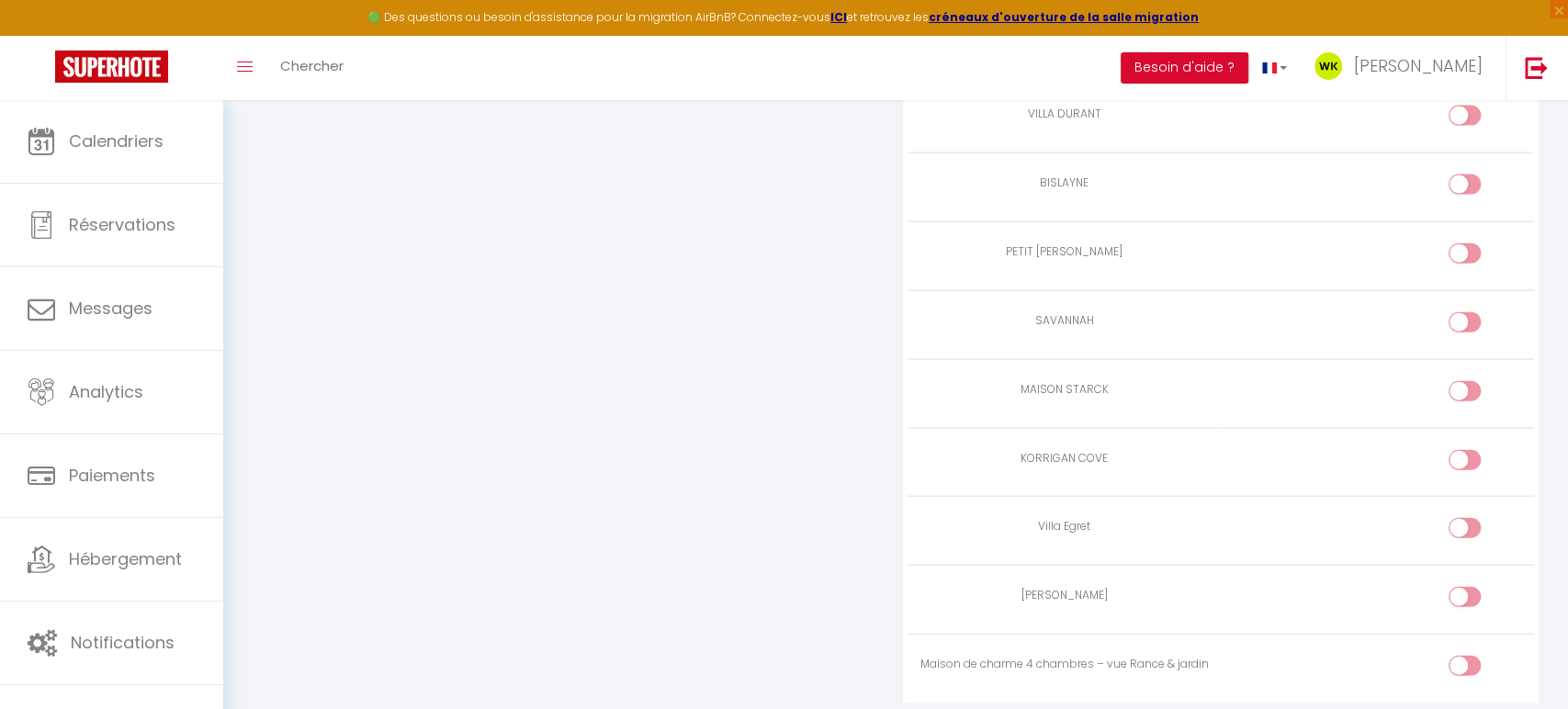
scroll to position [2691, 0]
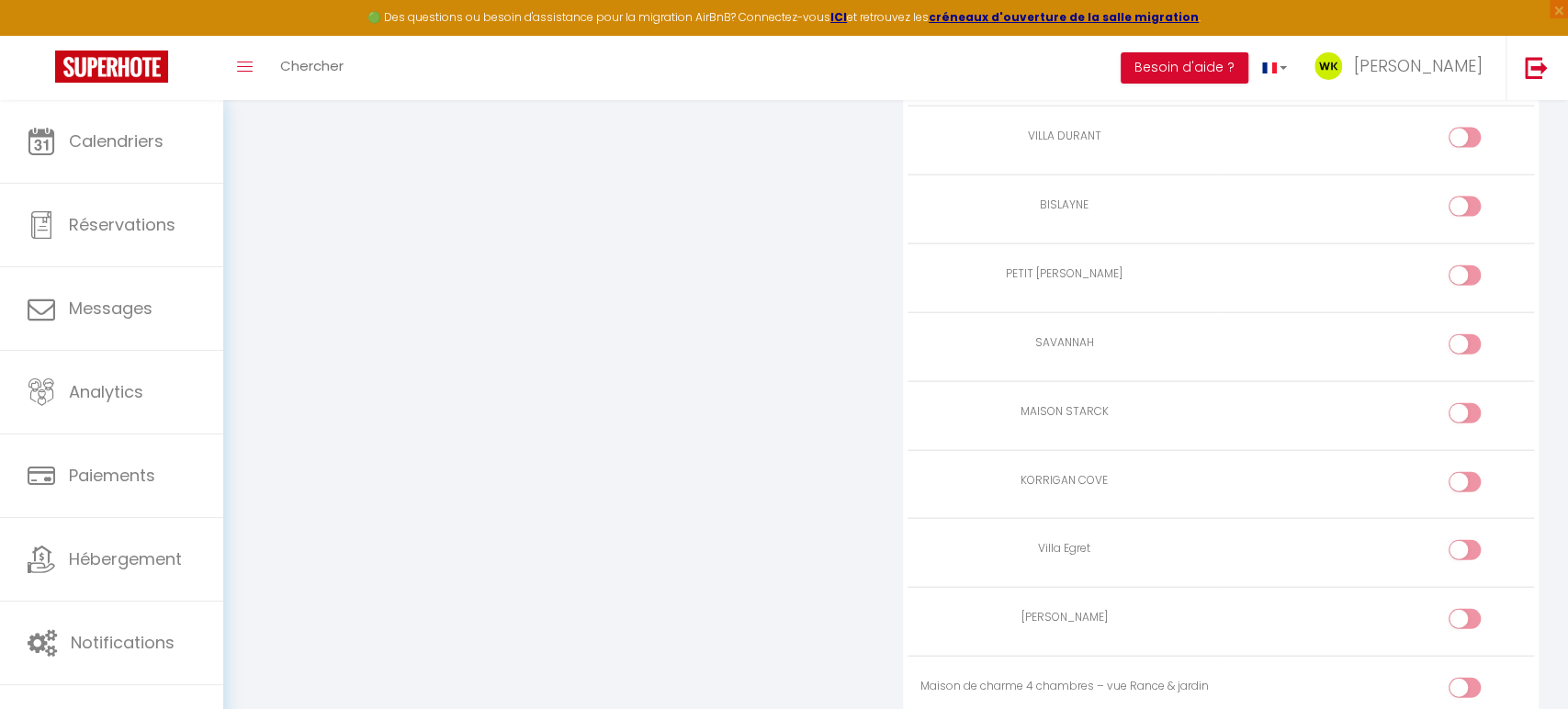
click at [1471, 678] on input "checkbox" at bounding box center [1479, 691] width 32 height 27
checkbox input "true"
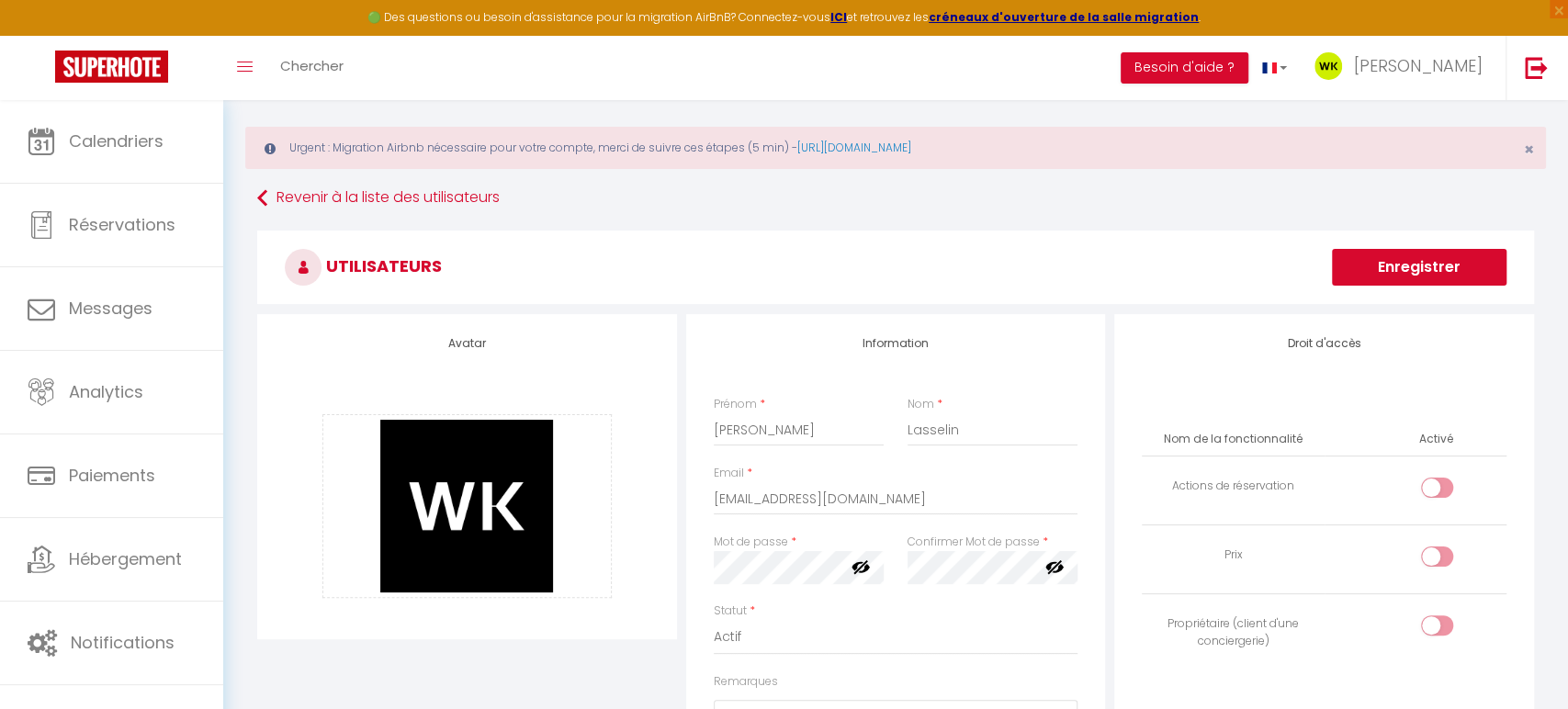
scroll to position [0, 0]
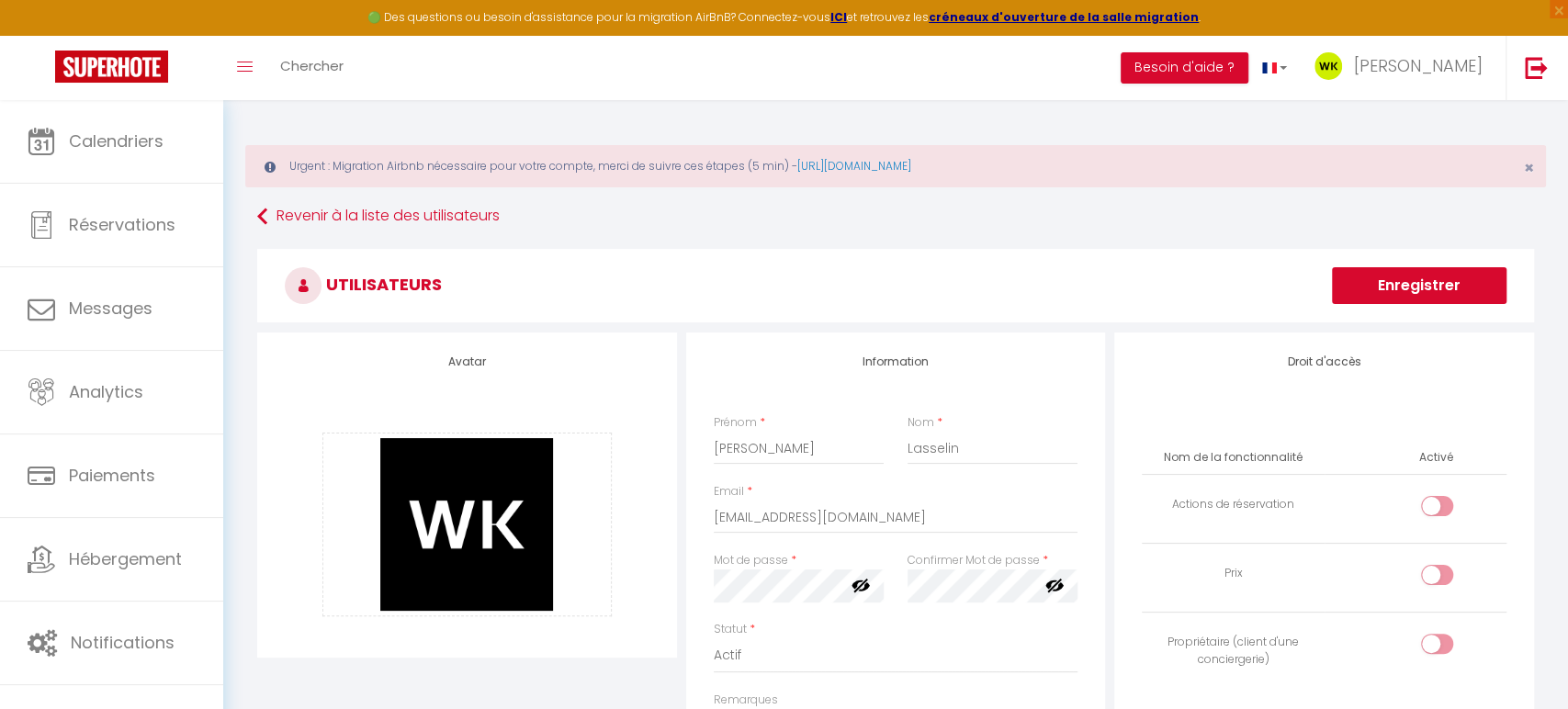
click at [1419, 291] on button "Enregistrer" at bounding box center [1419, 286] width 175 height 37
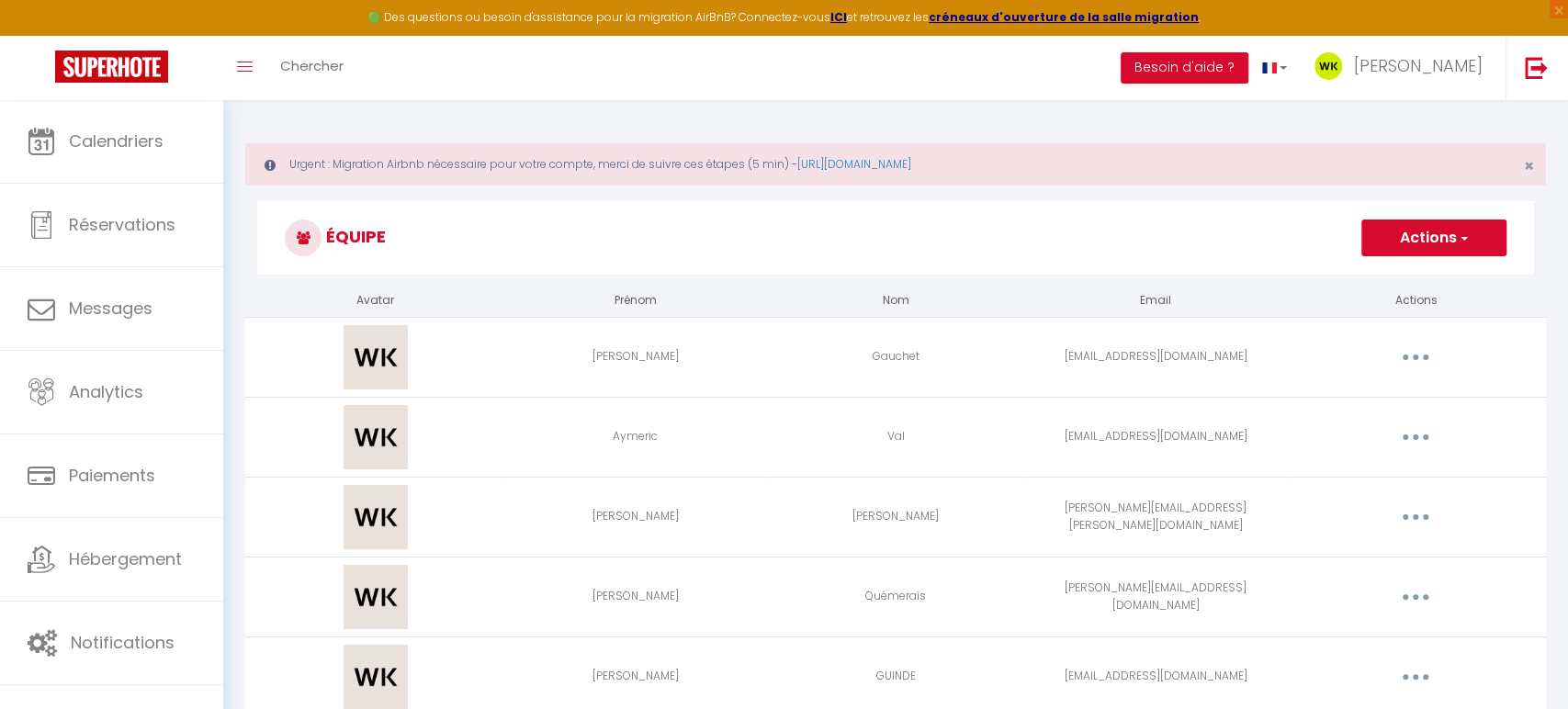
scroll to position [3, 0]
